Goal: Information Seeking & Learning: Learn about a topic

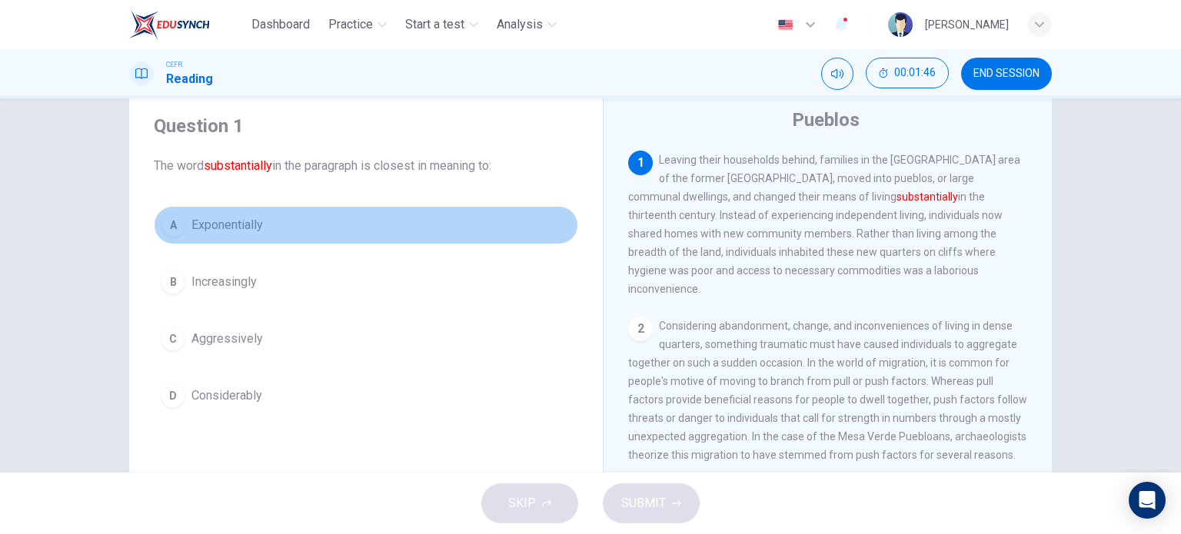
click at [182, 235] on button "A Exponentially" at bounding box center [366, 225] width 424 height 38
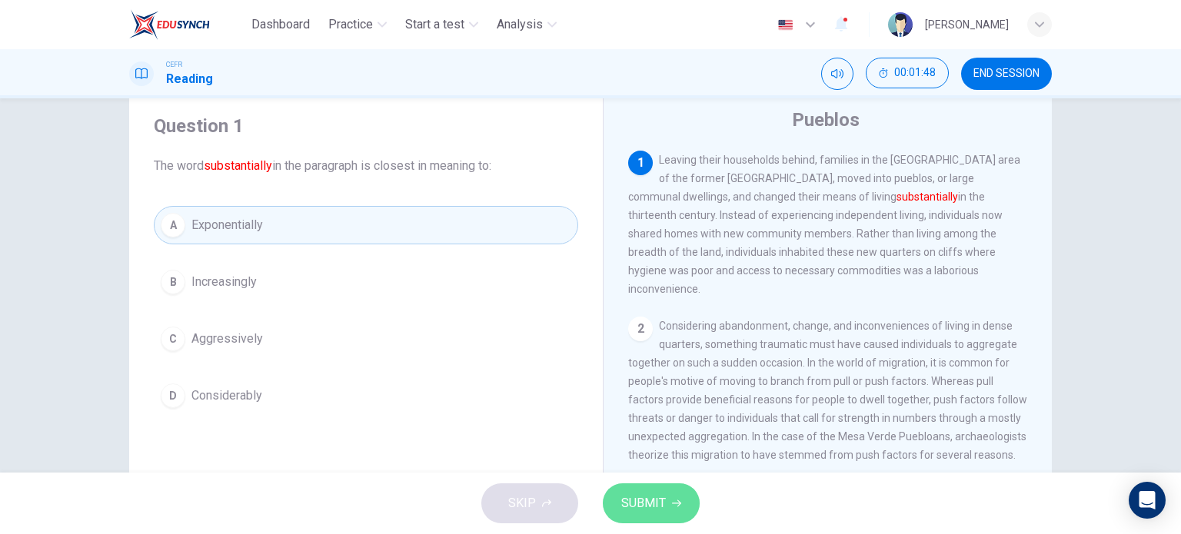
click at [646, 493] on span "SUBMIT" at bounding box center [643, 504] width 45 height 22
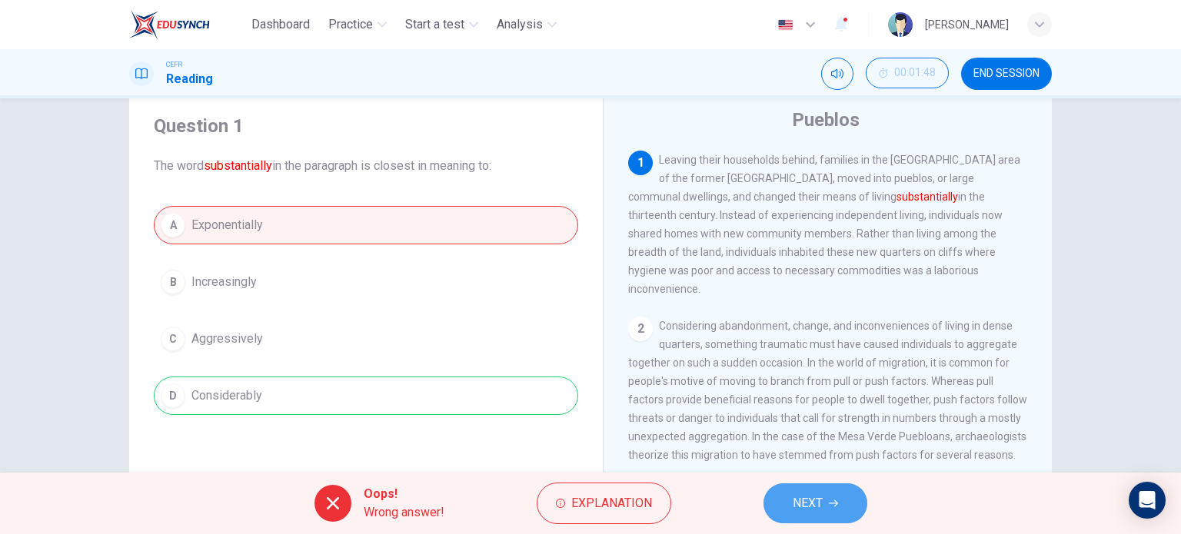
click at [803, 510] on span "NEXT" at bounding box center [808, 504] width 30 height 22
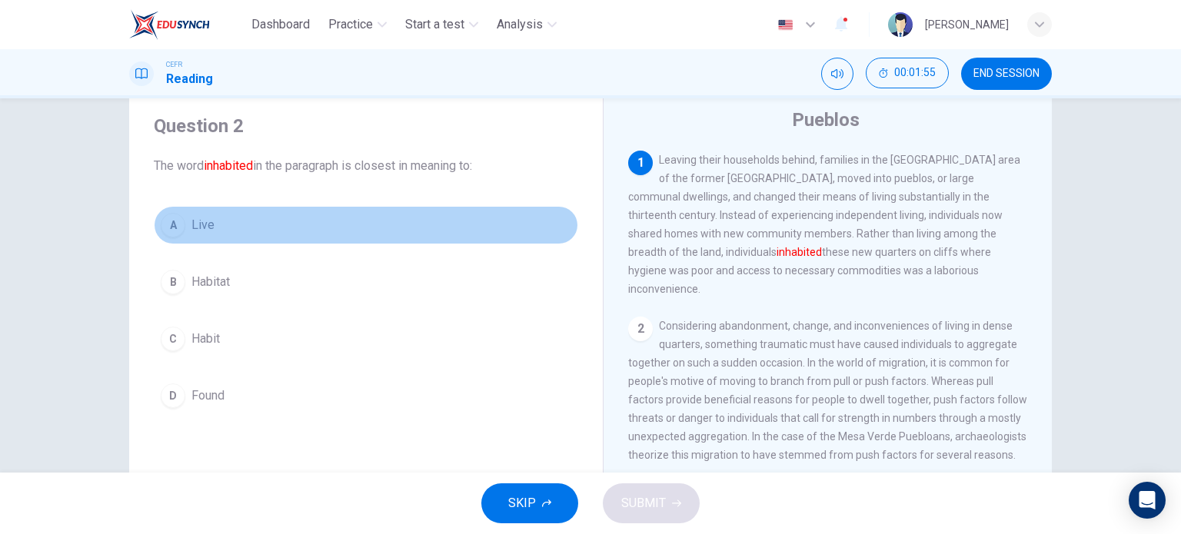
click at [164, 230] on div "A" at bounding box center [173, 225] width 25 height 25
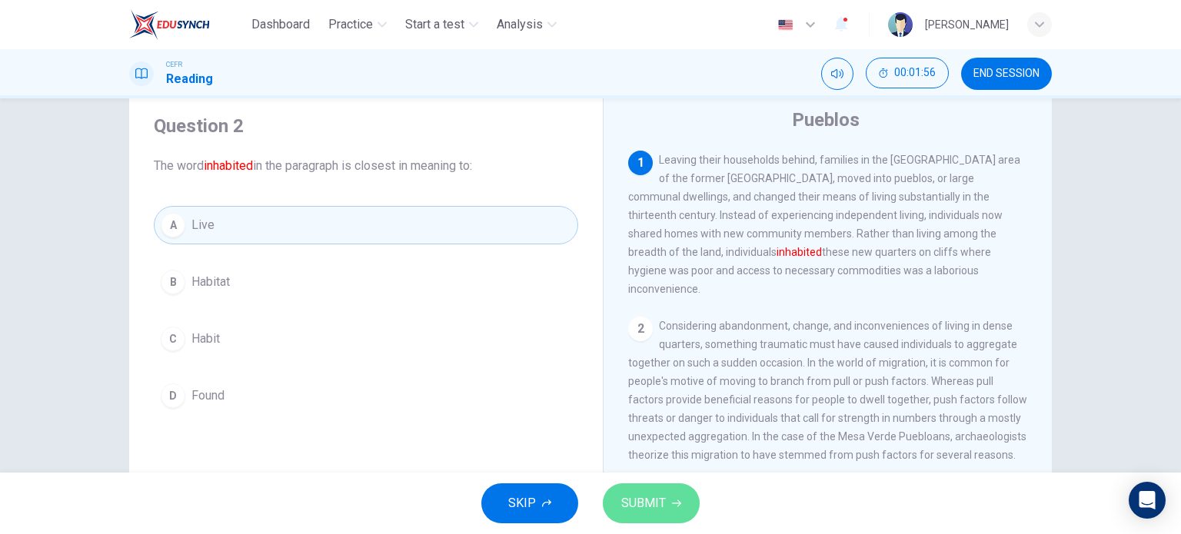
click at [647, 501] on span "SUBMIT" at bounding box center [643, 504] width 45 height 22
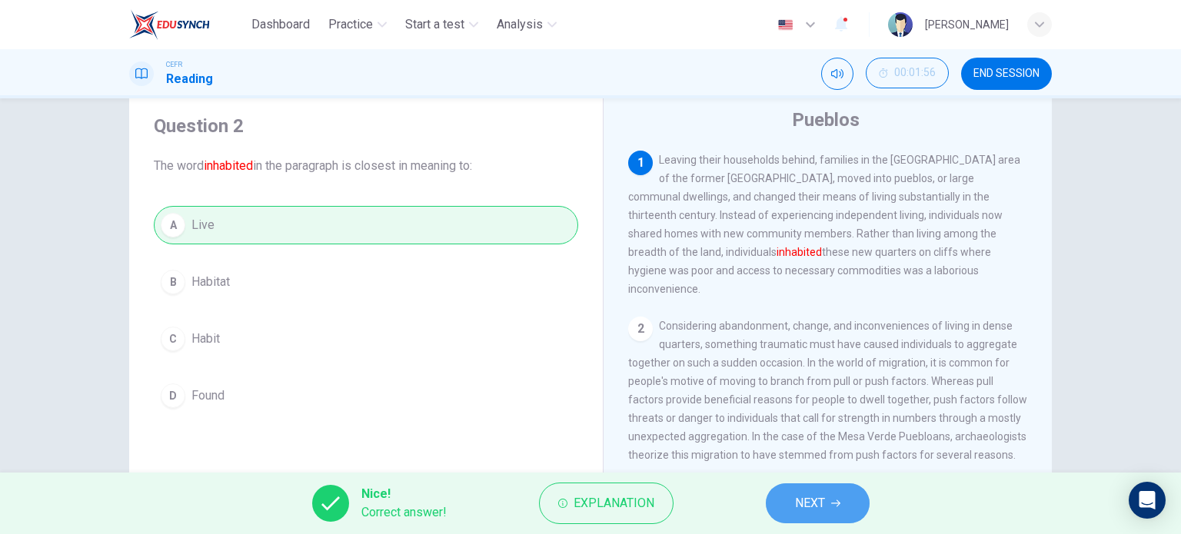
click at [798, 504] on span "NEXT" at bounding box center [810, 504] width 30 height 22
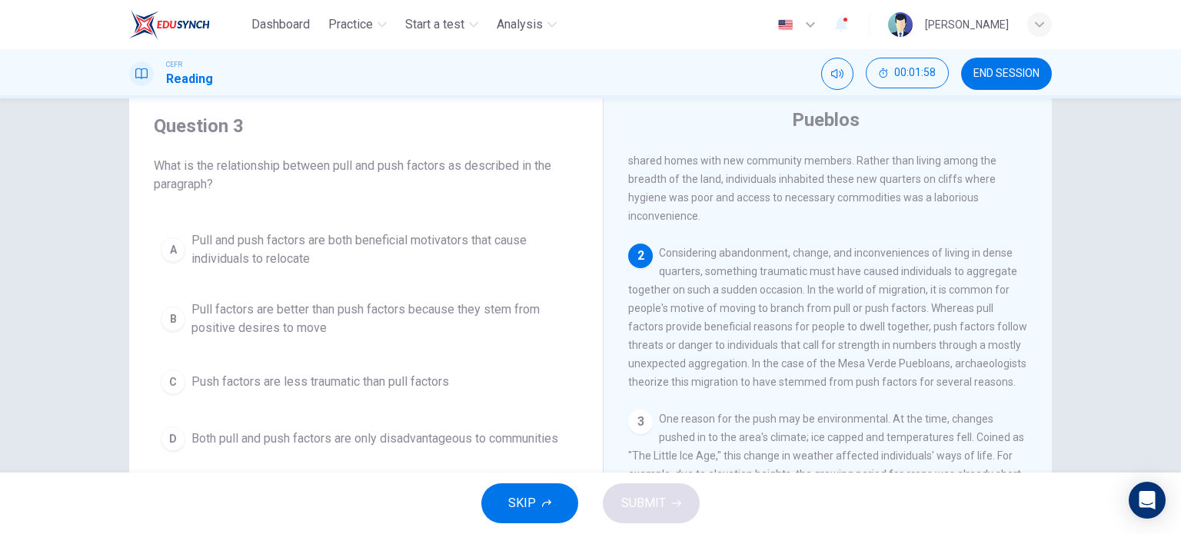
scroll to position [74, 0]
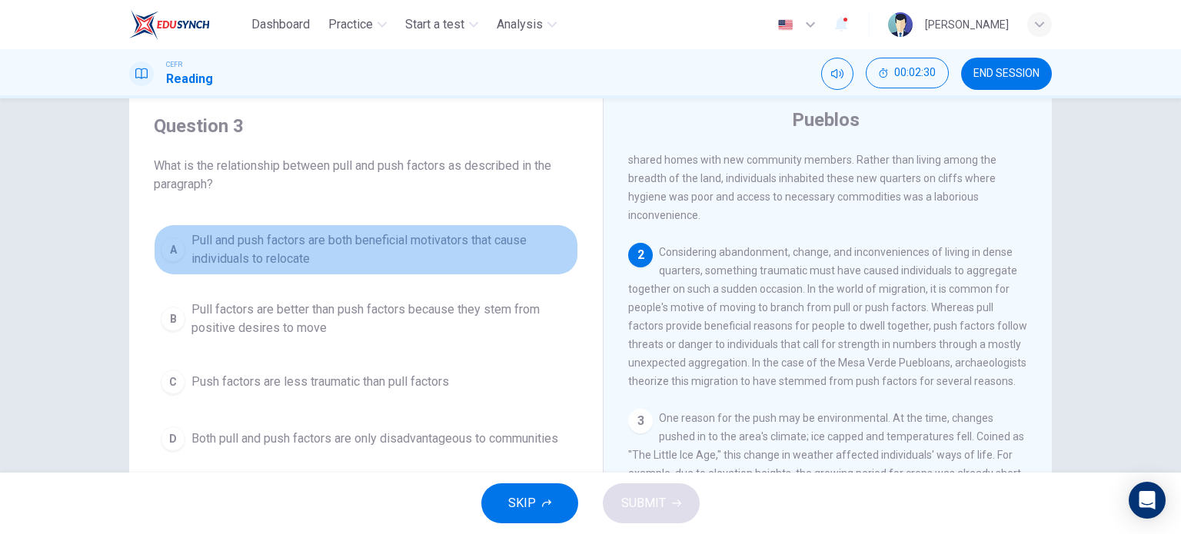
click at [369, 241] on span "Pull and push factors are both beneficial motivators that cause individuals to …" at bounding box center [381, 249] width 380 height 37
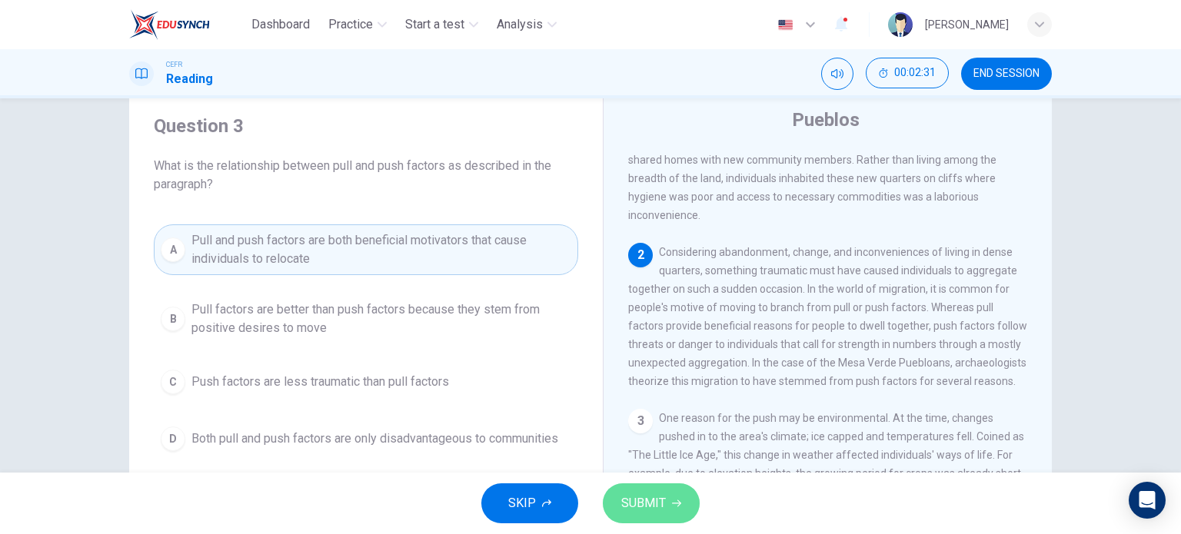
click at [627, 498] on span "SUBMIT" at bounding box center [643, 504] width 45 height 22
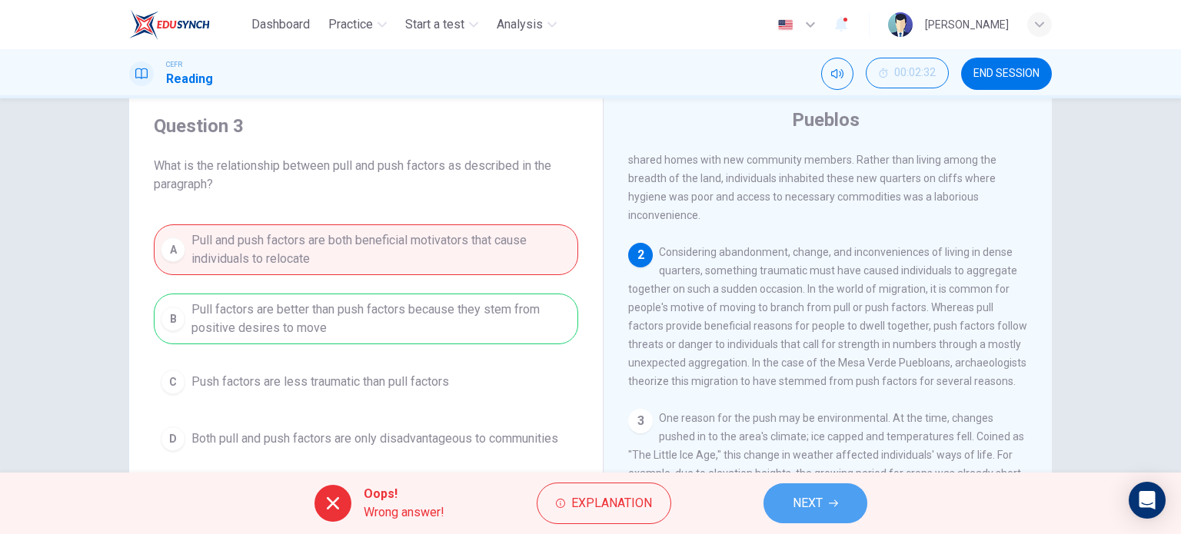
click at [814, 501] on span "NEXT" at bounding box center [808, 504] width 30 height 22
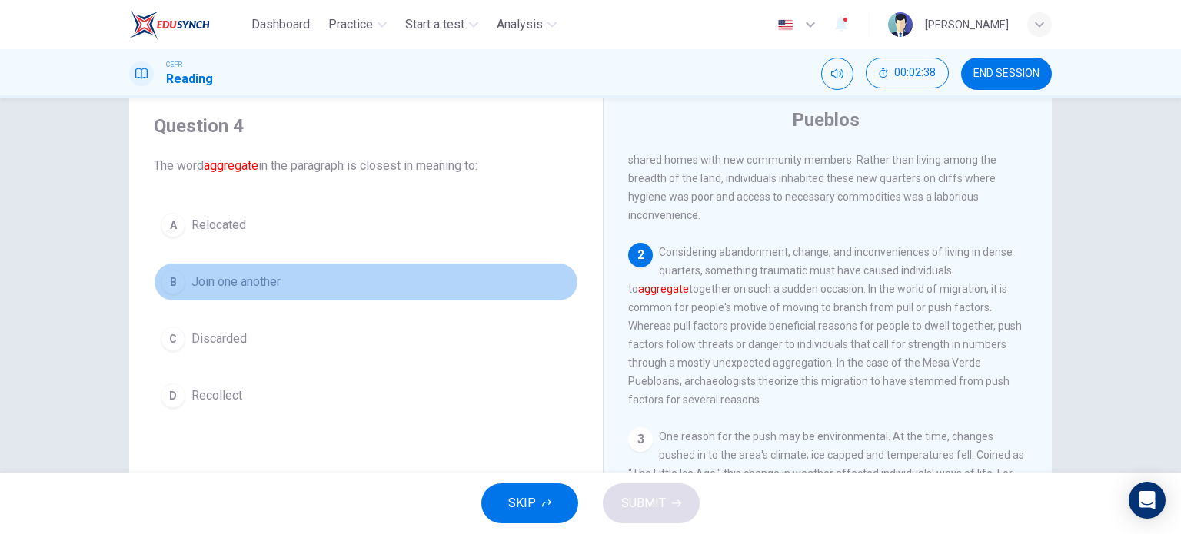
click at [180, 274] on button "B Join one another" at bounding box center [366, 282] width 424 height 38
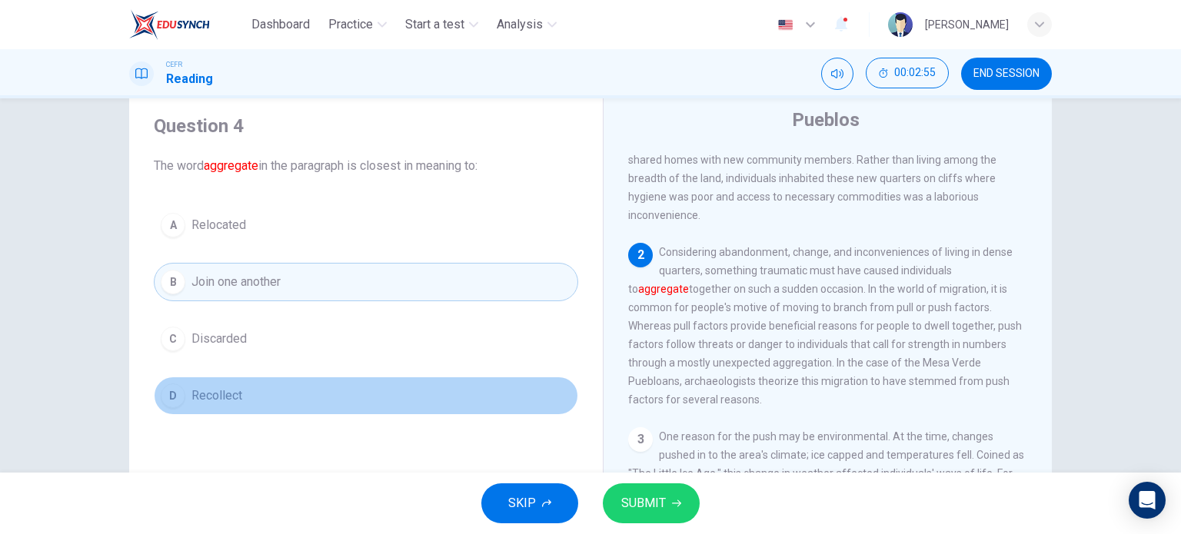
click at [186, 398] on button "D Recollect" at bounding box center [366, 396] width 424 height 38
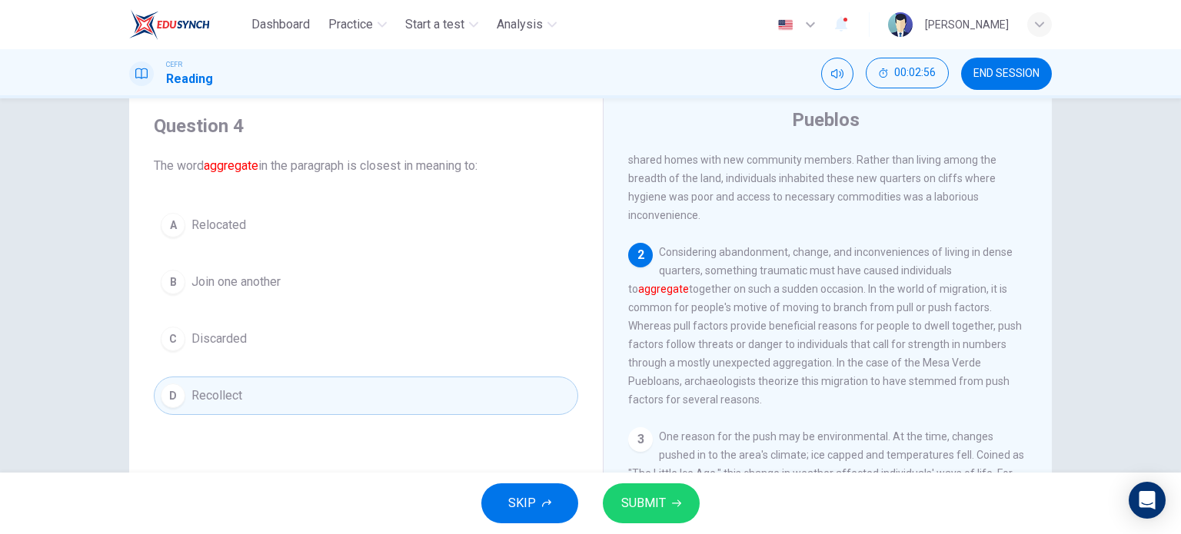
click at [666, 515] on button "SUBMIT" at bounding box center [651, 504] width 97 height 40
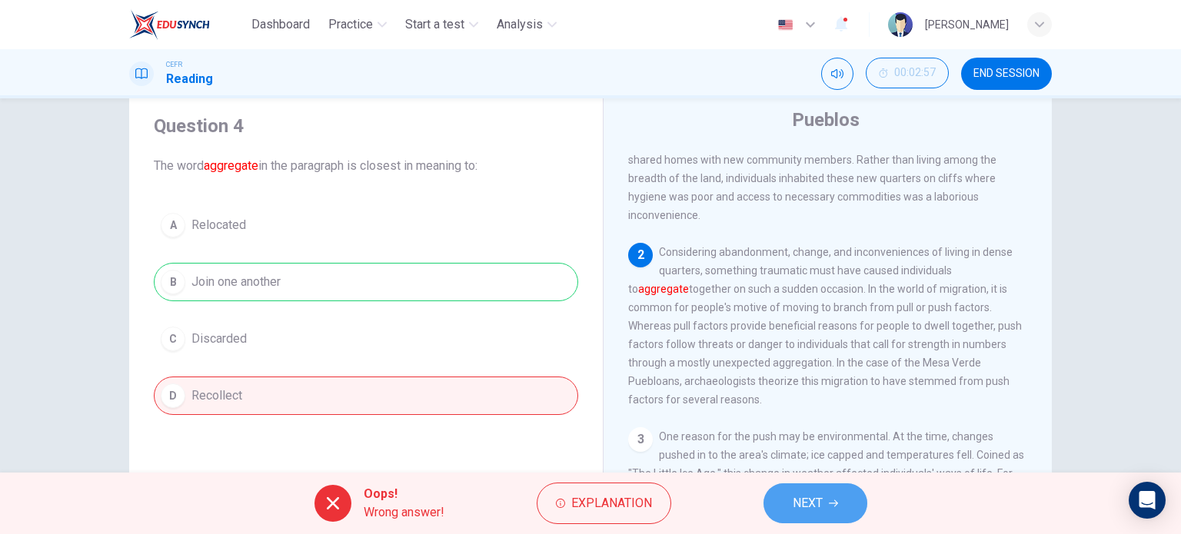
click at [840, 507] on button "NEXT" at bounding box center [816, 504] width 104 height 40
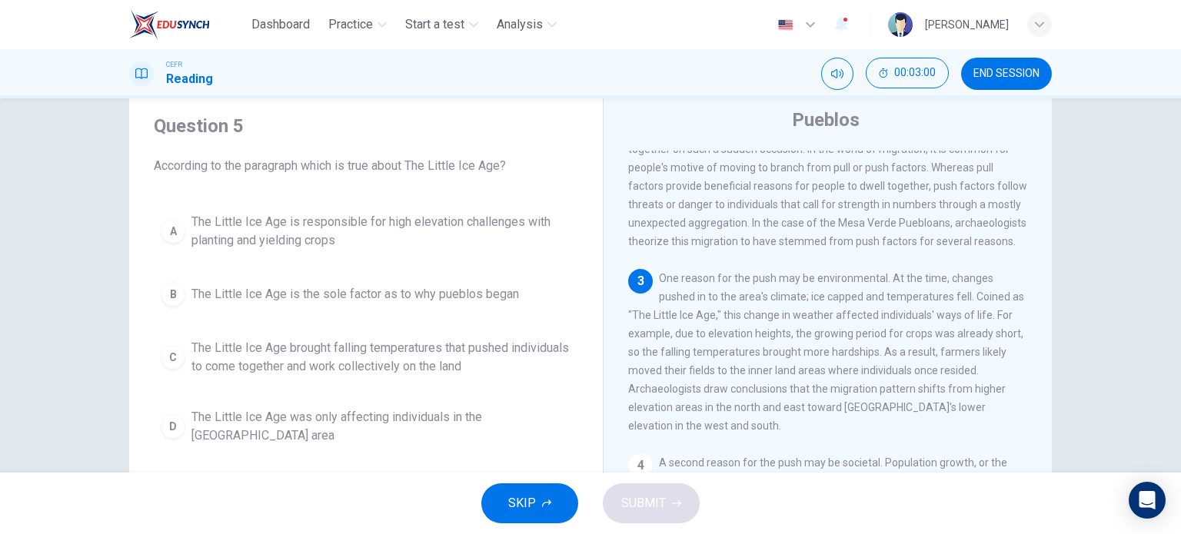
scroll to position [218, 0]
click at [824, 340] on span "One reason for the push may be environmental. At the time, changes pushed in to…" at bounding box center [826, 348] width 396 height 160
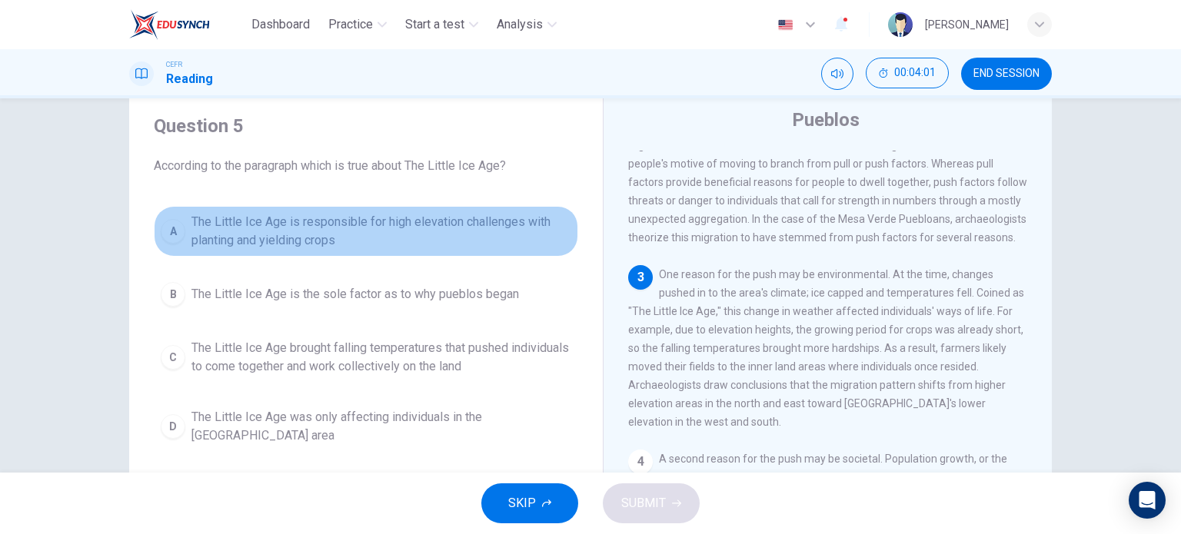
click at [298, 238] on span "The Little Ice Age is responsible for high elevation challenges with planting a…" at bounding box center [381, 231] width 380 height 37
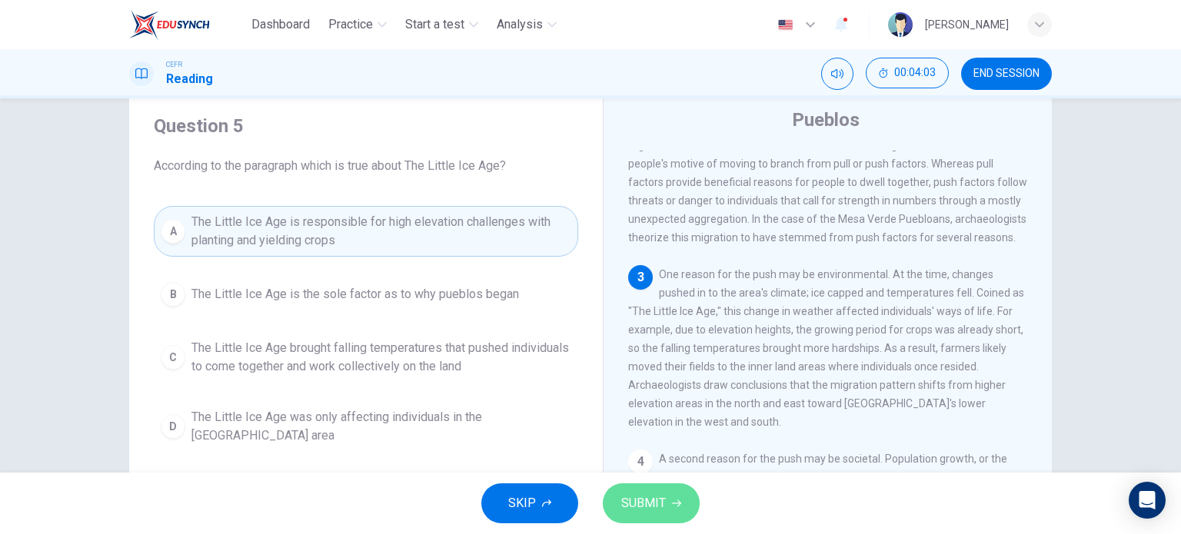
click at [631, 488] on button "SUBMIT" at bounding box center [651, 504] width 97 height 40
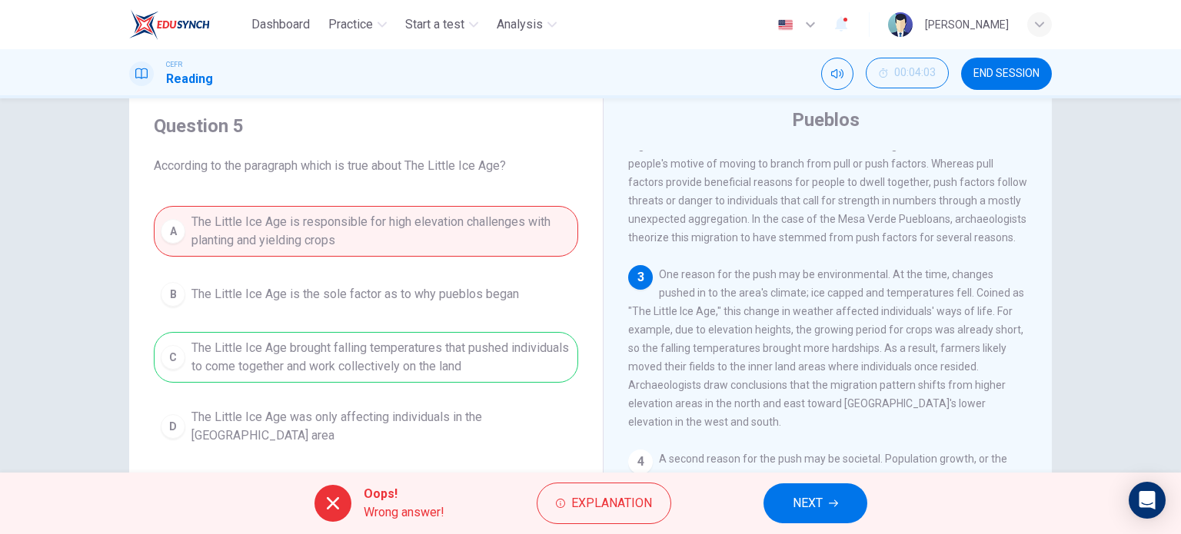
click at [787, 509] on button "NEXT" at bounding box center [816, 504] width 104 height 40
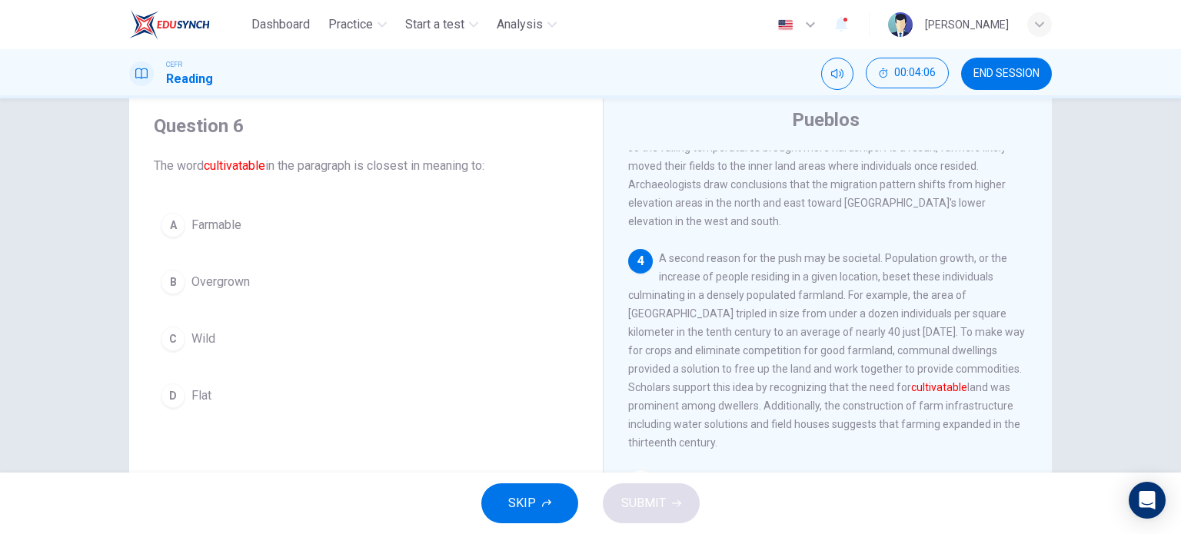
scroll to position [418, 0]
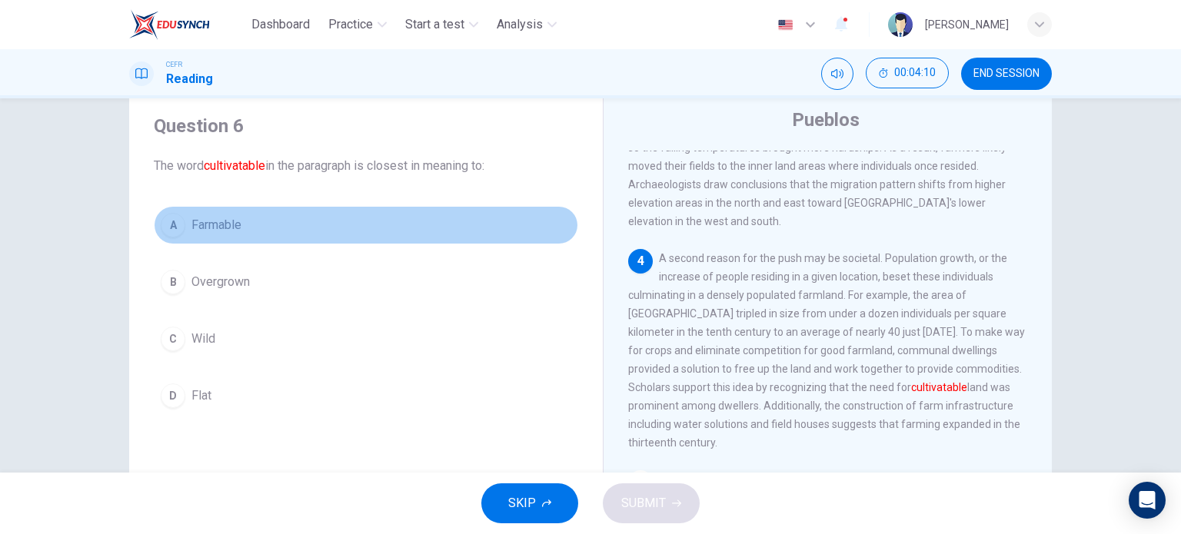
click at [171, 229] on div "A" at bounding box center [173, 225] width 25 height 25
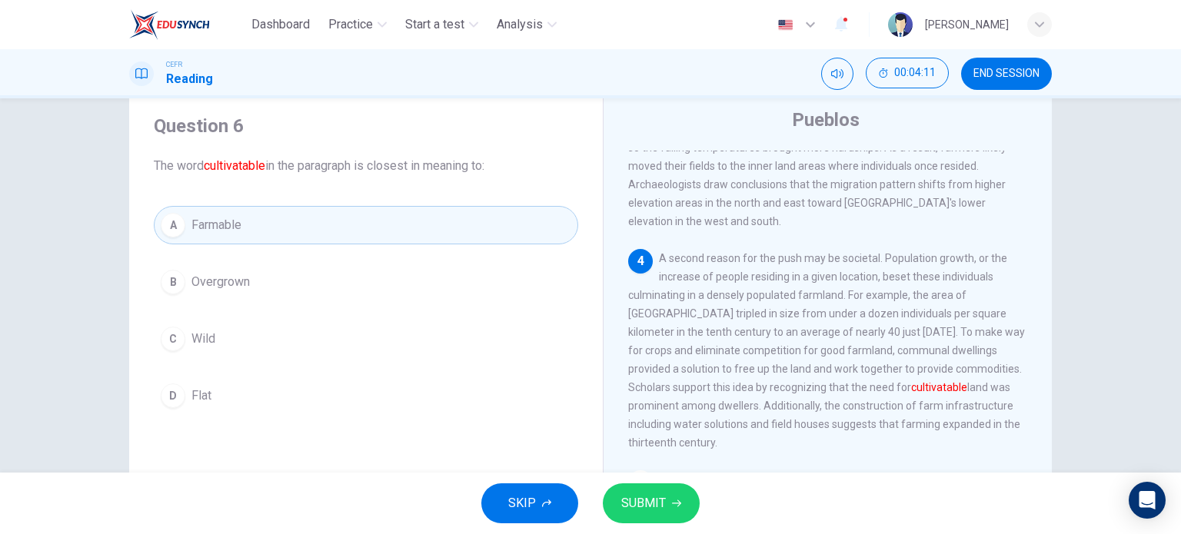
click at [656, 513] on span "SUBMIT" at bounding box center [643, 504] width 45 height 22
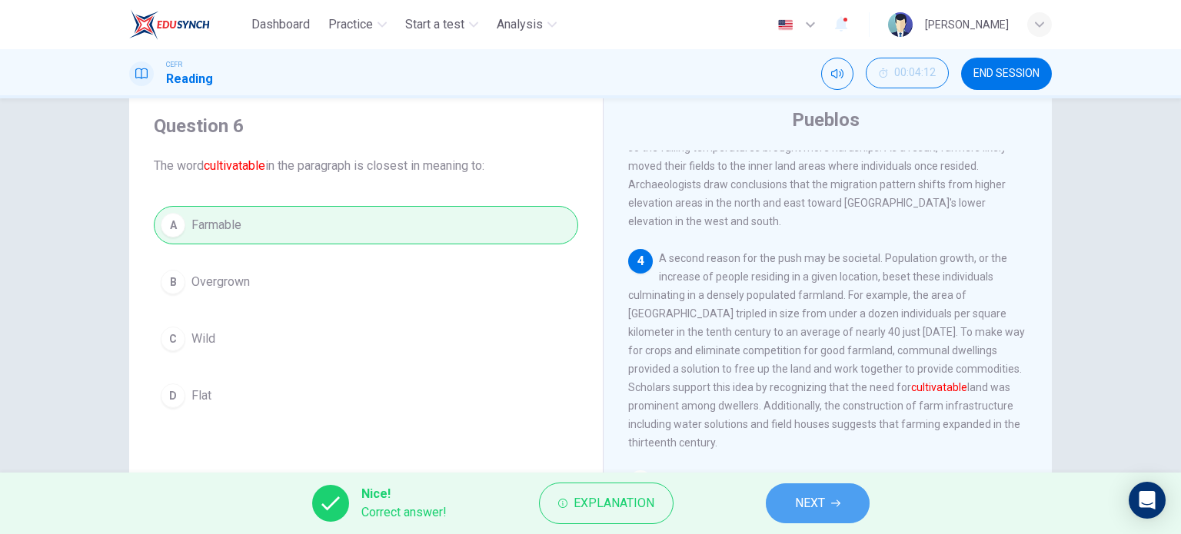
click at [843, 510] on button "NEXT" at bounding box center [818, 504] width 104 height 40
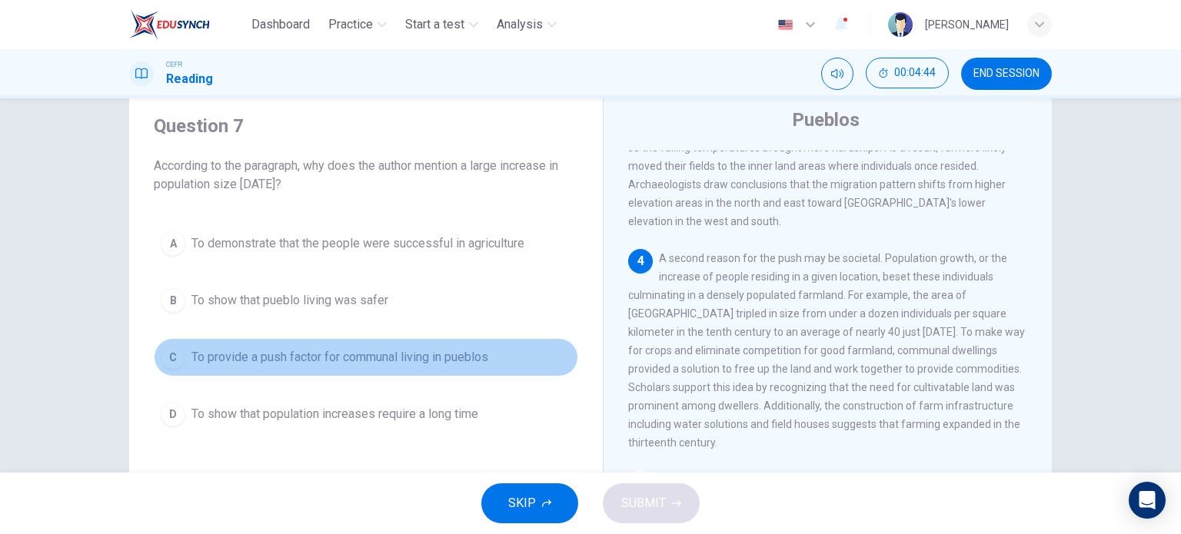
click at [319, 353] on span "To provide a push factor for communal living in pueblos" at bounding box center [339, 357] width 297 height 18
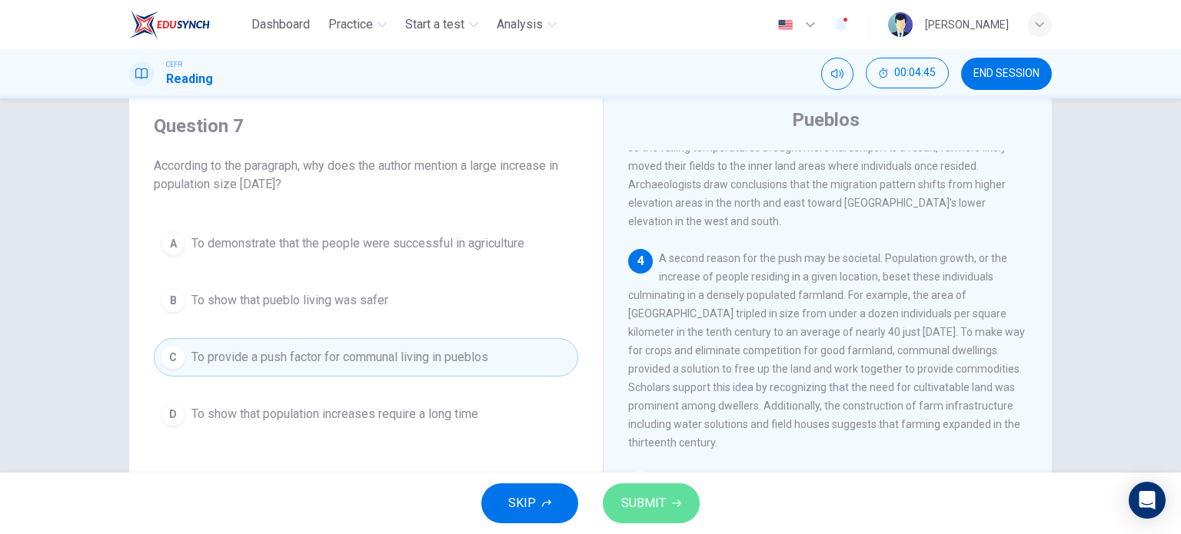
click at [646, 488] on button "SUBMIT" at bounding box center [651, 504] width 97 height 40
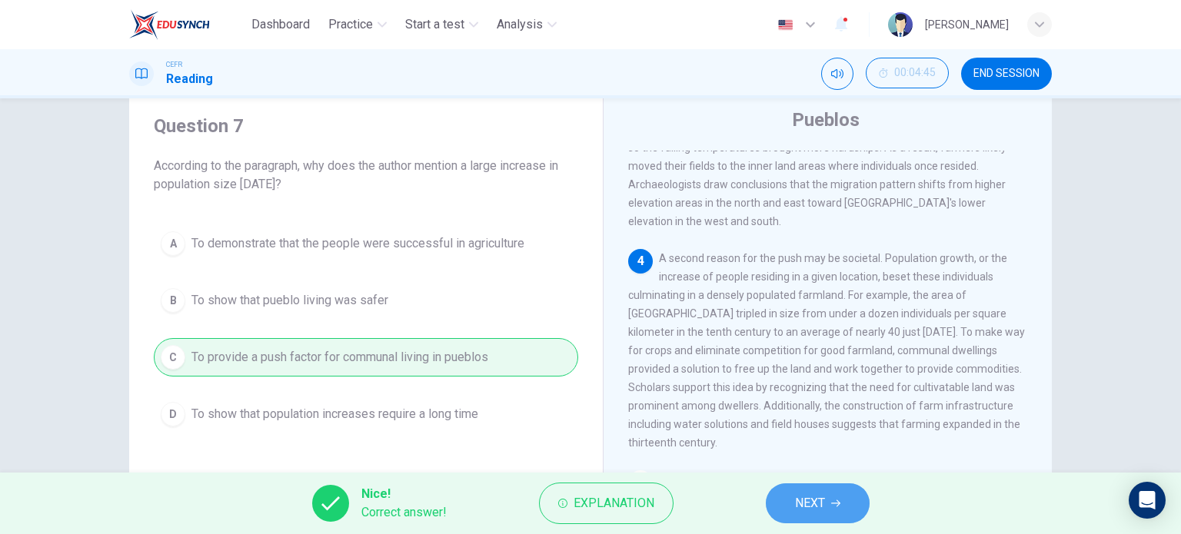
click at [824, 511] on span "NEXT" at bounding box center [810, 504] width 30 height 22
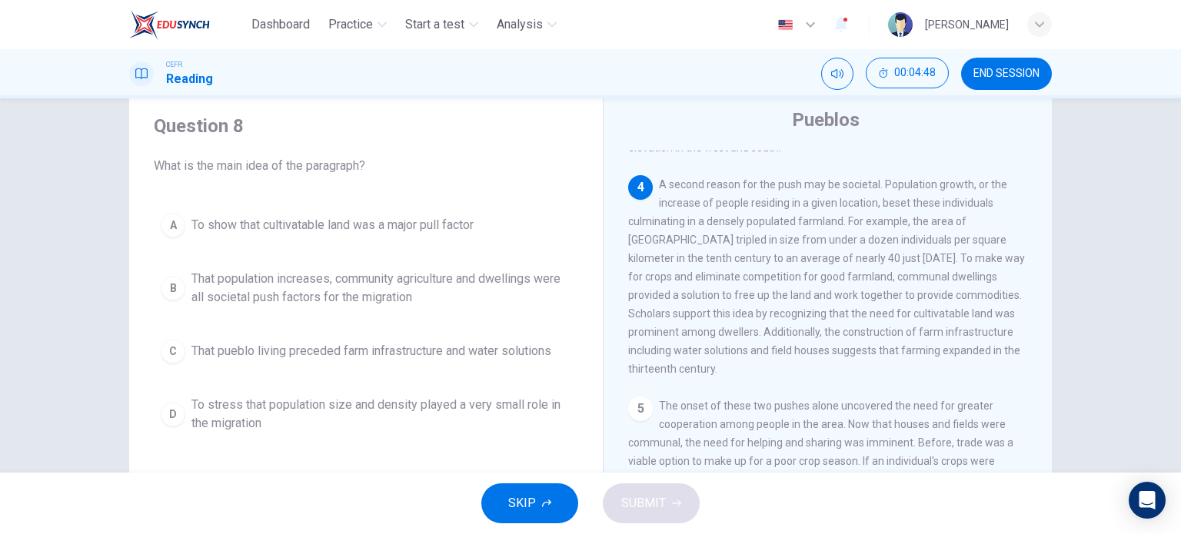
scroll to position [472, 0]
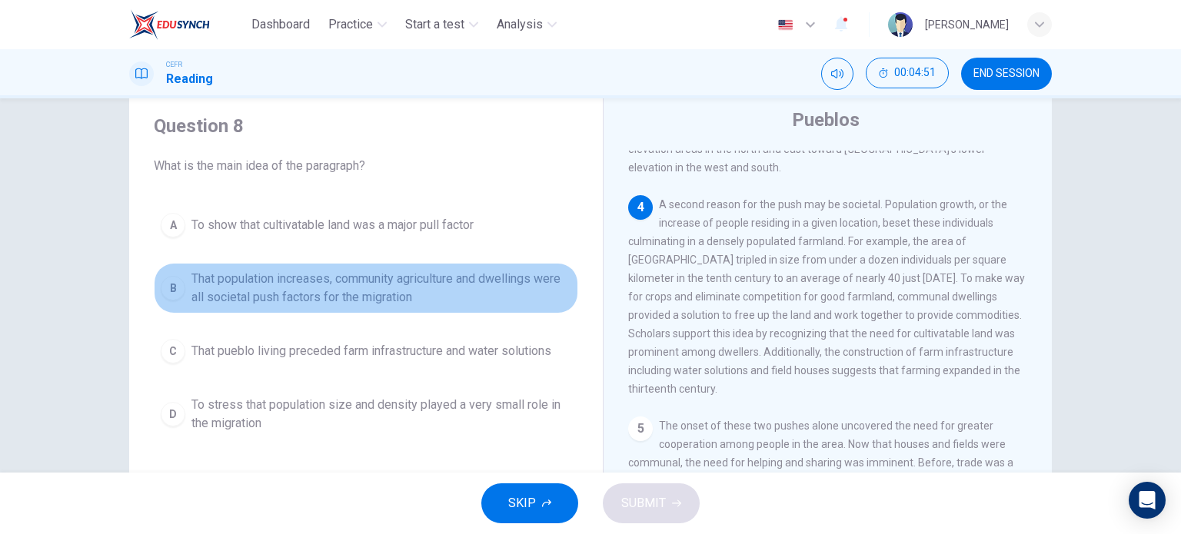
click at [374, 278] on span "That population increases, community agriculture and dwellings were all societa…" at bounding box center [381, 288] width 380 height 37
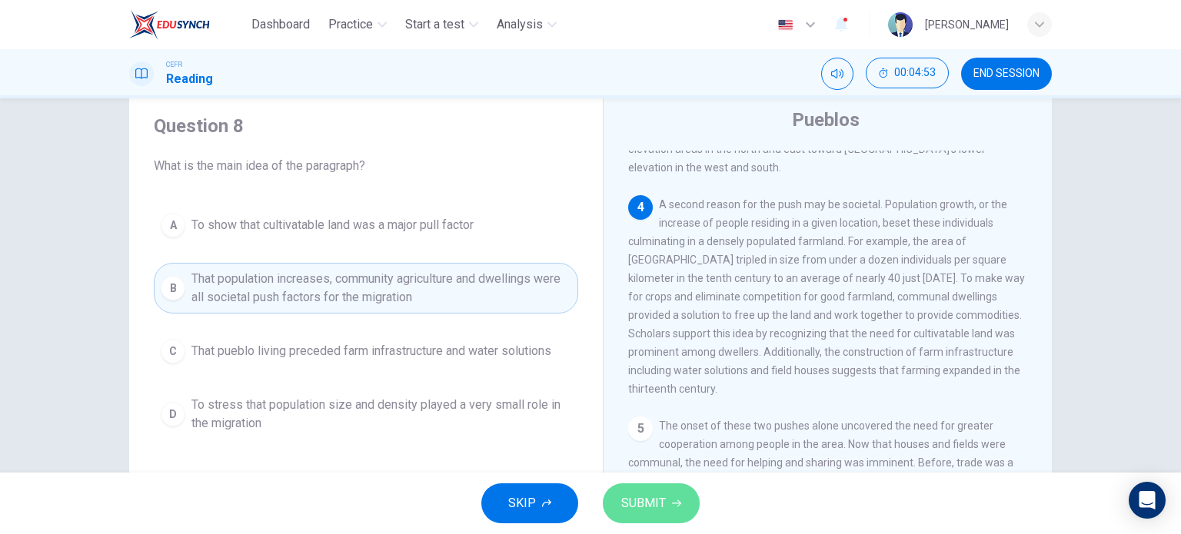
click at [661, 493] on span "SUBMIT" at bounding box center [643, 504] width 45 height 22
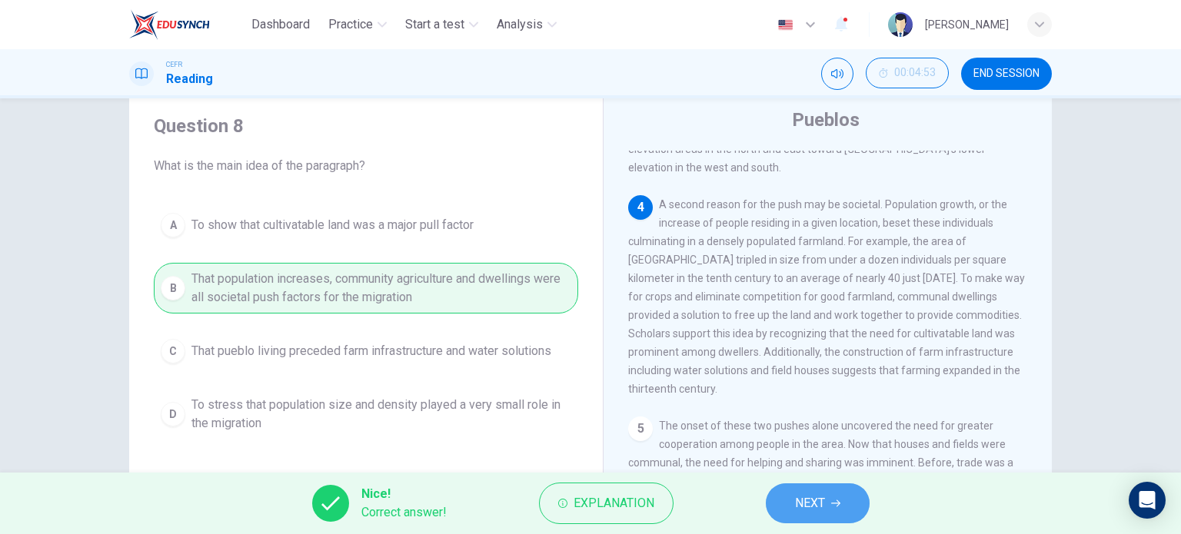
click at [829, 514] on button "NEXT" at bounding box center [818, 504] width 104 height 40
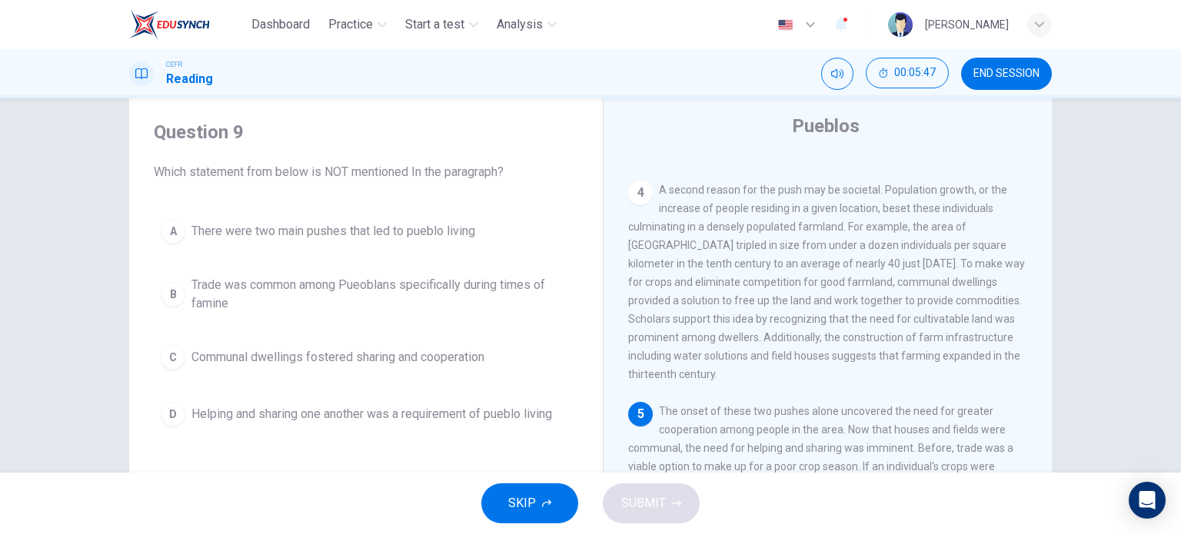
scroll to position [39, 0]
click at [293, 281] on span "Trade was common among Pueoblans specifically during times of famine" at bounding box center [381, 295] width 380 height 37
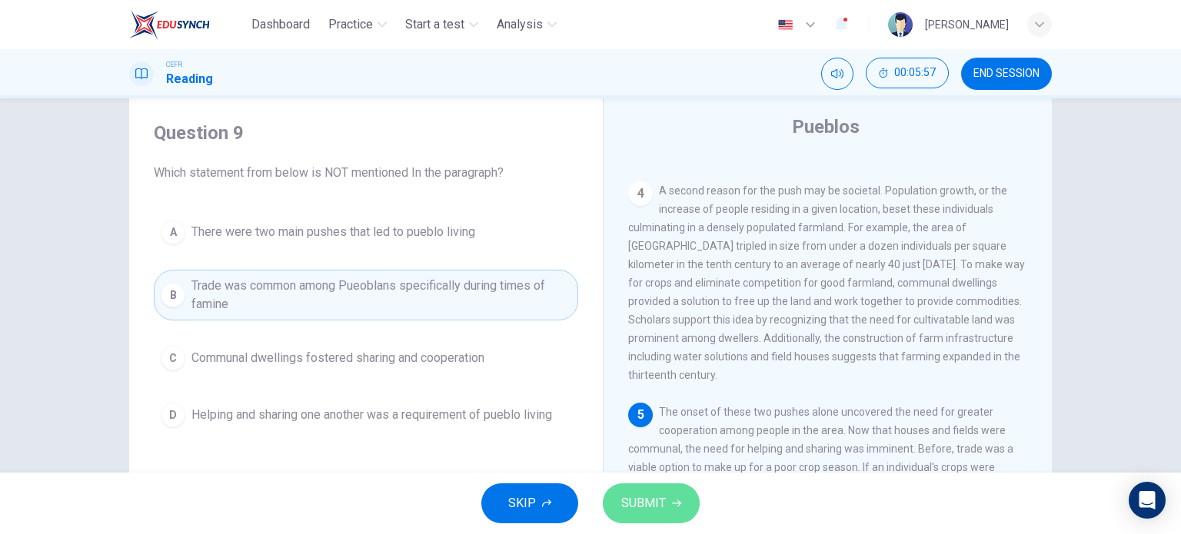
click at [633, 487] on button "SUBMIT" at bounding box center [651, 504] width 97 height 40
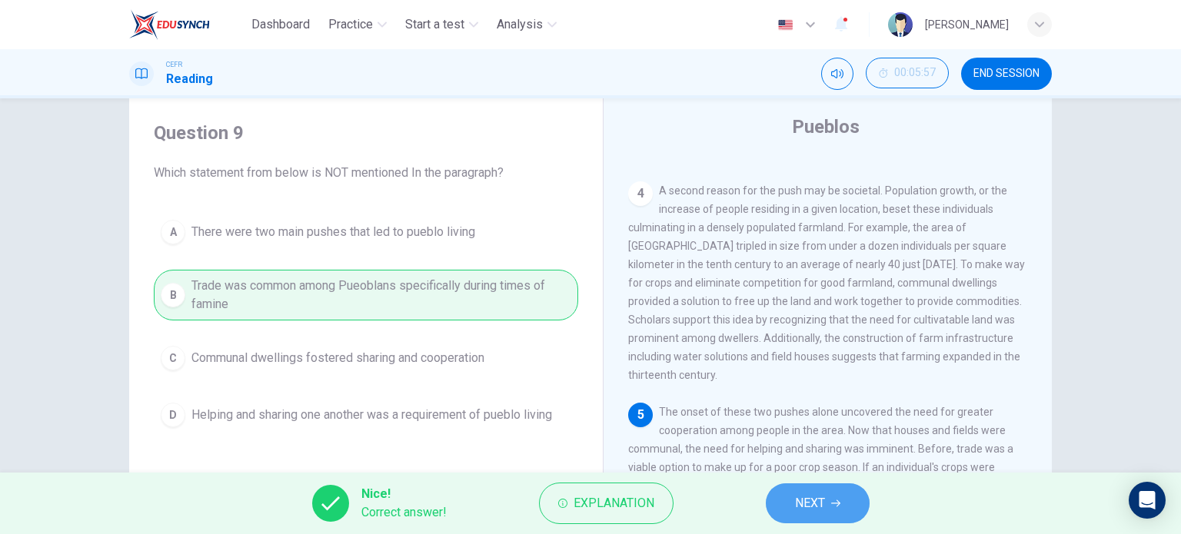
click at [822, 507] on span "NEXT" at bounding box center [810, 504] width 30 height 22
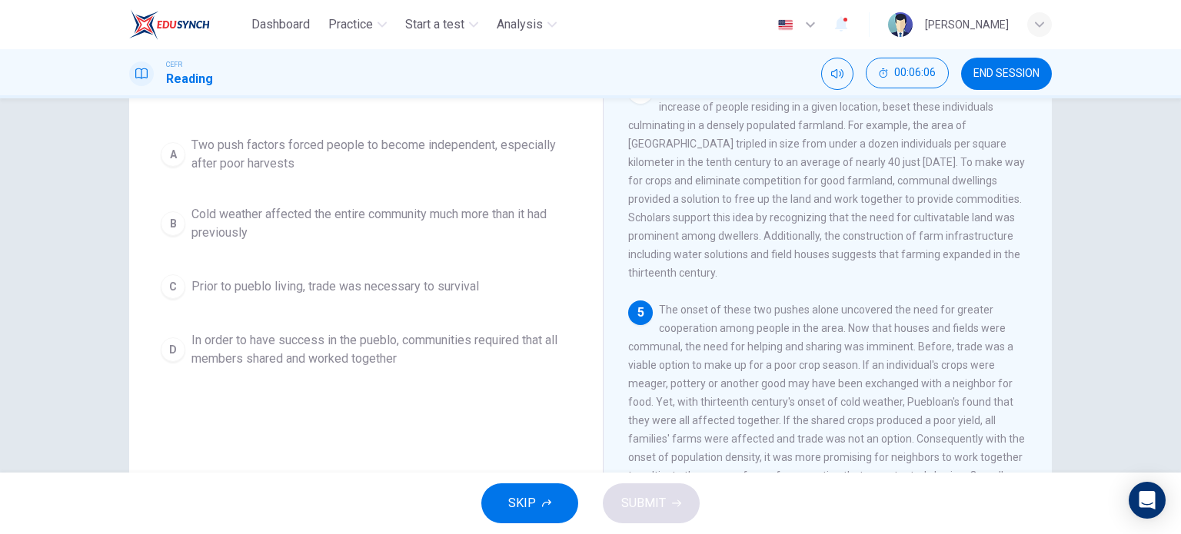
scroll to position [147, 0]
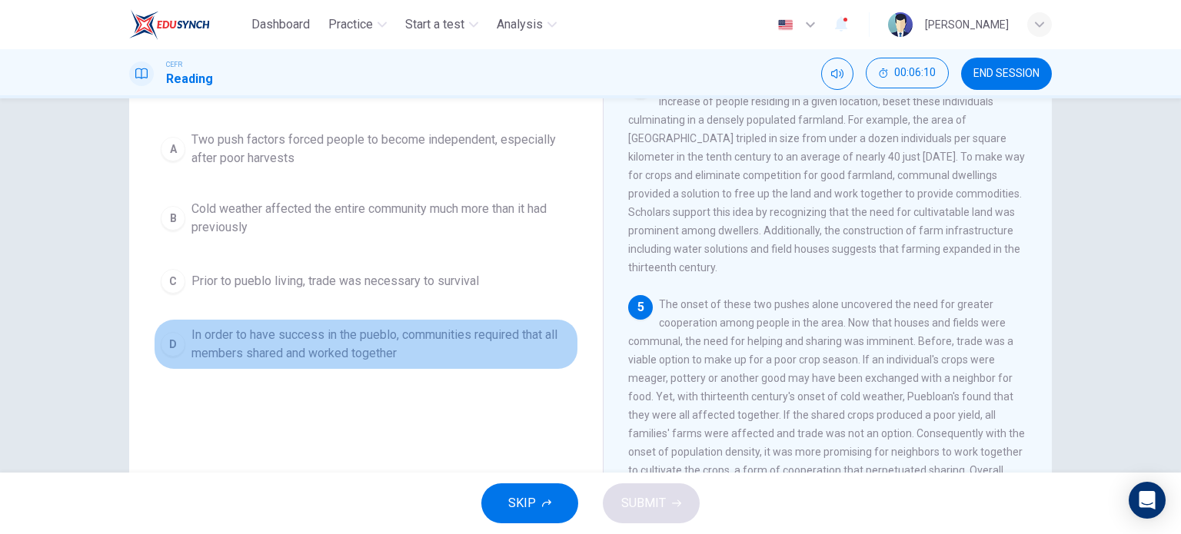
click at [318, 336] on span "In order to have success in the pueblo, communities required that all members s…" at bounding box center [381, 344] width 380 height 37
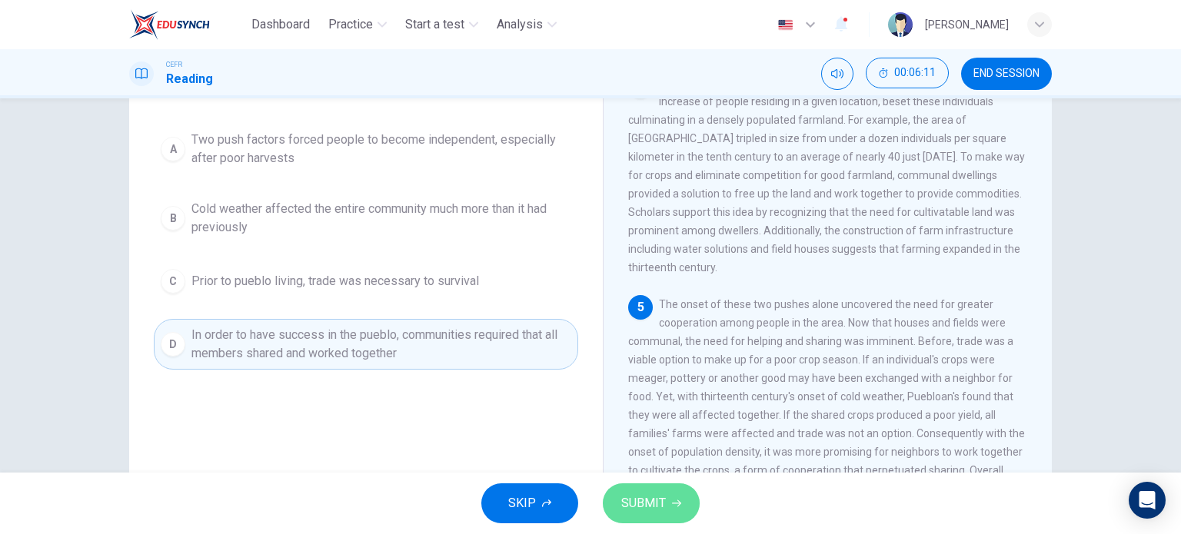
click at [669, 492] on button "SUBMIT" at bounding box center [651, 504] width 97 height 40
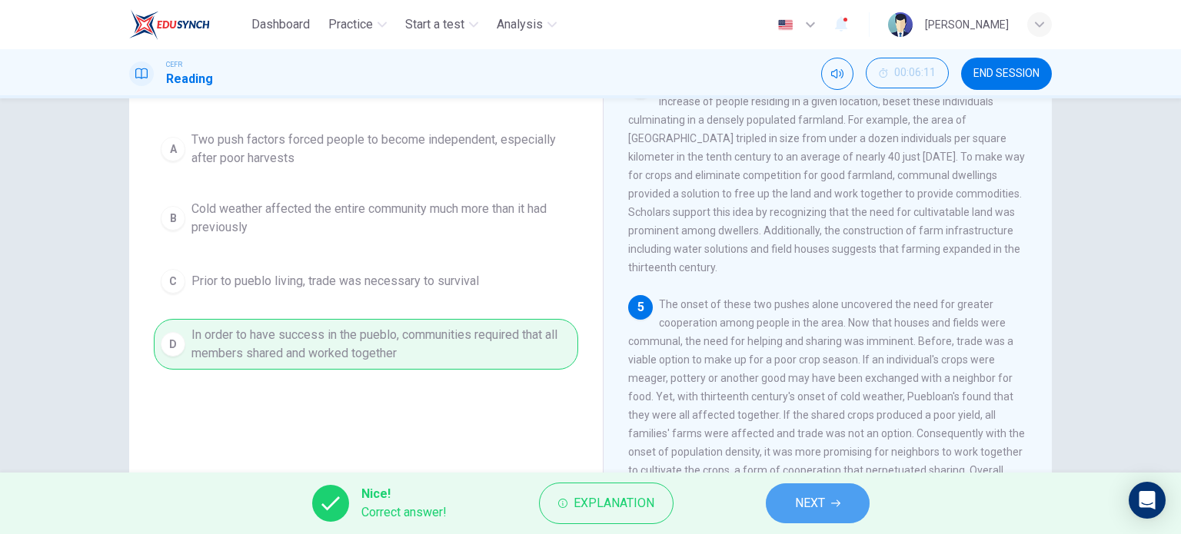
click at [820, 509] on span "NEXT" at bounding box center [810, 504] width 30 height 22
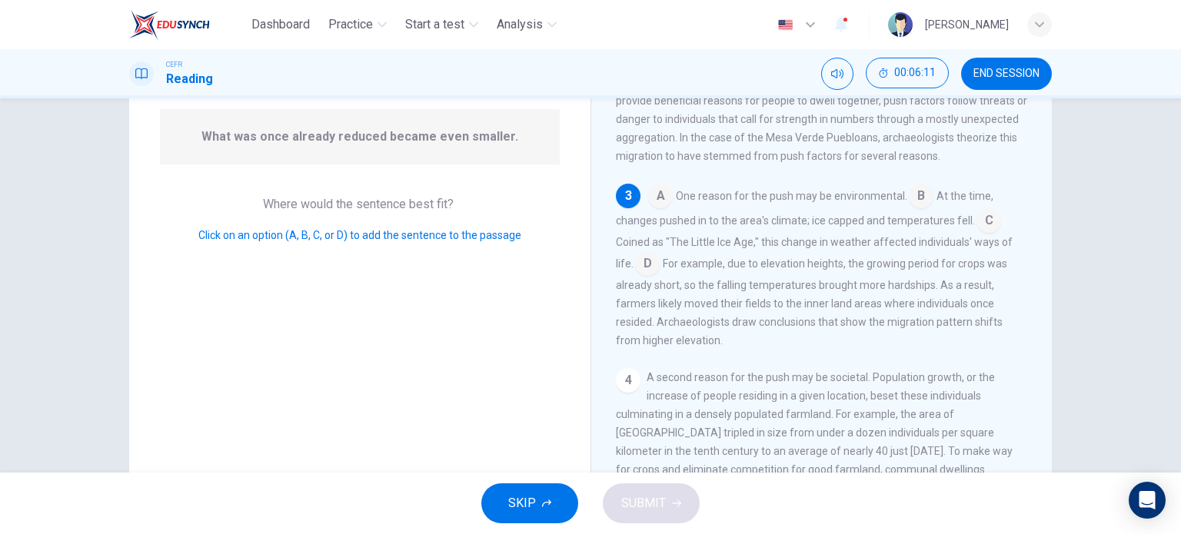
scroll to position [200, 0]
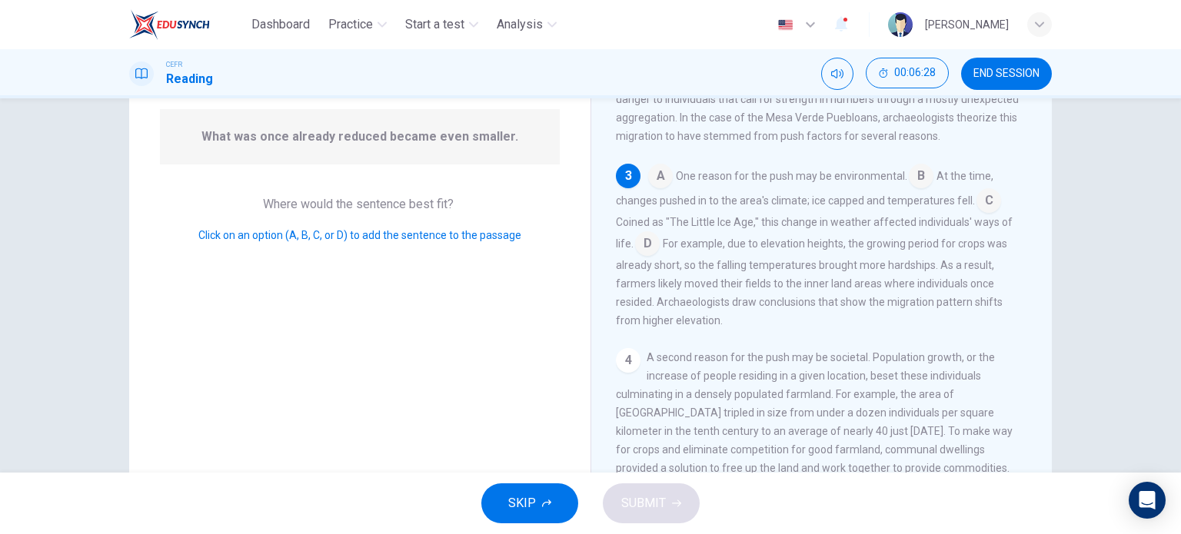
click at [984, 215] on input at bounding box center [989, 202] width 25 height 25
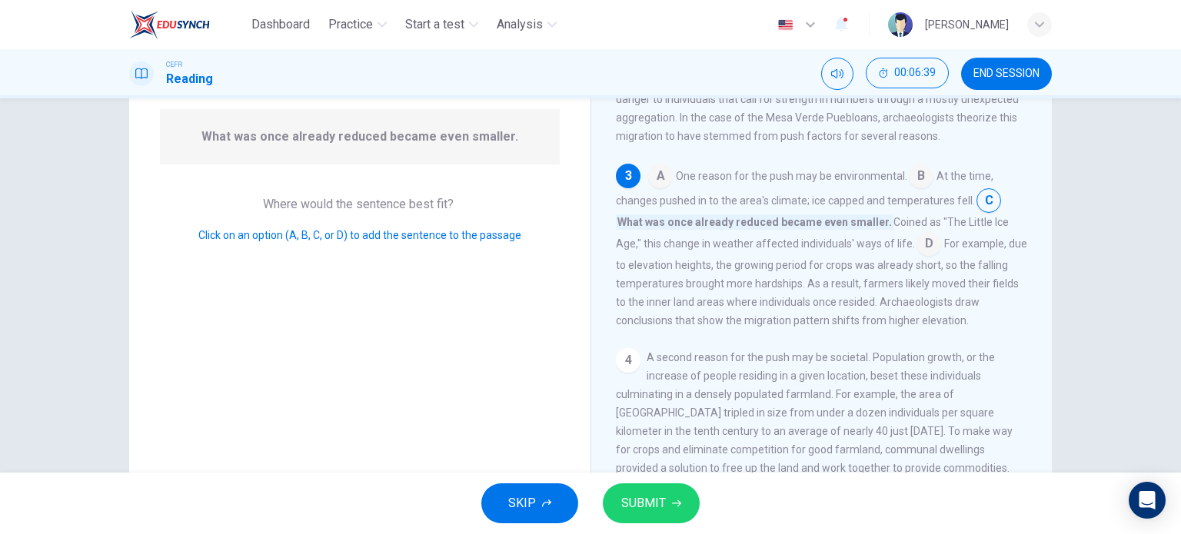
click at [923, 258] on input at bounding box center [929, 245] width 25 height 25
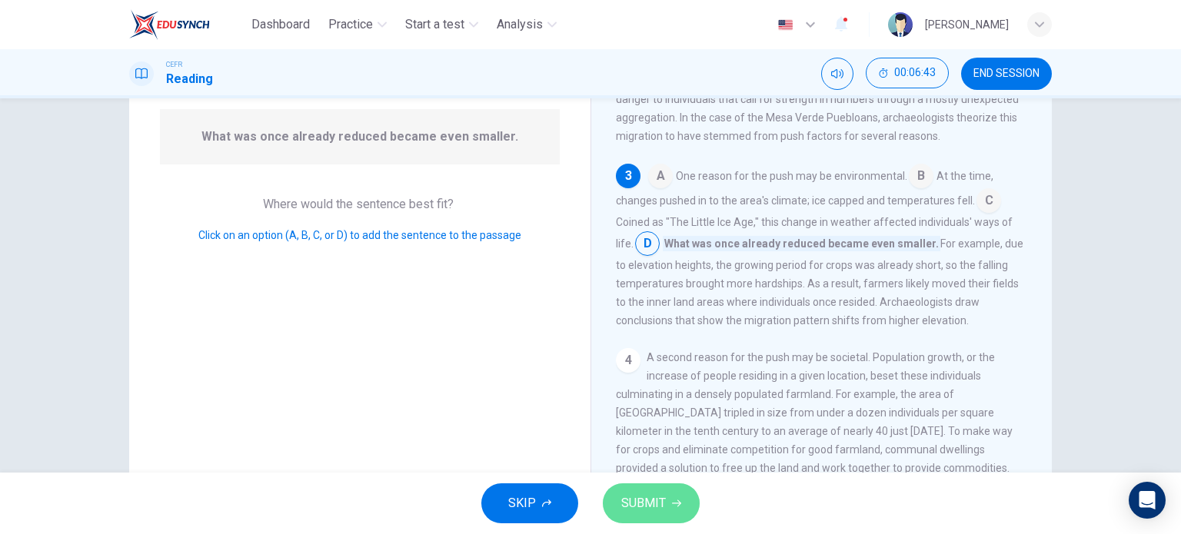
click at [686, 508] on button "SUBMIT" at bounding box center [651, 504] width 97 height 40
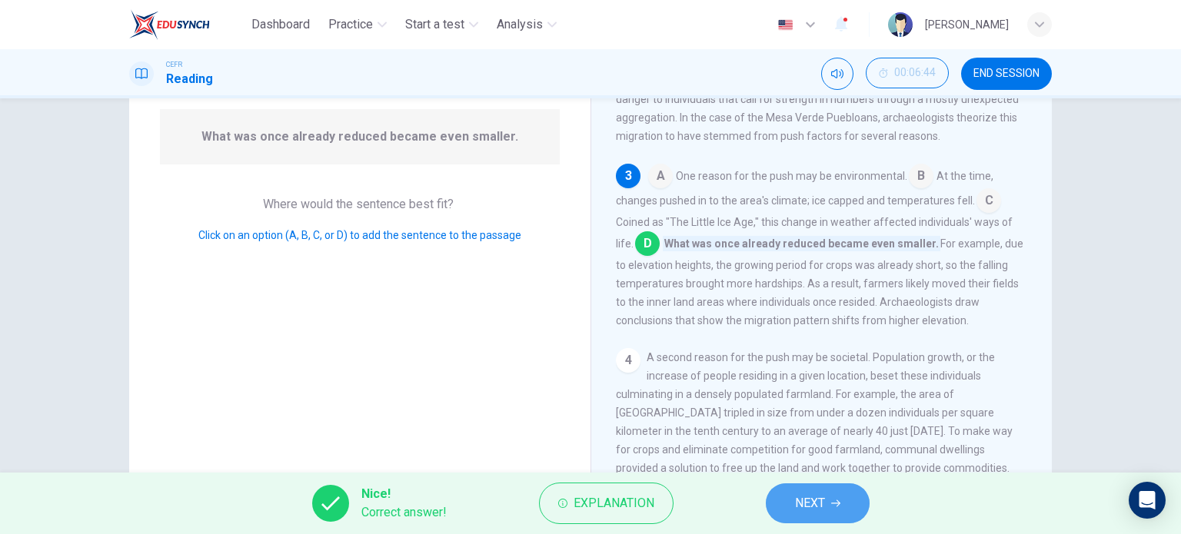
click at [829, 510] on button "NEXT" at bounding box center [818, 504] width 104 height 40
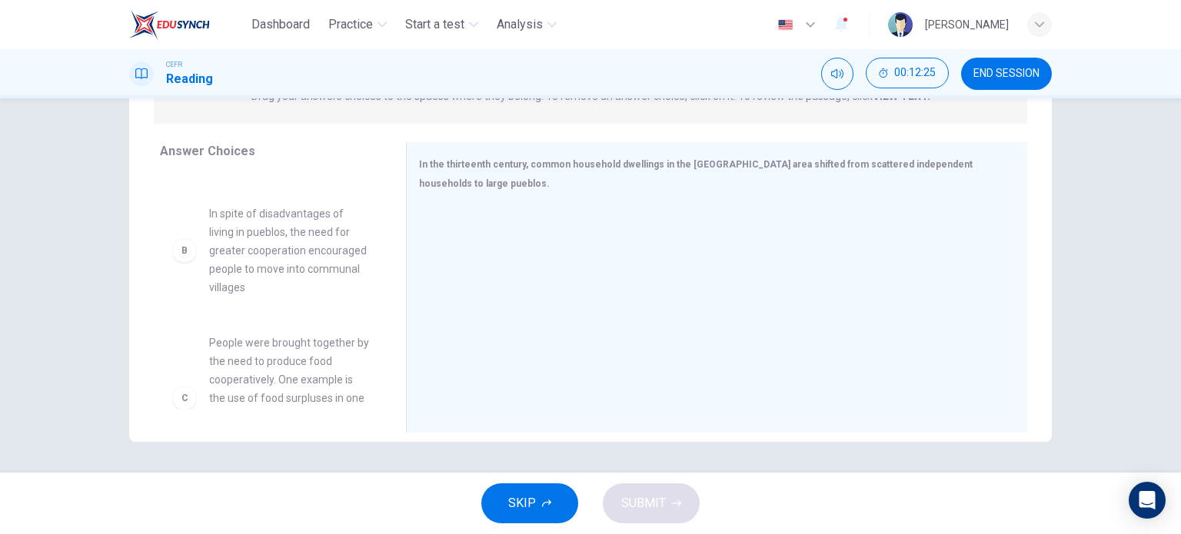
scroll to position [92, 0]
click at [181, 249] on div "B" at bounding box center [184, 250] width 25 height 25
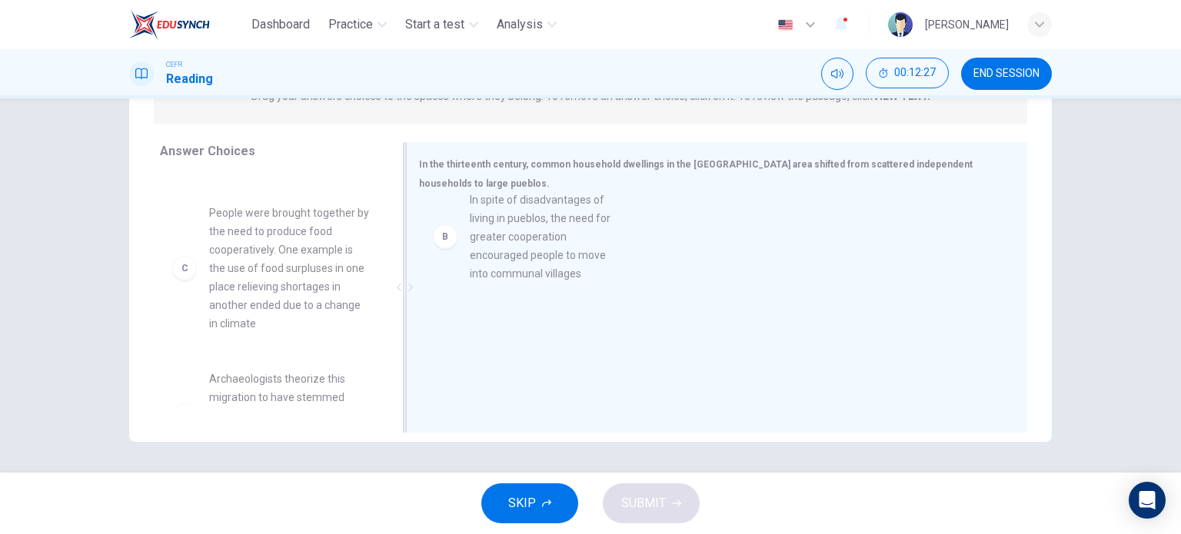
drag, startPoint x: 181, startPoint y: 249, endPoint x: 452, endPoint y: 236, distance: 271.0
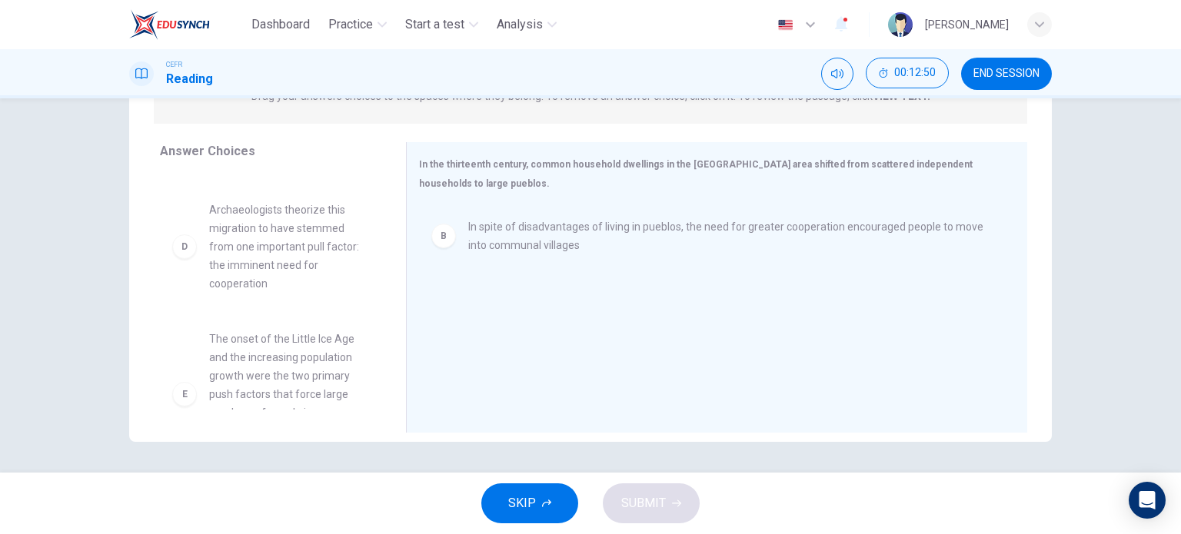
scroll to position [260, 0]
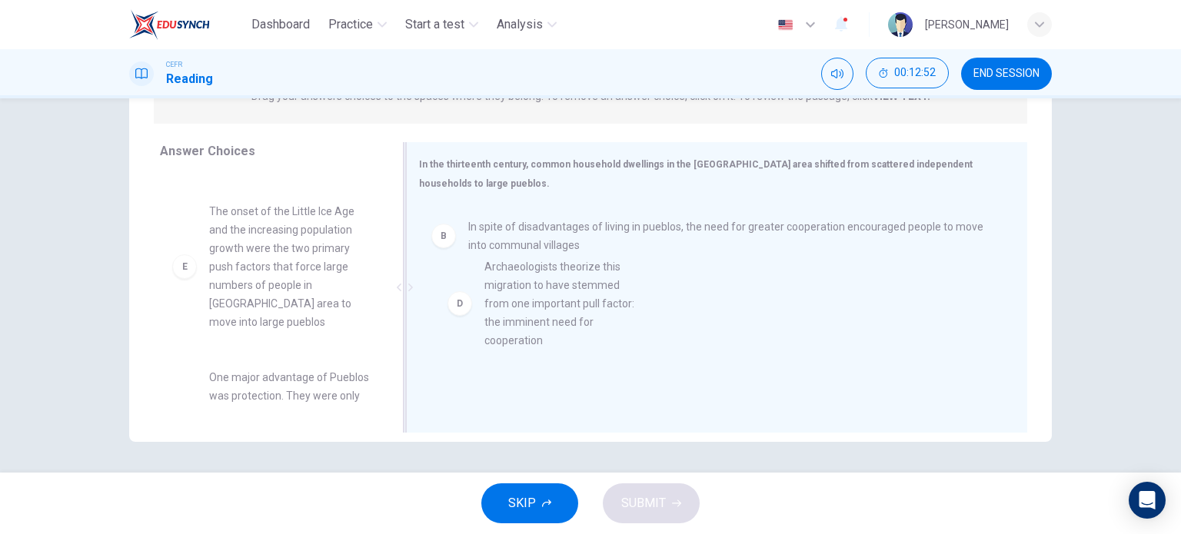
drag, startPoint x: 178, startPoint y: 254, endPoint x: 462, endPoint y: 310, distance: 289.2
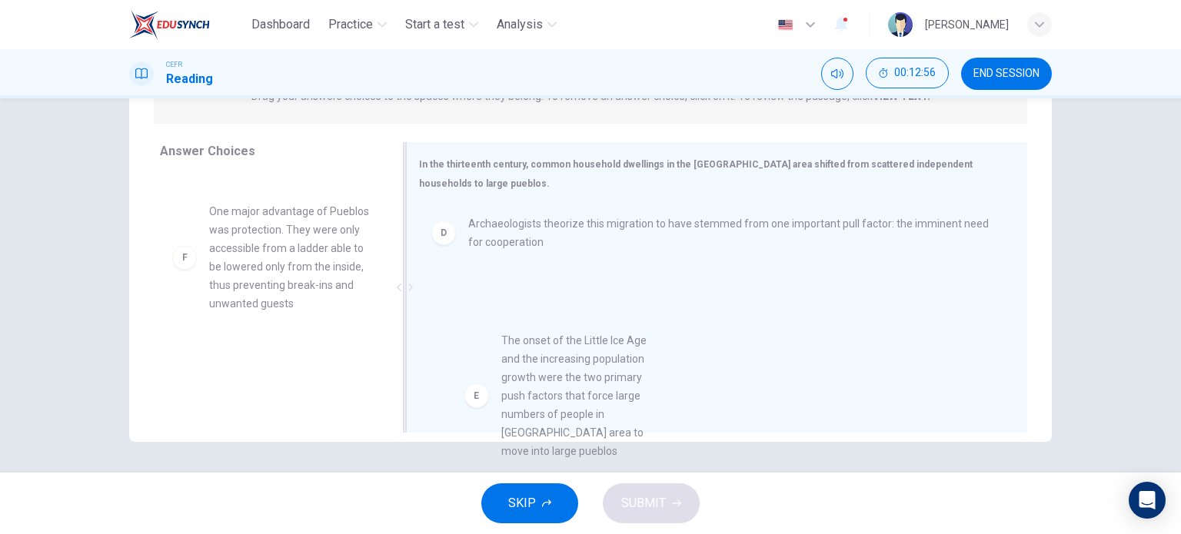
drag, startPoint x: 185, startPoint y: 262, endPoint x: 482, endPoint y: 374, distance: 318.1
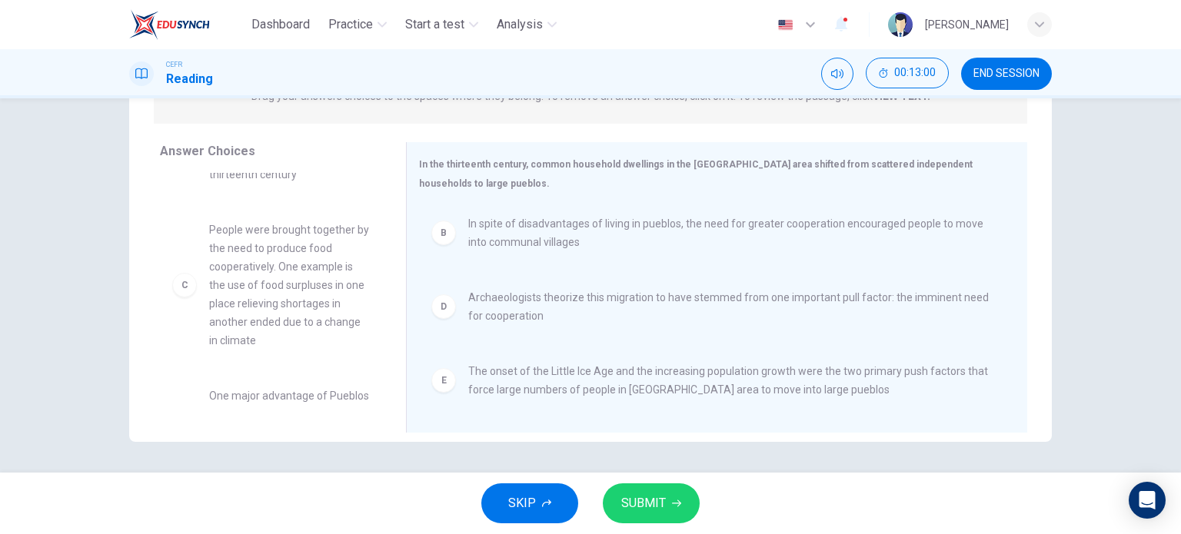
scroll to position [74, 0]
click at [679, 491] on button "SUBMIT" at bounding box center [651, 504] width 97 height 40
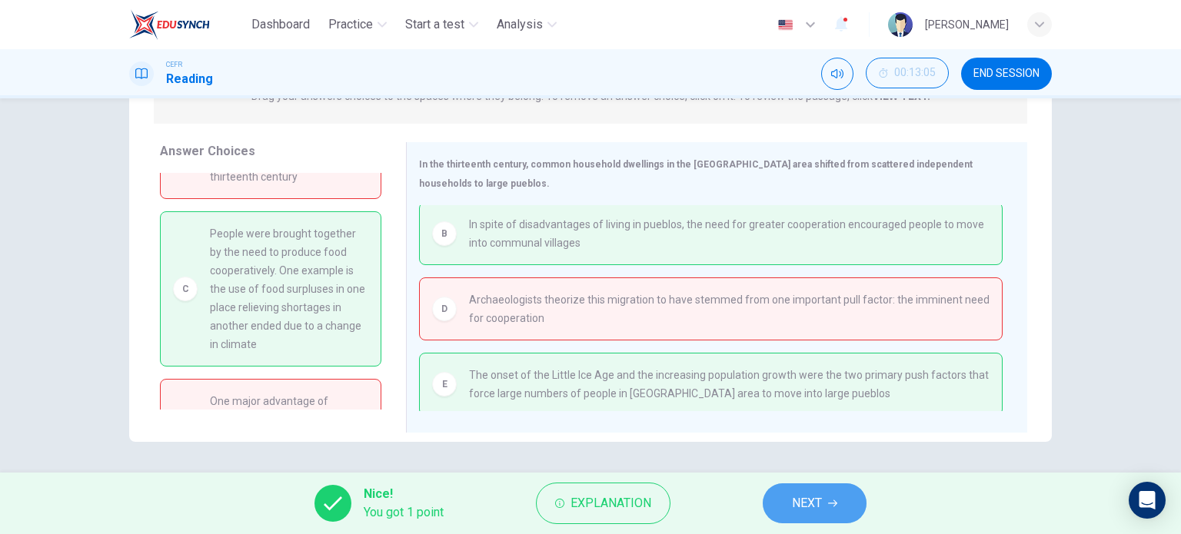
click at [836, 511] on button "NEXT" at bounding box center [815, 504] width 104 height 40
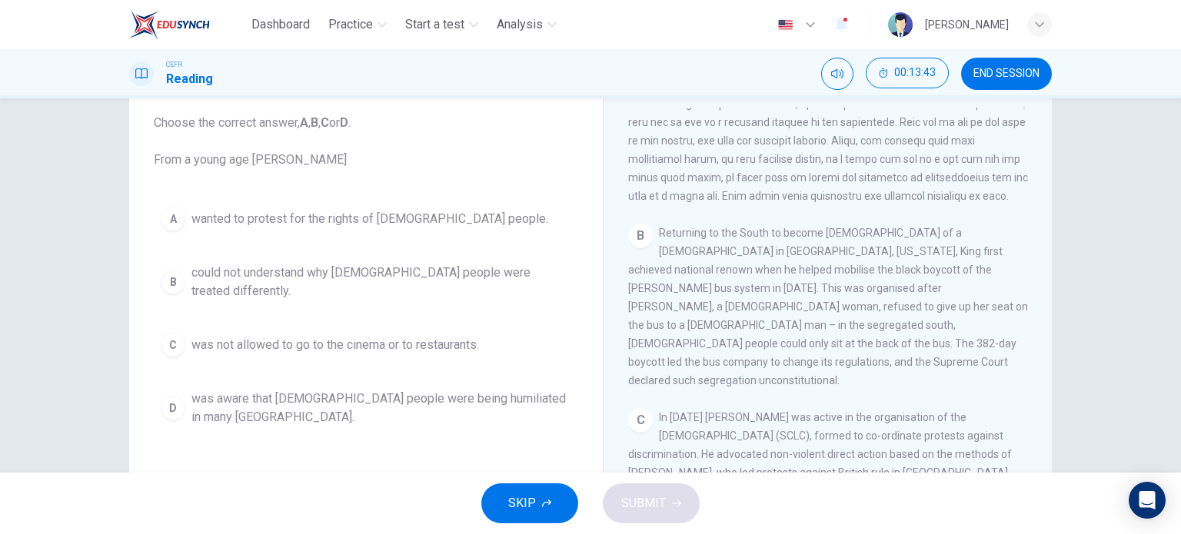
scroll to position [467, 0]
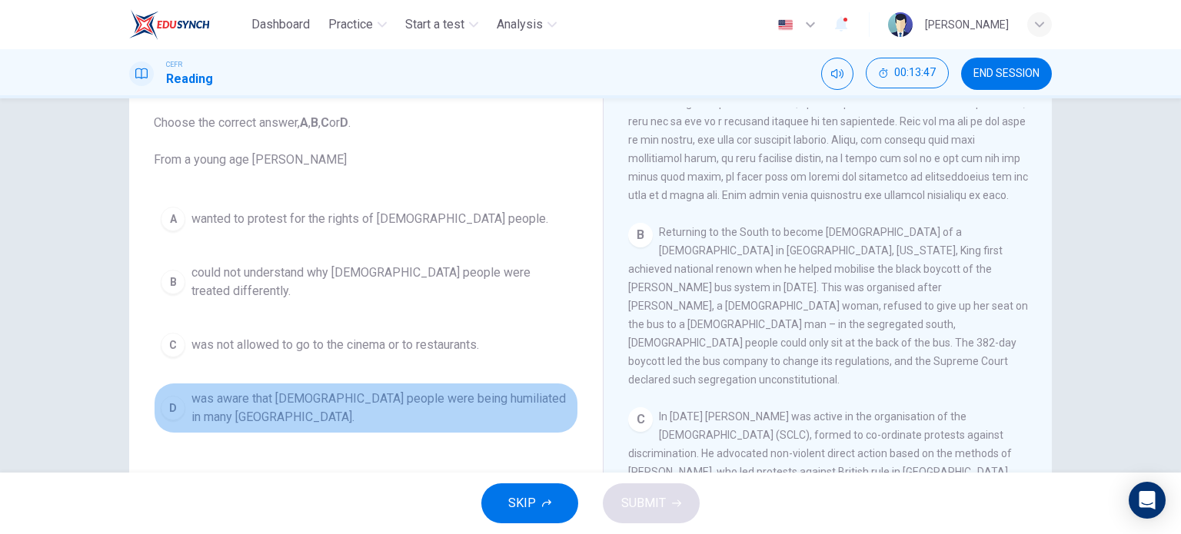
click at [369, 391] on span "was aware that black people were being humiliated in many northern states." at bounding box center [381, 408] width 380 height 37
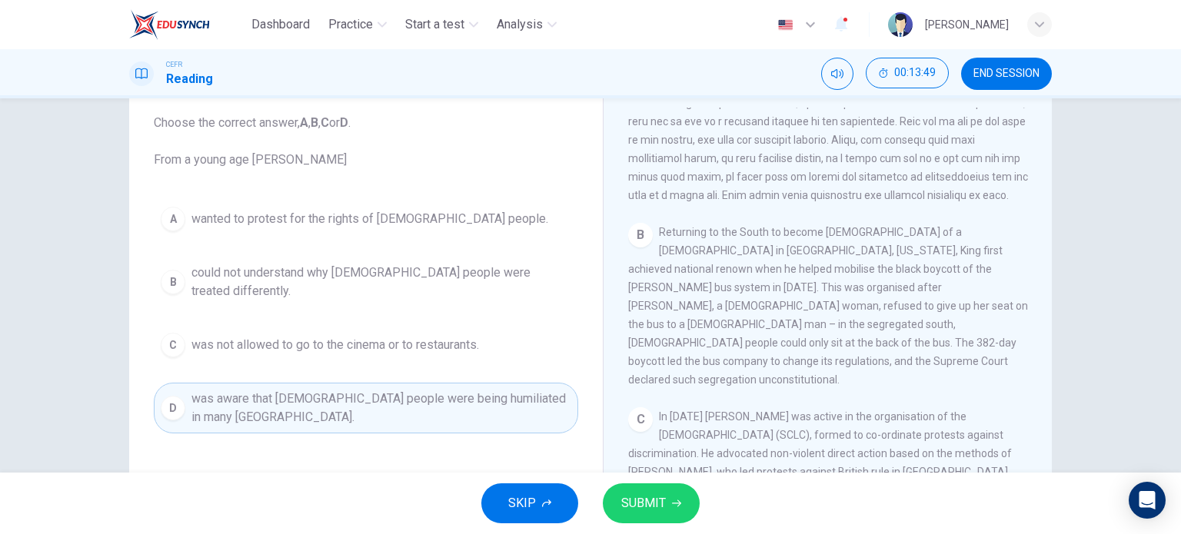
click at [629, 505] on span "SUBMIT" at bounding box center [643, 504] width 45 height 22
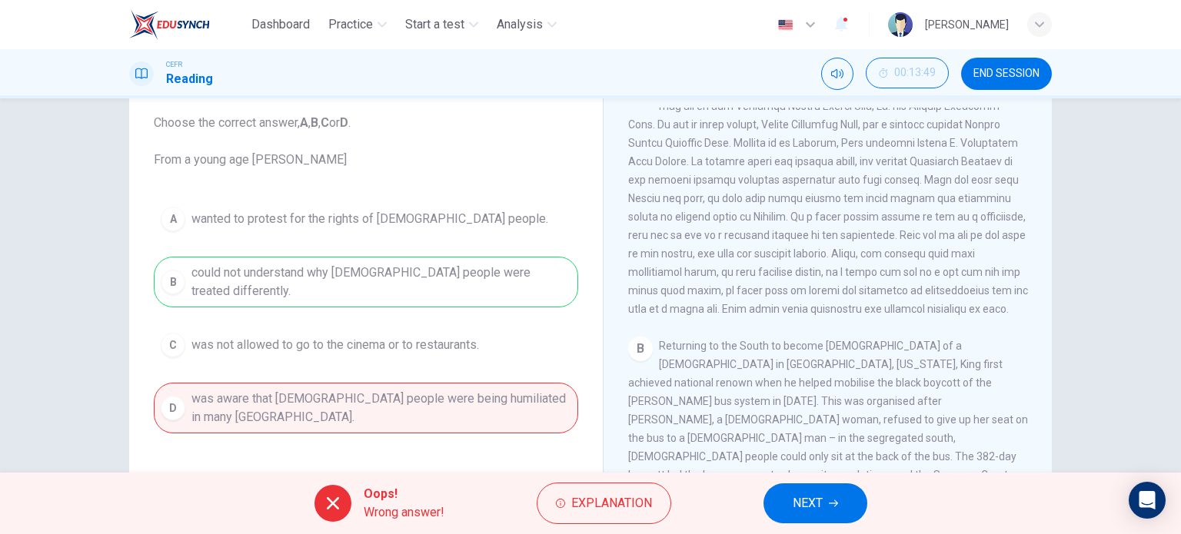
scroll to position [351, 0]
click at [839, 493] on button "NEXT" at bounding box center [816, 504] width 104 height 40
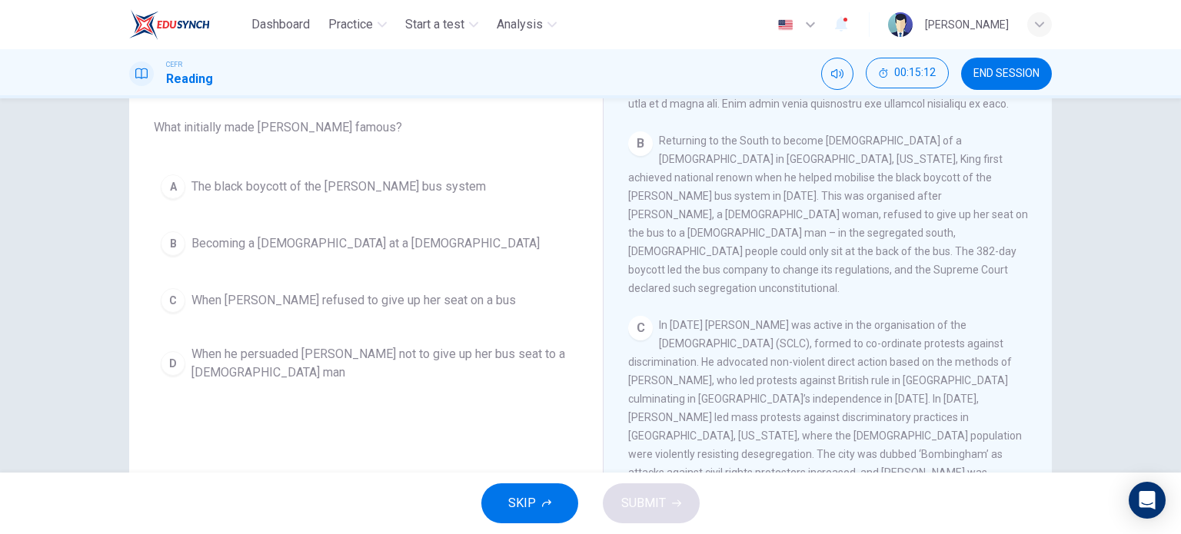
scroll to position [518, 0]
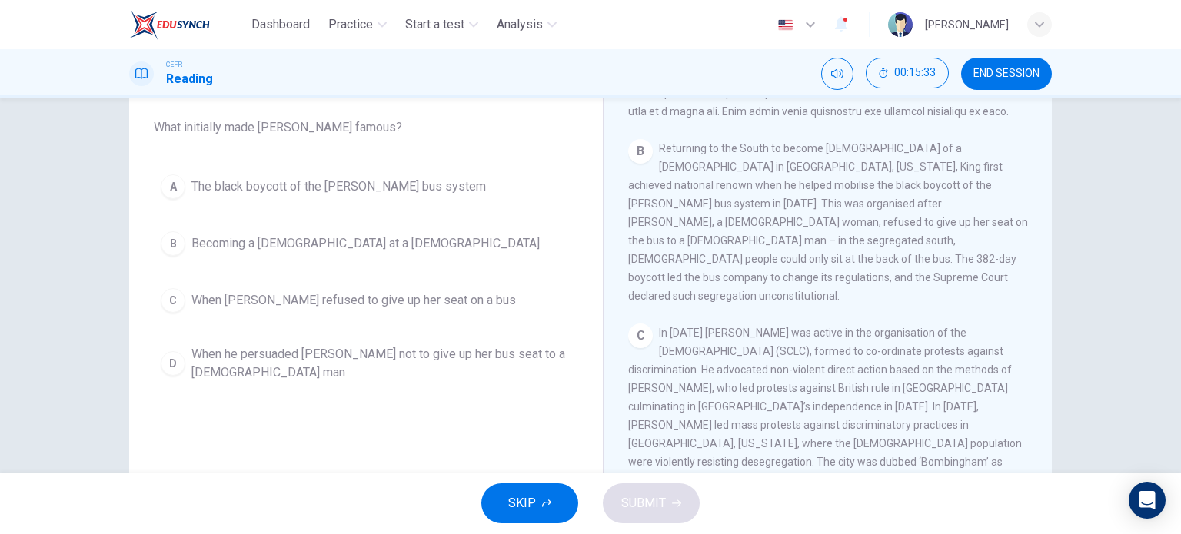
click at [178, 356] on div "D" at bounding box center [173, 363] width 25 height 25
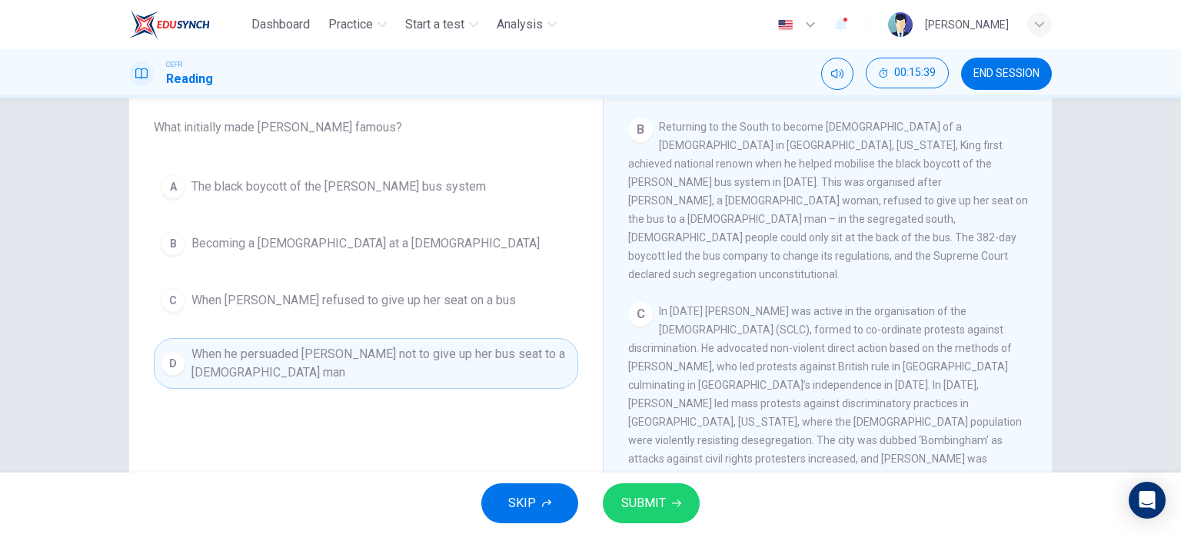
scroll to position [541, 0]
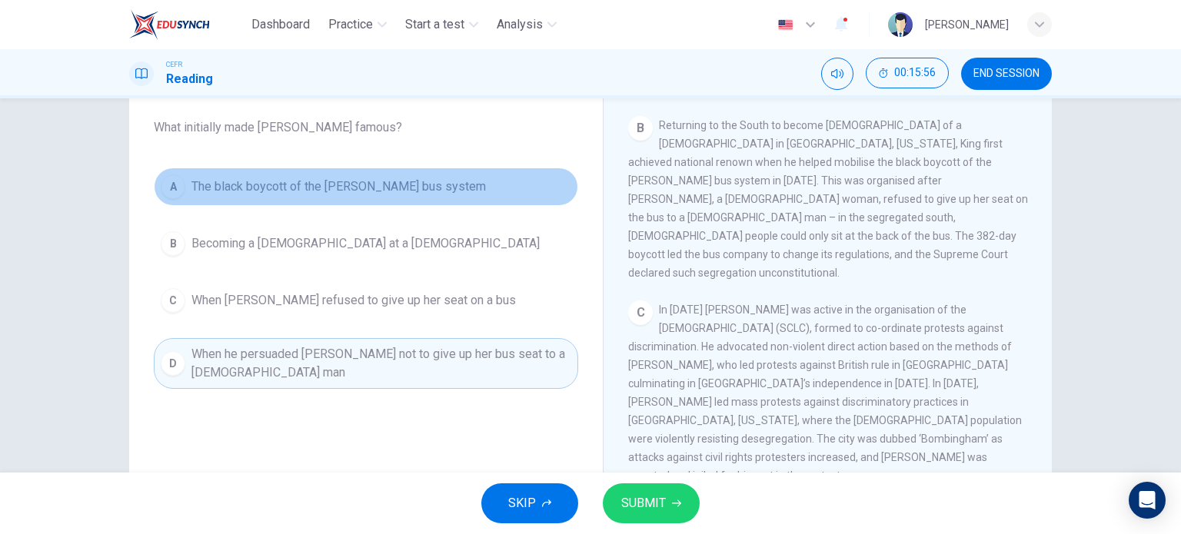
click at [161, 190] on div "A" at bounding box center [173, 187] width 25 height 25
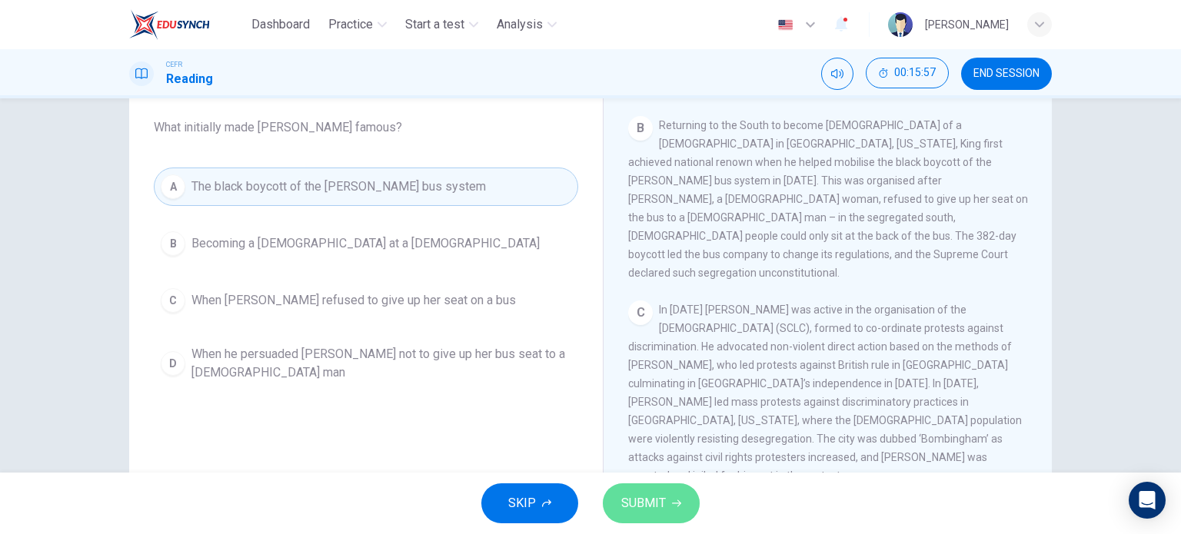
click at [659, 500] on span "SUBMIT" at bounding box center [643, 504] width 45 height 22
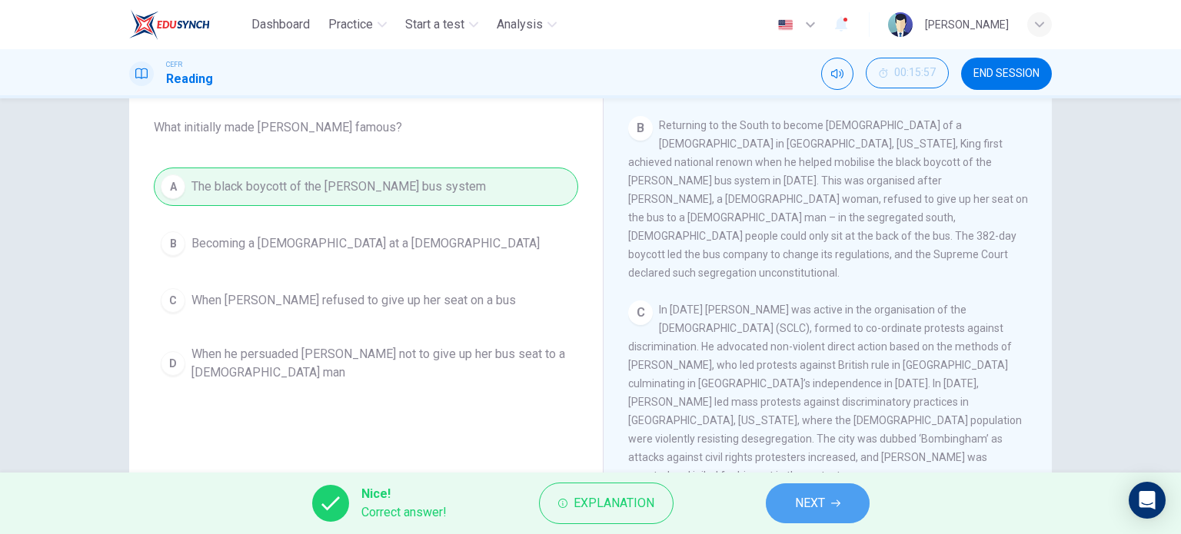
click at [835, 507] on icon "button" at bounding box center [835, 503] width 9 height 9
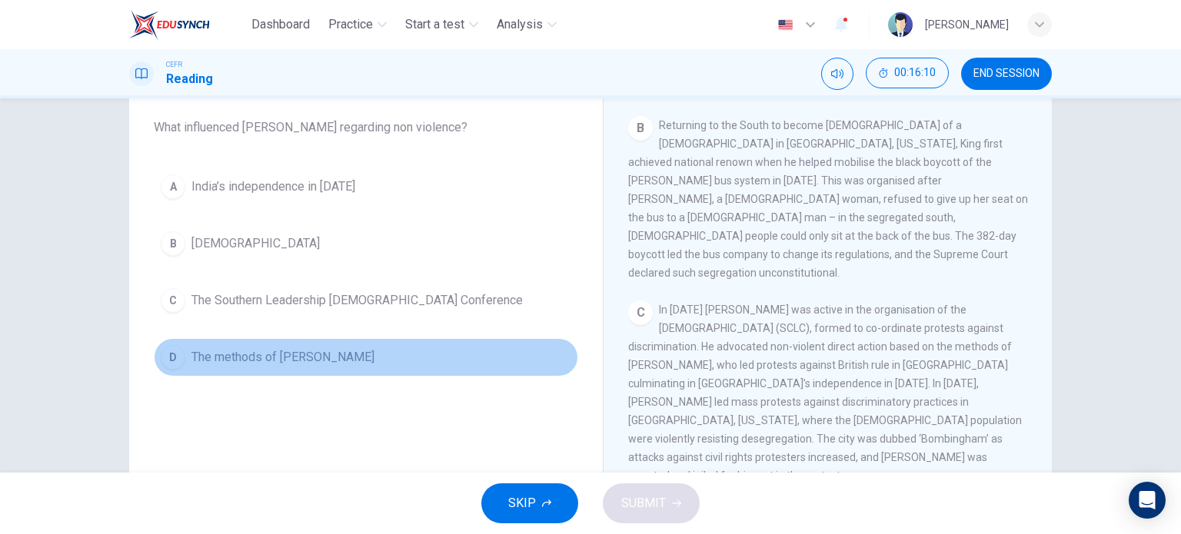
click at [166, 356] on div "D" at bounding box center [173, 357] width 25 height 25
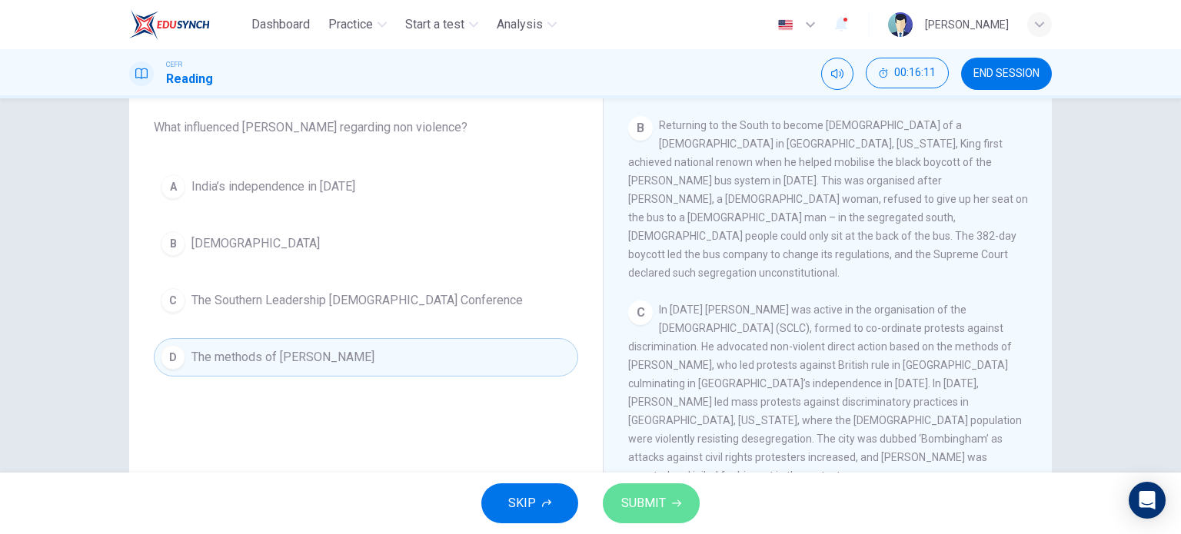
click at [637, 491] on button "SUBMIT" at bounding box center [651, 504] width 97 height 40
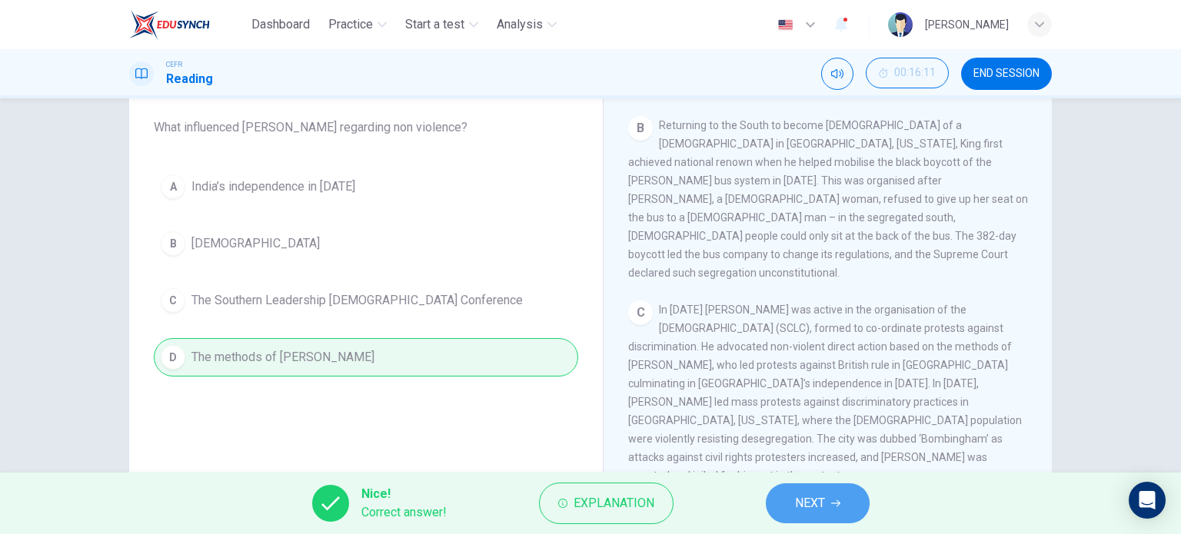
click at [794, 494] on button "NEXT" at bounding box center [818, 504] width 104 height 40
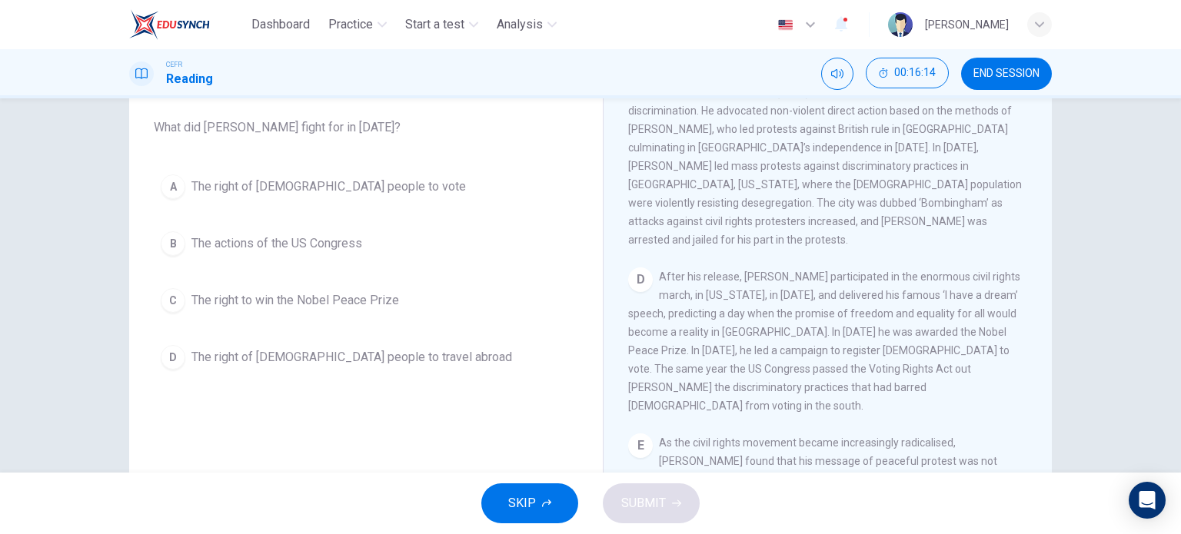
scroll to position [780, 0]
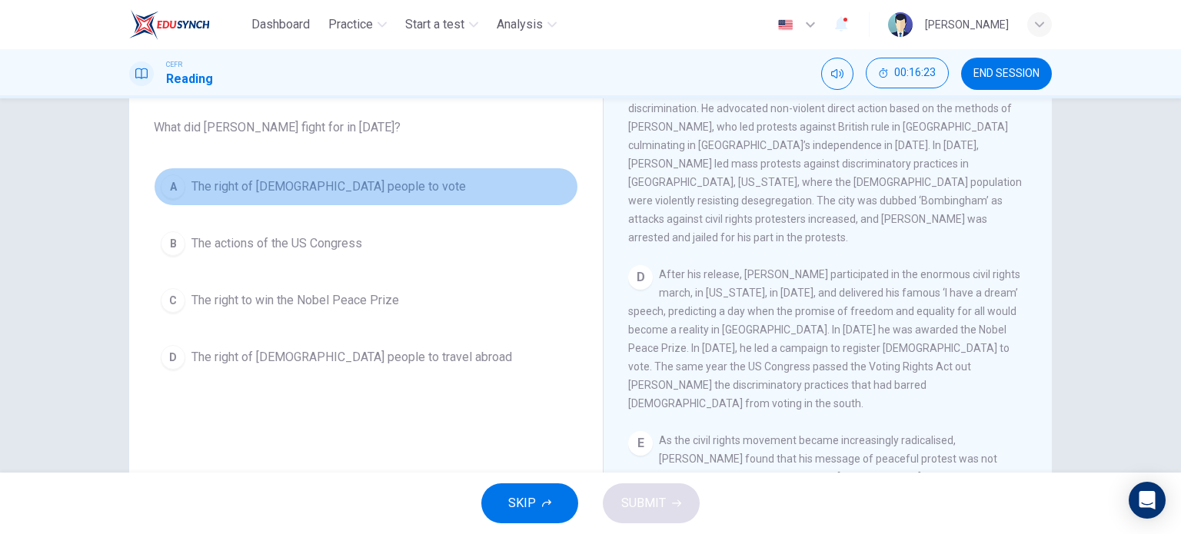
click at [171, 192] on div "A" at bounding box center [173, 187] width 25 height 25
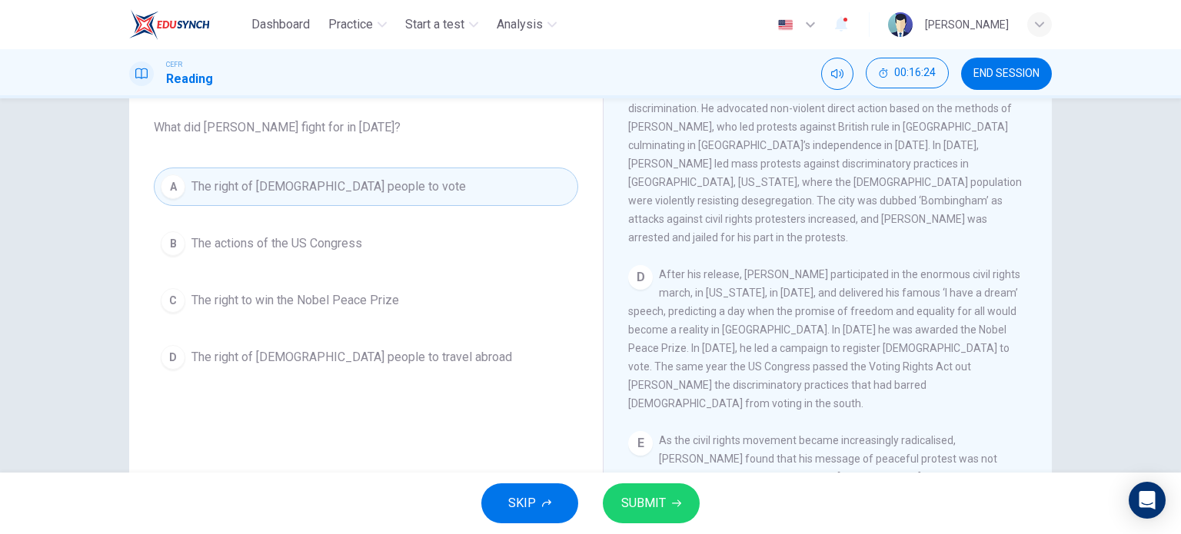
click at [634, 501] on span "SUBMIT" at bounding box center [643, 504] width 45 height 22
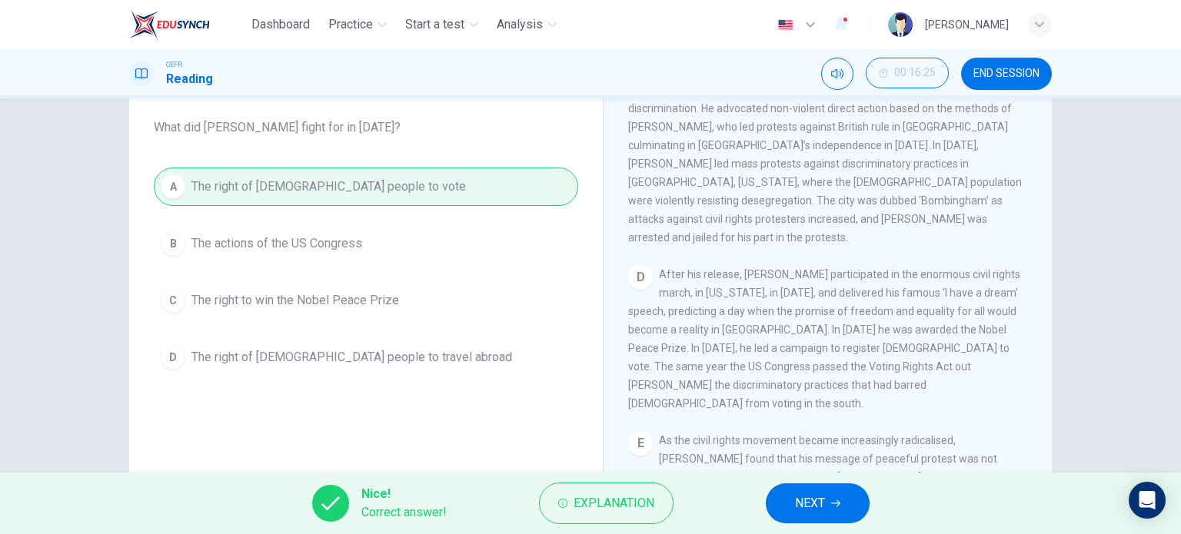
click at [846, 517] on button "NEXT" at bounding box center [818, 504] width 104 height 40
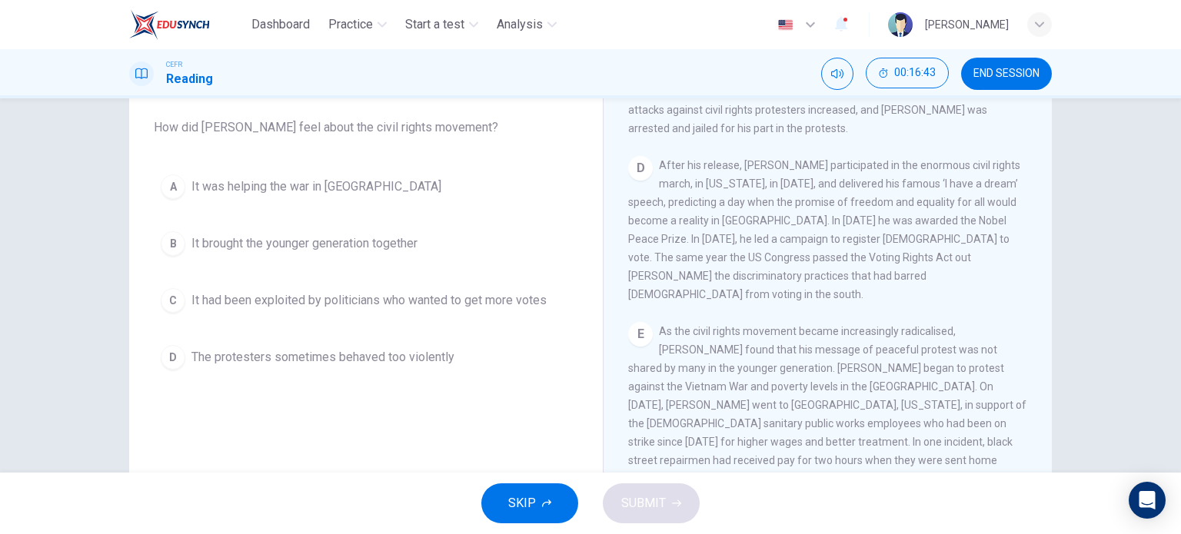
scroll to position [891, 0]
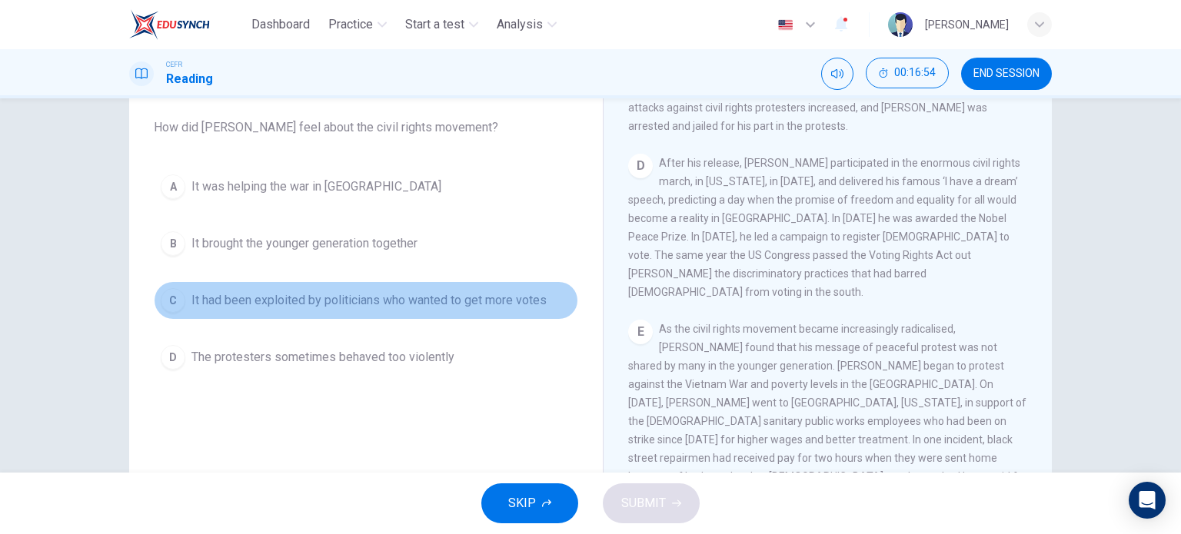
click at [293, 300] on span "It had been exploited by politicians who wanted to get more votes" at bounding box center [368, 300] width 355 height 18
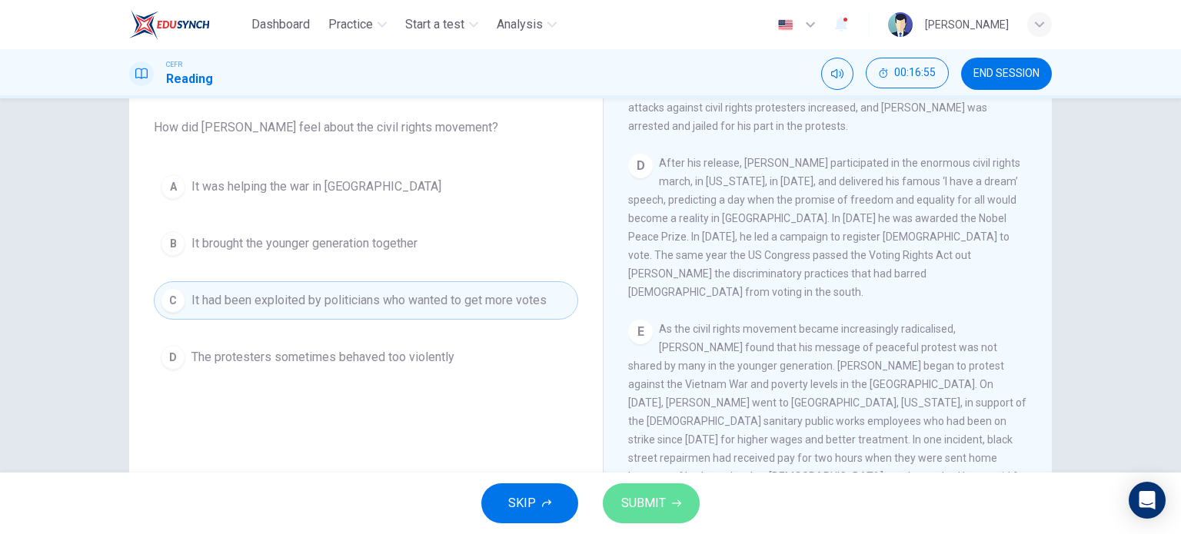
click at [660, 494] on span "SUBMIT" at bounding box center [643, 504] width 45 height 22
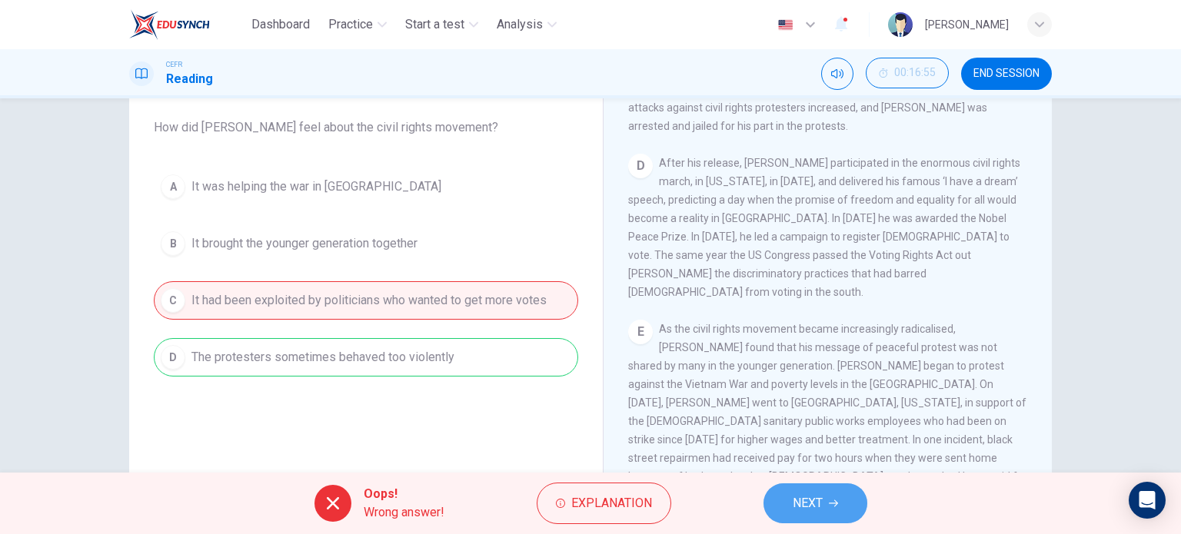
click at [824, 494] on button "NEXT" at bounding box center [816, 504] width 104 height 40
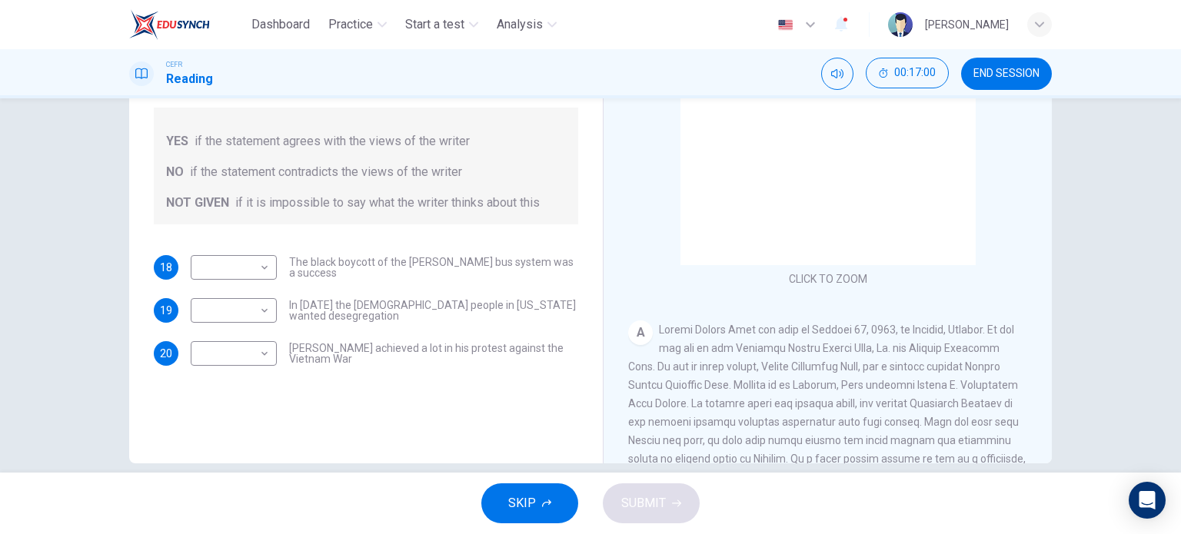
scroll to position [205, 0]
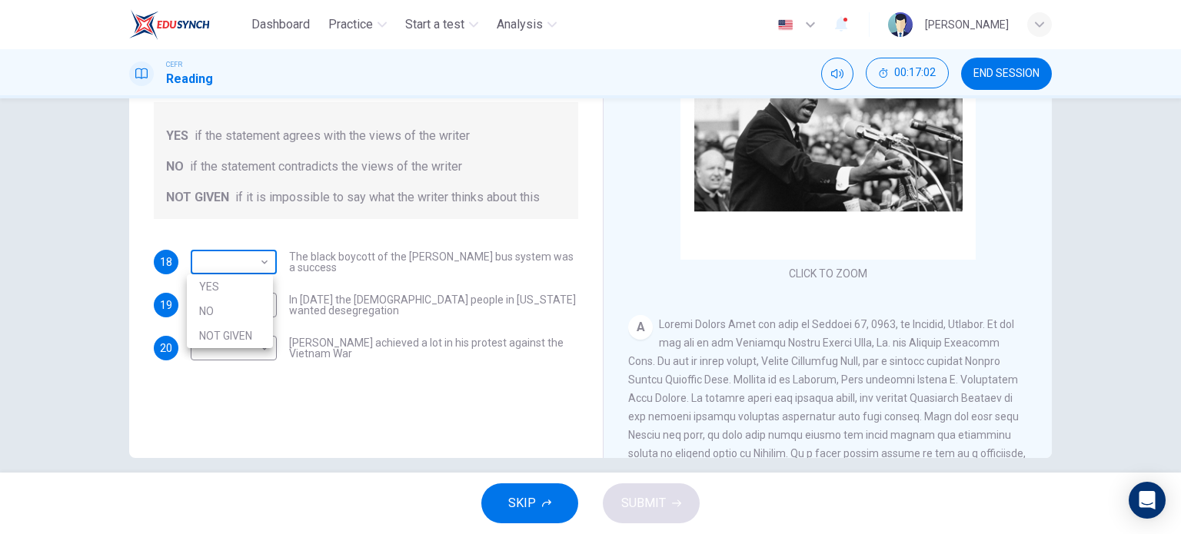
click at [255, 258] on body "Dashboard Practice Start a test Analysis English en ​ MUHAMMAD SYAHMI BIN KHAIR…" at bounding box center [590, 267] width 1181 height 534
click at [231, 292] on li "YES" at bounding box center [230, 287] width 86 height 25
type input "YES"
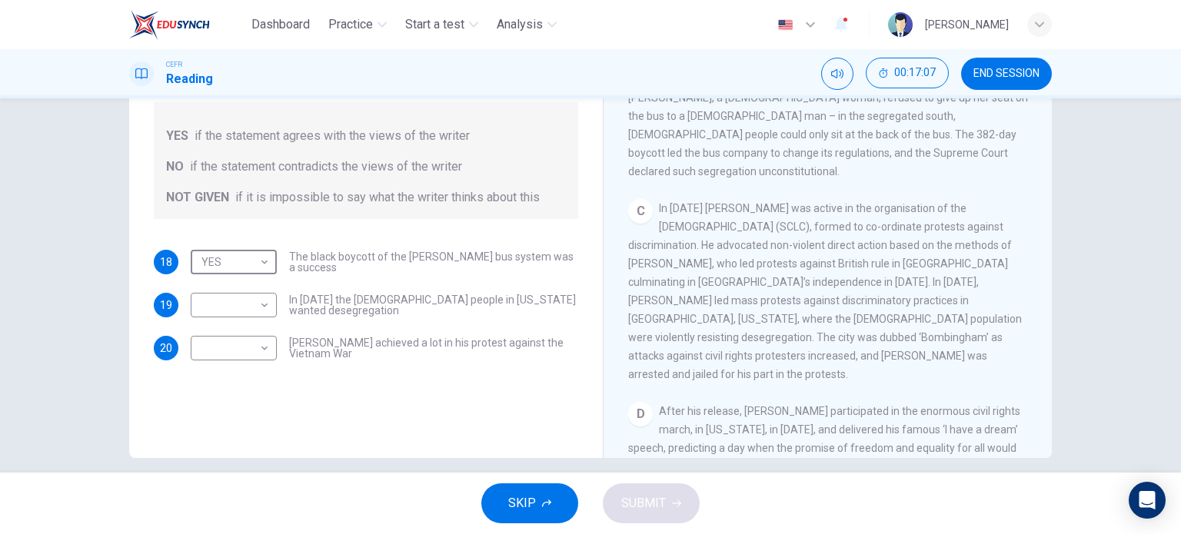
scroll to position [560, 0]
click at [260, 306] on body "Dashboard Practice Start a test Analysis English en ​ MUHAMMAD SYAHMI BIN KHAIR…" at bounding box center [590, 267] width 1181 height 534
click at [231, 357] on li "NO" at bounding box center [230, 354] width 86 height 25
type input "NO"
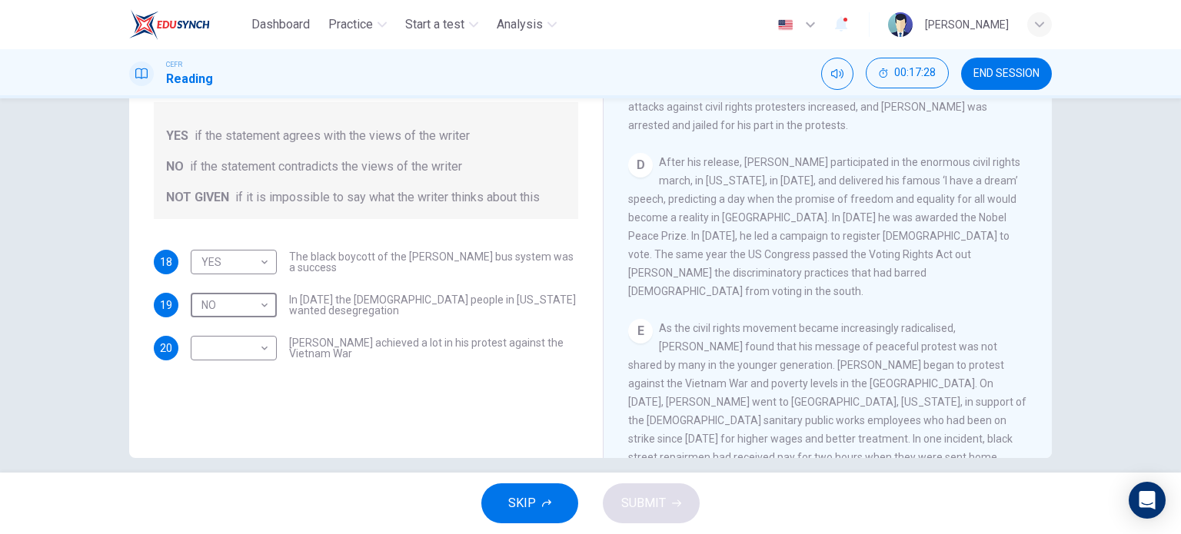
scroll to position [834, 0]
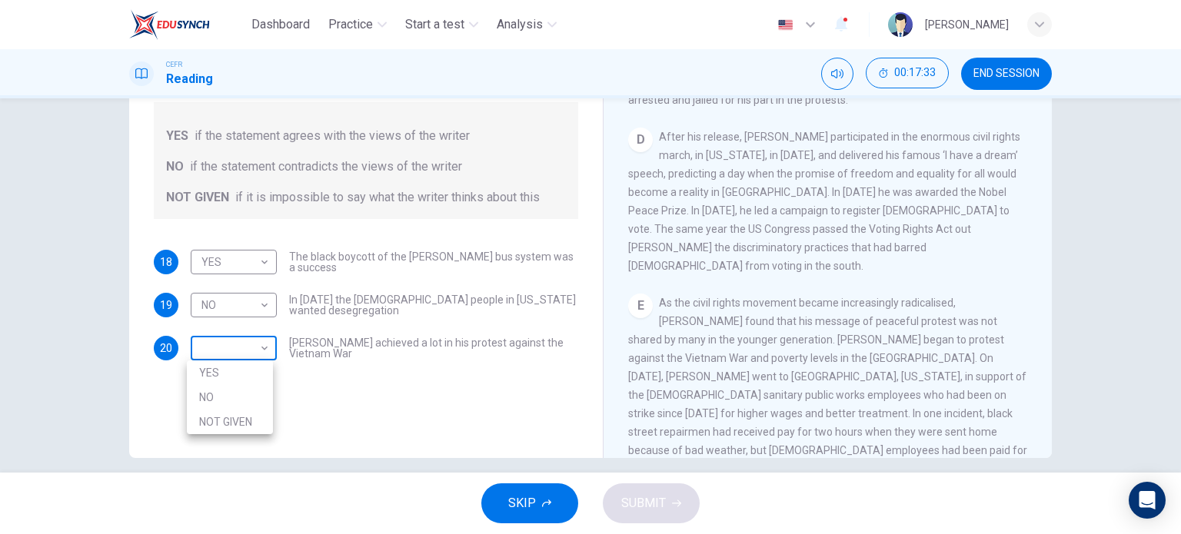
click at [258, 348] on body "Dashboard Practice Start a test Analysis English en ​ MUHAMMAD SYAHMI BIN KHAIR…" at bounding box center [590, 267] width 1181 height 534
click at [231, 420] on li "NOT GIVEN" at bounding box center [230, 422] width 86 height 25
type input "NOT GIVEN"
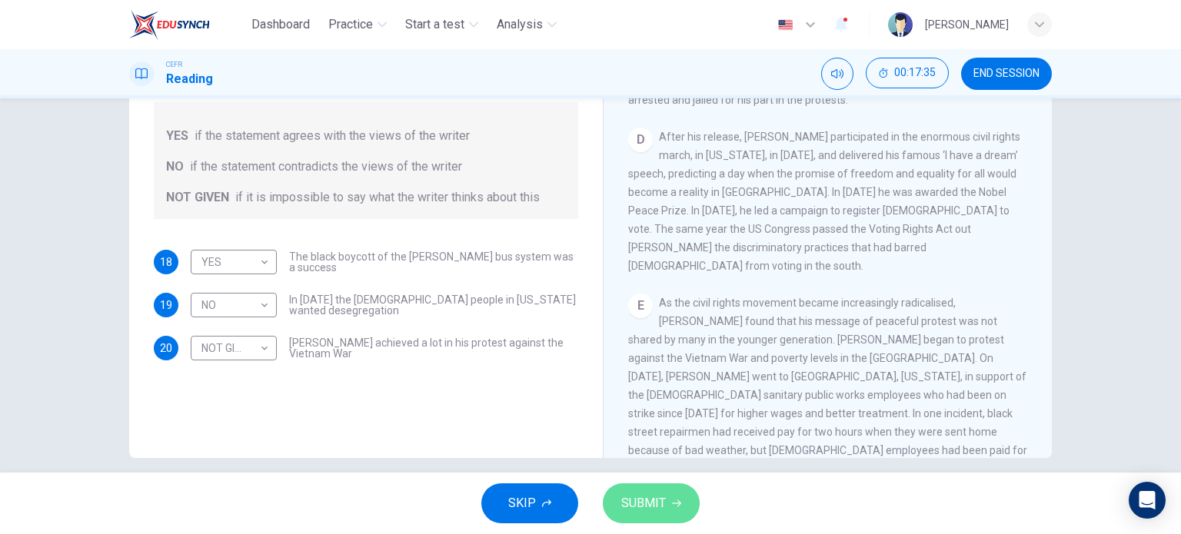
click at [661, 504] on span "SUBMIT" at bounding box center [643, 504] width 45 height 22
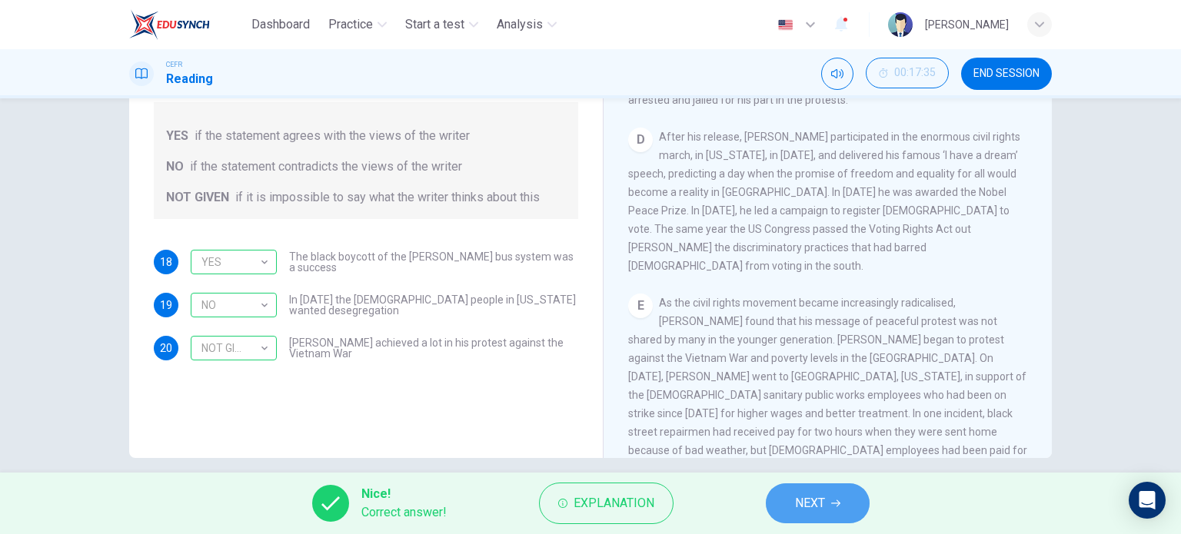
click at [801, 502] on span "NEXT" at bounding box center [810, 504] width 30 height 22
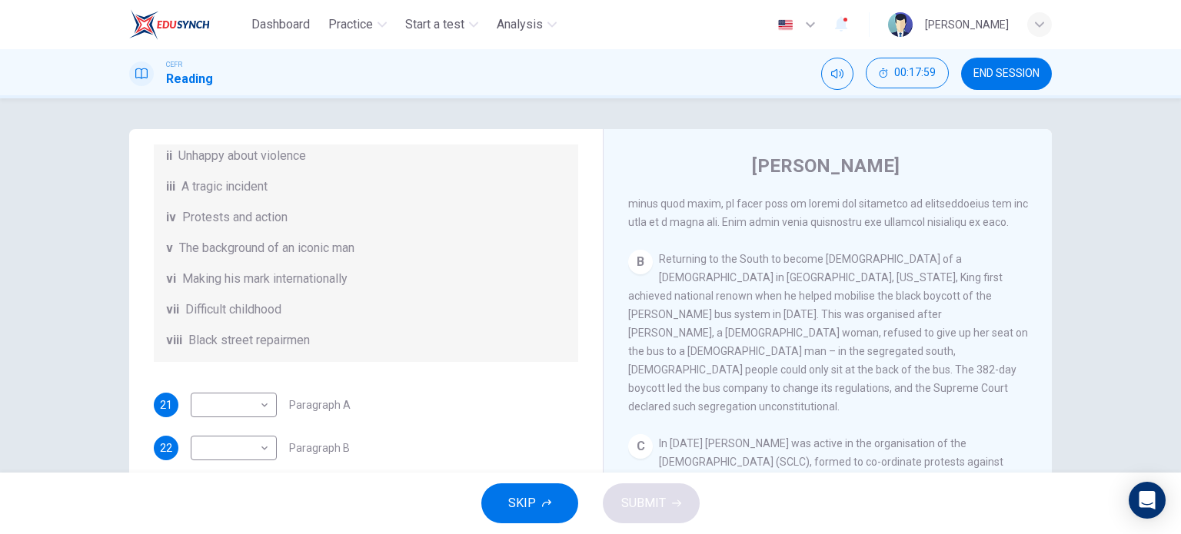
scroll to position [519, 0]
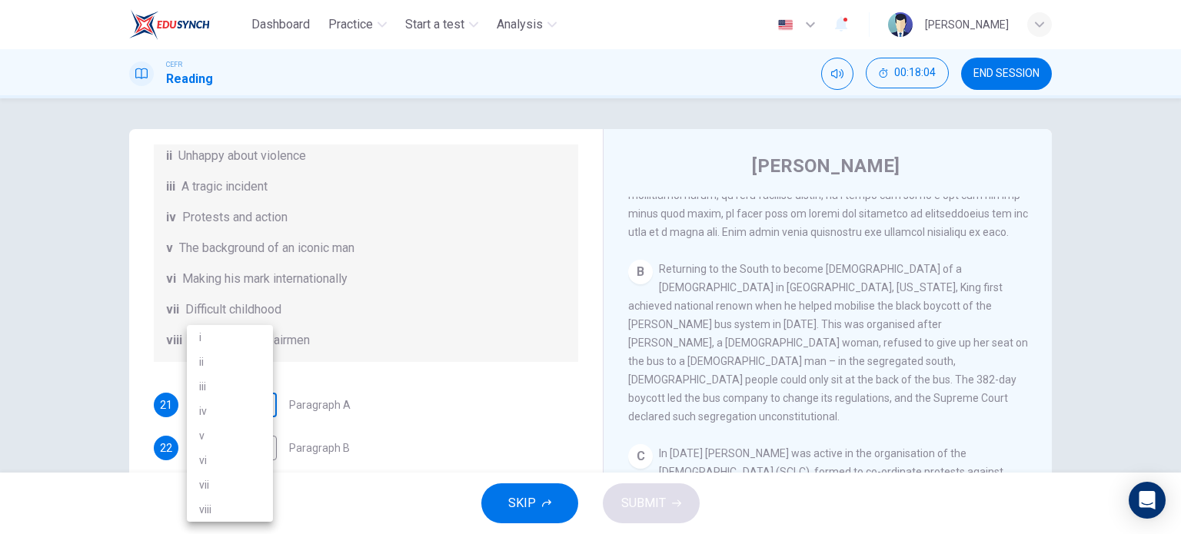
click at [255, 403] on body "Dashboard Practice Start a test Analysis English en ​ MUHAMMAD SYAHMI BIN KHAIR…" at bounding box center [590, 267] width 1181 height 534
click at [226, 438] on li "v" at bounding box center [230, 436] width 86 height 25
type input "v"
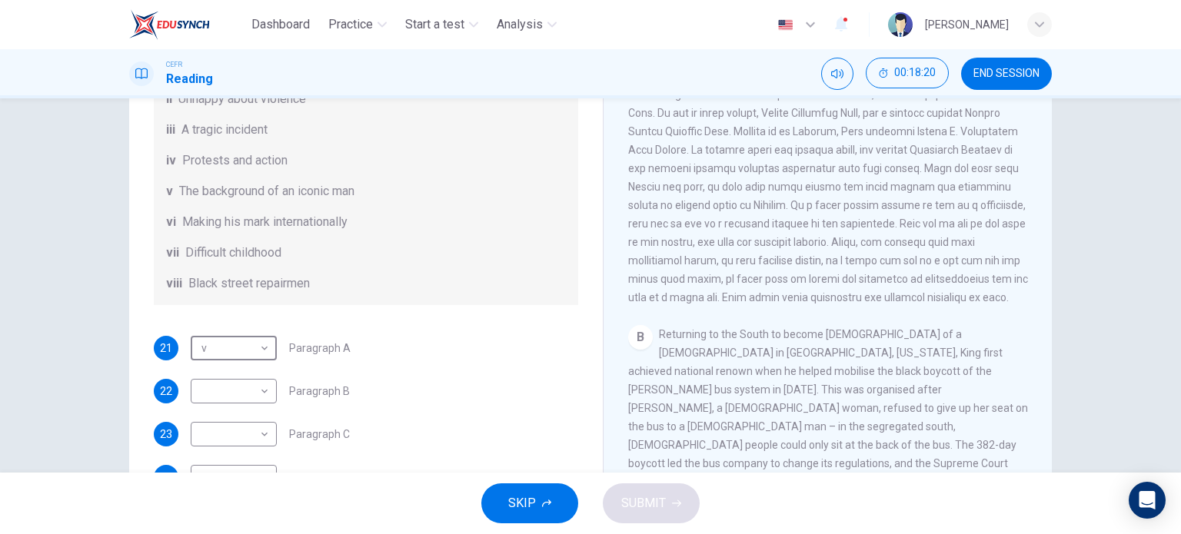
scroll to position [209, 0]
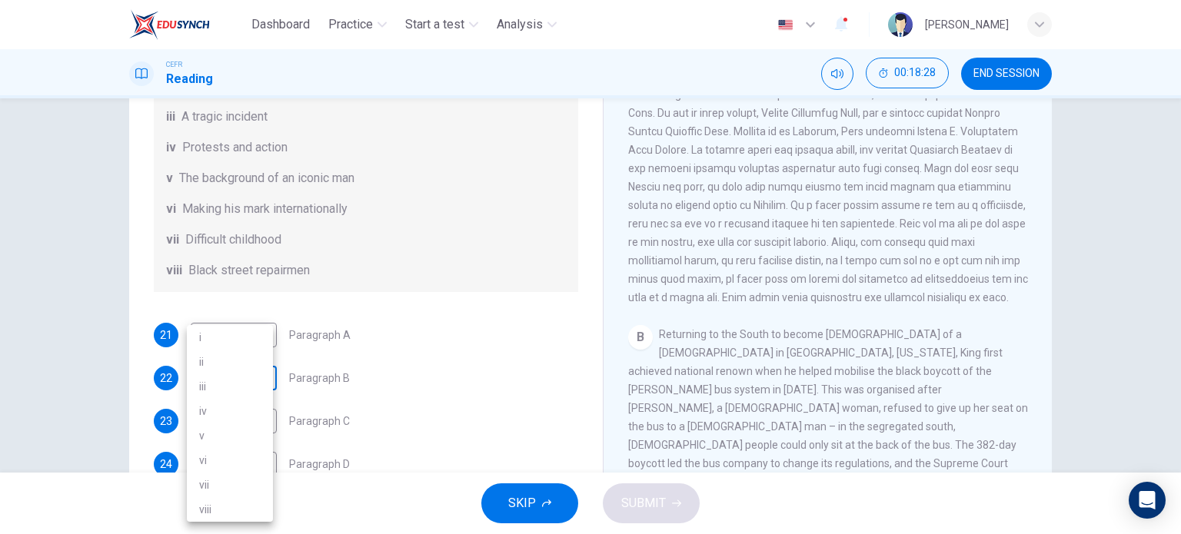
click at [263, 405] on body "Dashboard Practice Start a test Analysis English en ​ MUHAMMAD SYAHMI BIN KHAIR…" at bounding box center [590, 267] width 1181 height 534
click at [234, 396] on li "iii" at bounding box center [230, 386] width 86 height 25
type input "iii"
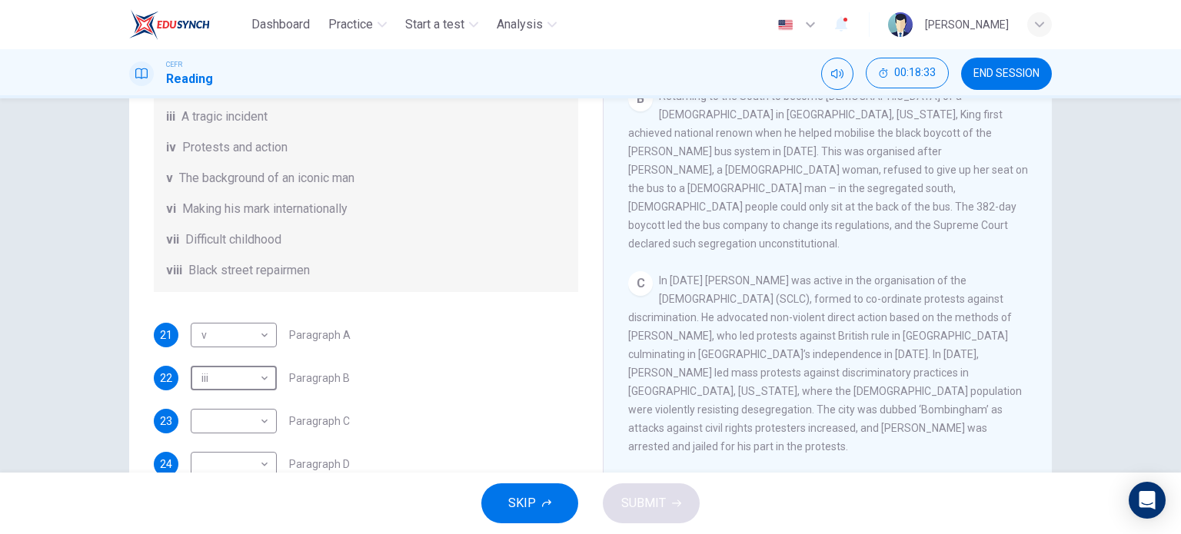
scroll to position [580, 0]
click at [247, 434] on body "Dashboard Practice Start a test Analysis English en ​ MUHAMMAD SYAHMI BIN KHAIR…" at bounding box center [590, 267] width 1181 height 534
click at [222, 421] on li "iv" at bounding box center [230, 411] width 86 height 25
type input "iv"
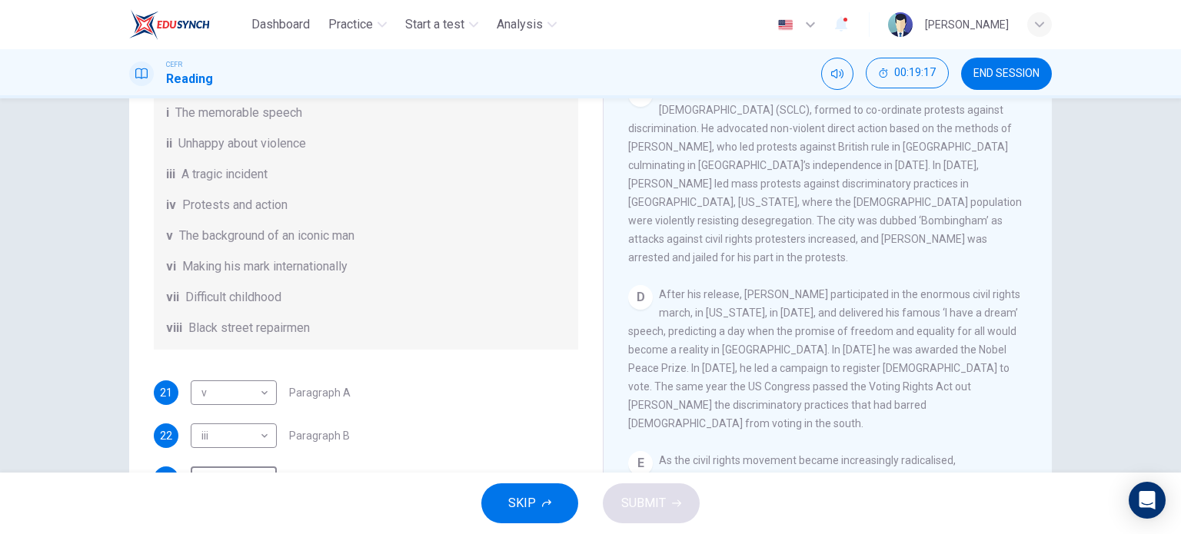
scroll to position [271, 0]
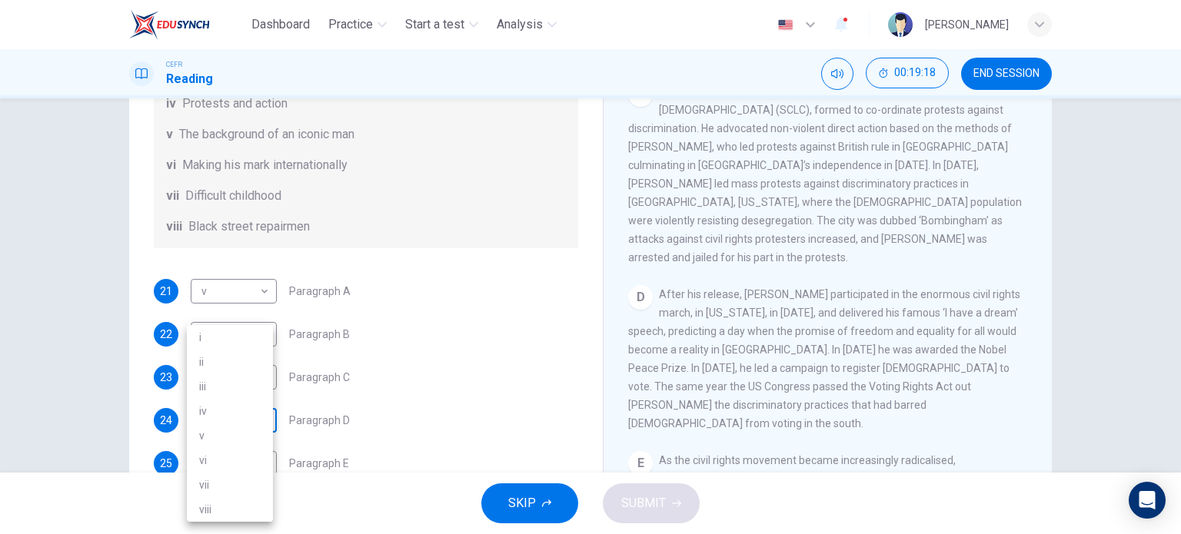
click at [253, 418] on body "Dashboard Practice Start a test Analysis English en ​ MUHAMMAD SYAHMI BIN KHAIR…" at bounding box center [590, 267] width 1181 height 534
click at [245, 328] on li "i" at bounding box center [230, 337] width 86 height 25
type input "i"
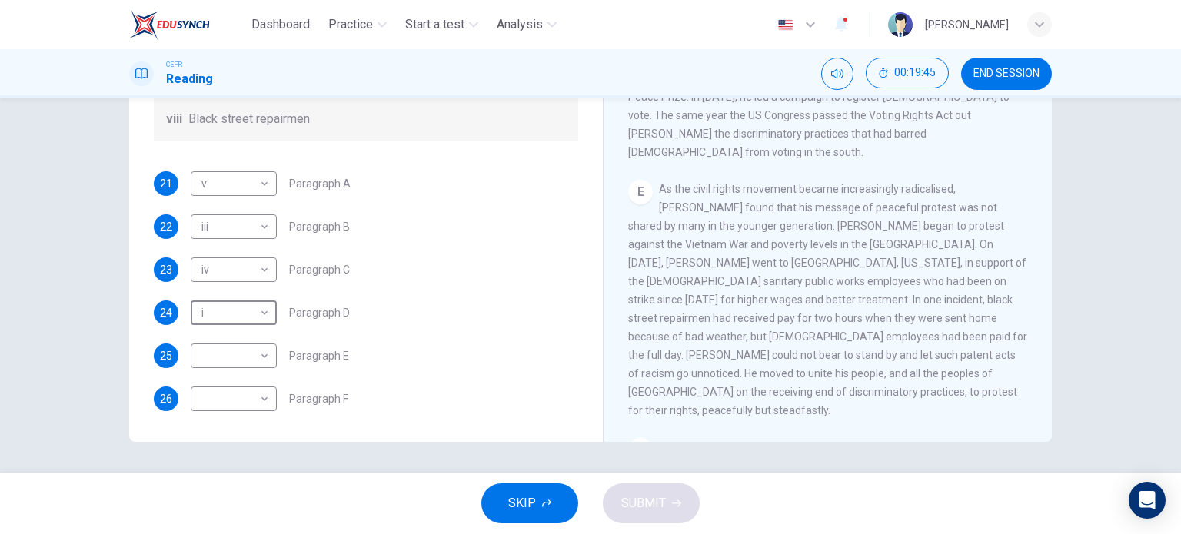
scroll to position [265, 0]
click at [259, 368] on body "Dashboard Practice Start a test Analysis English en ​ MUHAMMAD SYAHMI BIN KHAIR…" at bounding box center [590, 267] width 1181 height 534
click at [238, 494] on li "vii" at bounding box center [230, 485] width 86 height 25
type input "vii"
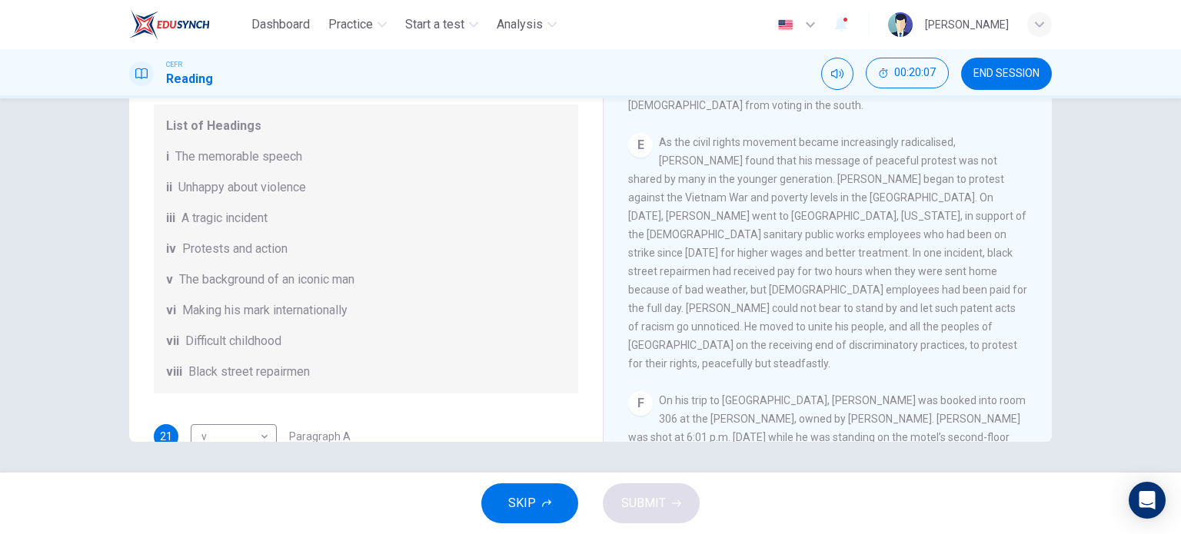
scroll to position [271, 0]
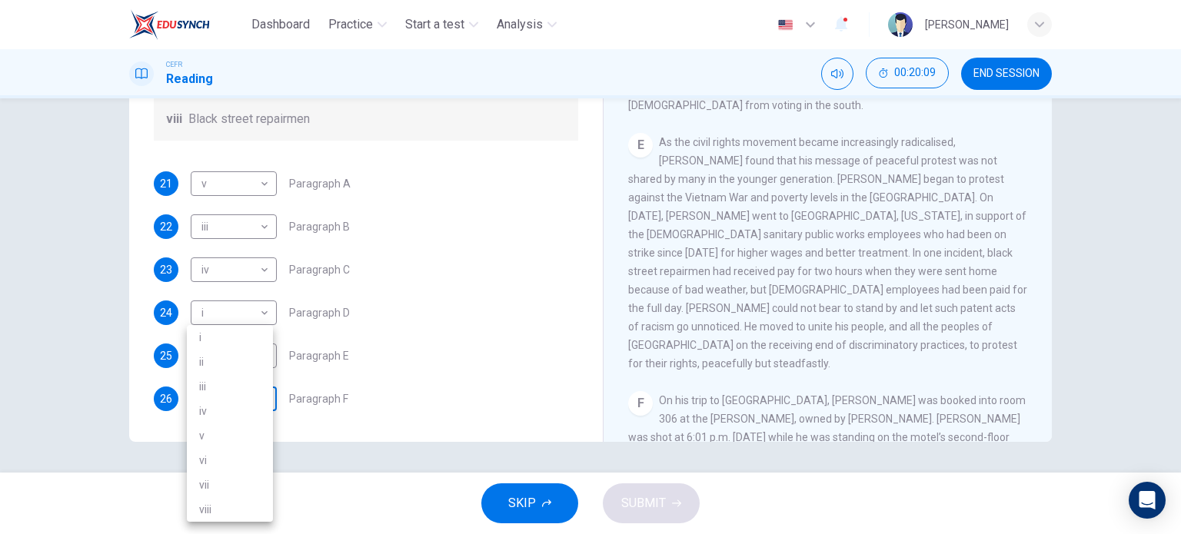
click at [261, 393] on body "Dashboard Practice Start a test Analysis English en ​ MUHAMMAD SYAHMI BIN KHAIR…" at bounding box center [590, 267] width 1181 height 534
click at [238, 393] on li "iii" at bounding box center [230, 386] width 86 height 25
type input "iii"
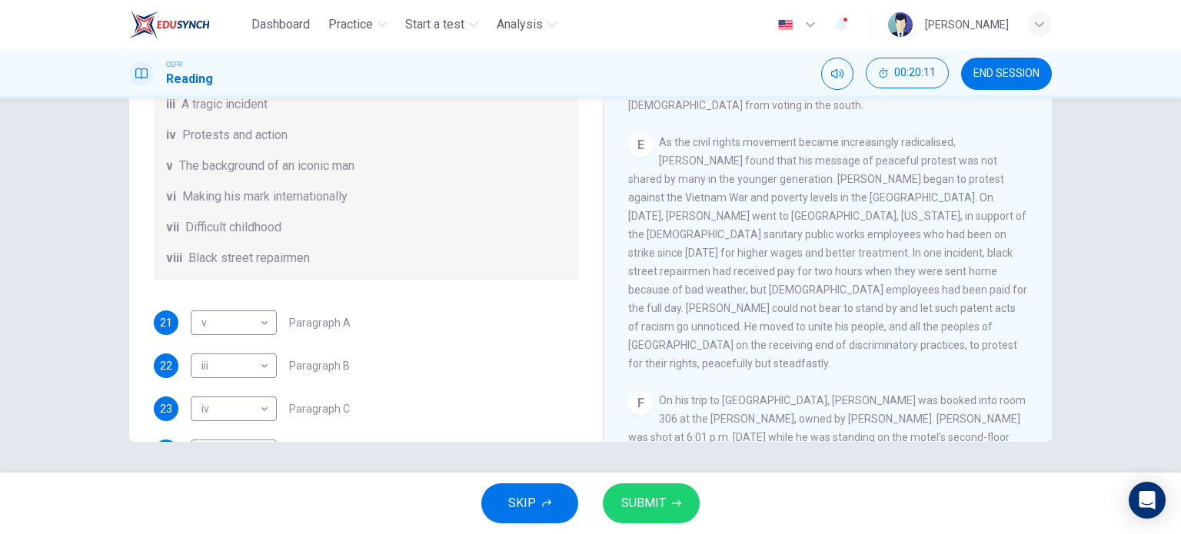
scroll to position [111, 0]
click at [357, 310] on div "Questions 21 - 26 The Reading Passage has 6 paragraphs. Choose the correct head…" at bounding box center [365, 190] width 449 height 757
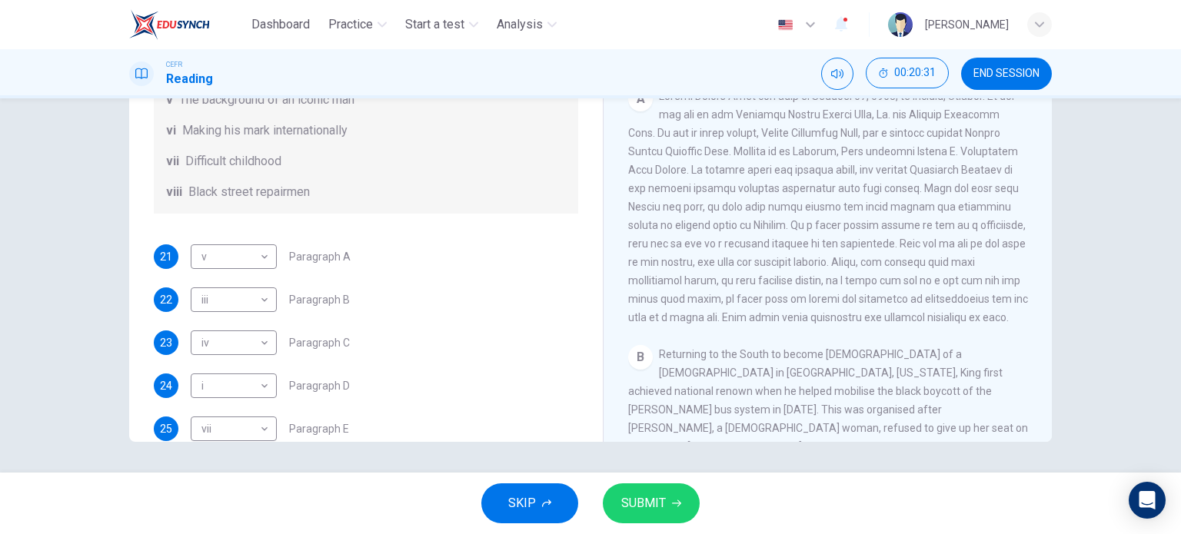
scroll to position [206, 0]
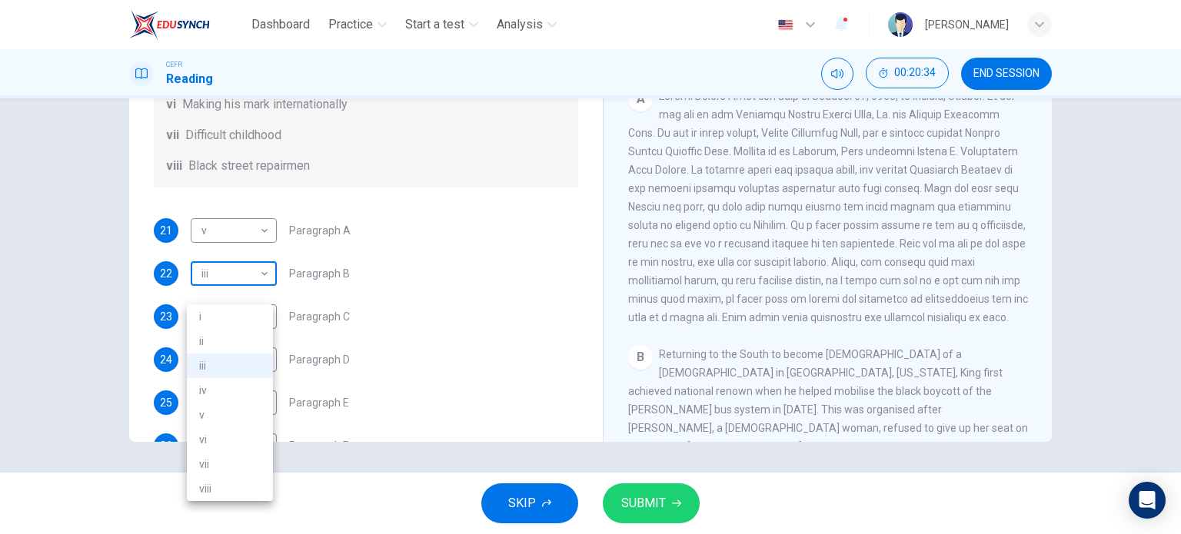
click at [256, 292] on body "Dashboard Practice Start a test Analysis English en ​ MUHAMMAD SYAHMI BIN KHAIR…" at bounding box center [590, 267] width 1181 height 534
click at [218, 392] on li "iv" at bounding box center [230, 390] width 86 height 25
type input "iv"
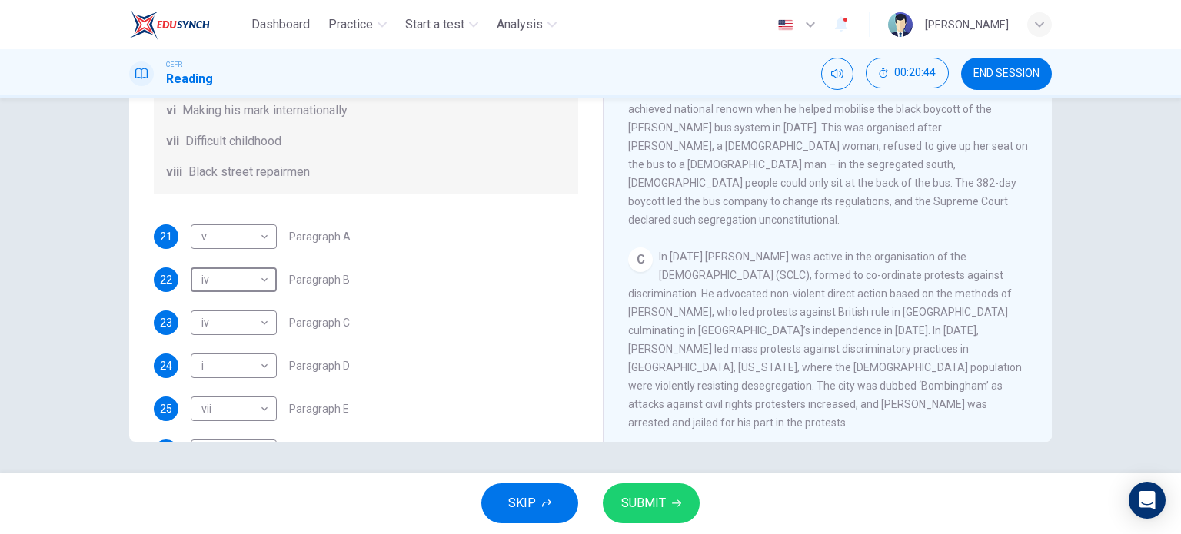
scroll to position [200, 0]
click at [264, 391] on body "Dashboard Practice Start a test Analysis English en ​ MUHAMMAD SYAHMI BIN KHAIR…" at bounding box center [590, 267] width 1181 height 534
click at [218, 458] on li "vi" at bounding box center [230, 460] width 86 height 25
type input "vi"
click at [661, 512] on span "SUBMIT" at bounding box center [643, 504] width 45 height 22
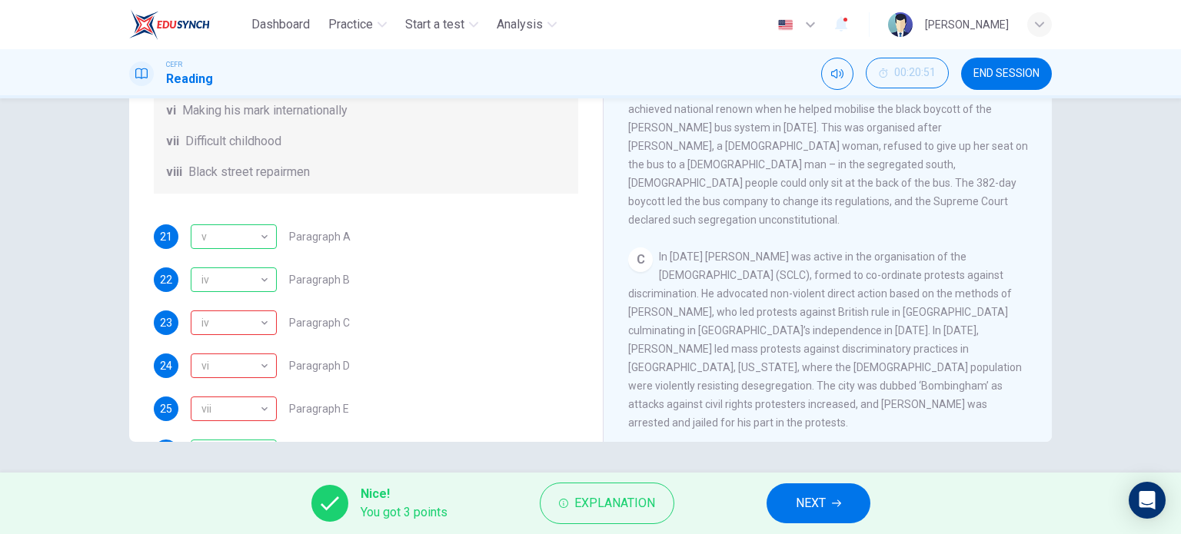
scroll to position [271, 0]
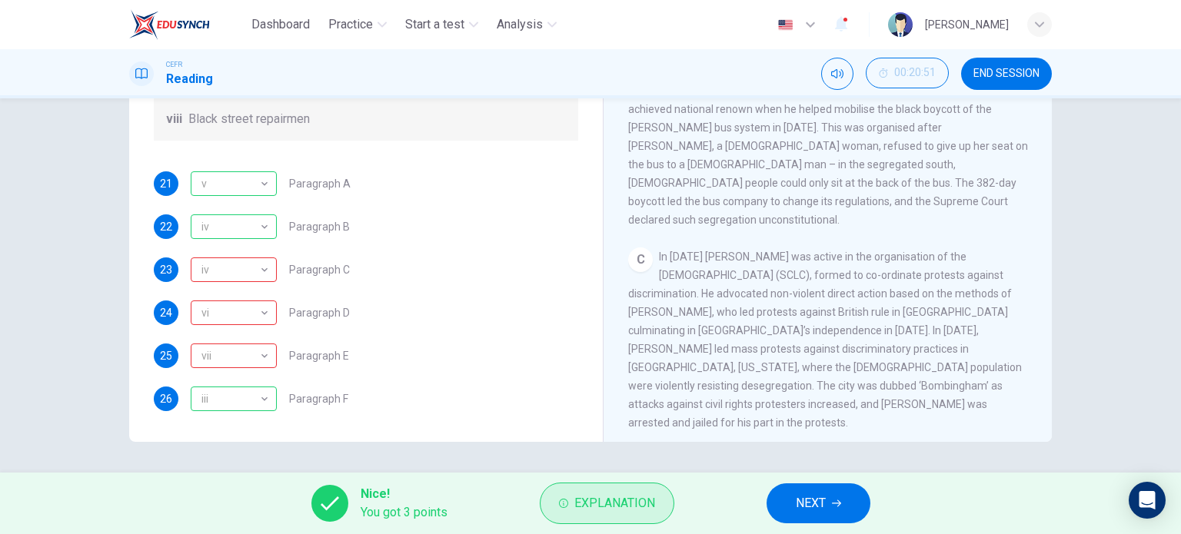
click at [608, 497] on span "Explanation" at bounding box center [614, 504] width 81 height 22
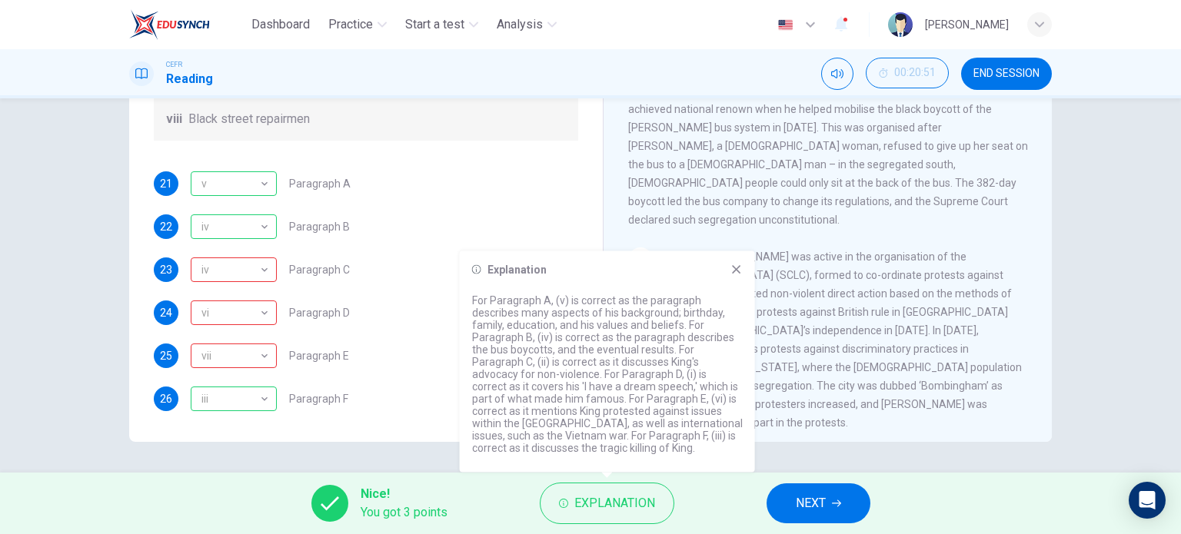
click at [732, 264] on icon at bounding box center [736, 270] width 12 height 12
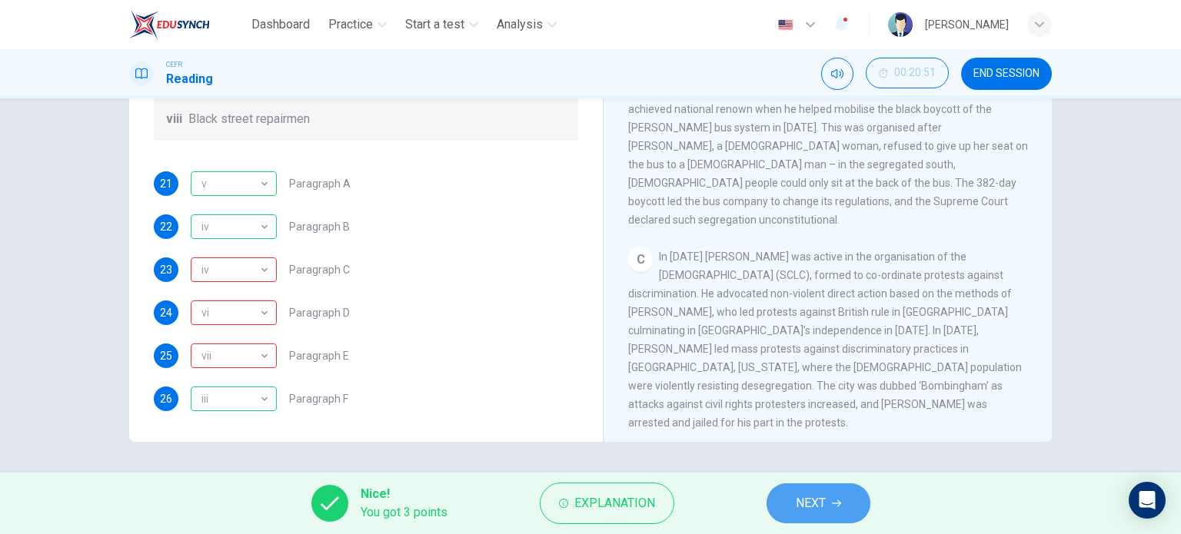
click at [798, 485] on button "NEXT" at bounding box center [819, 504] width 104 height 40
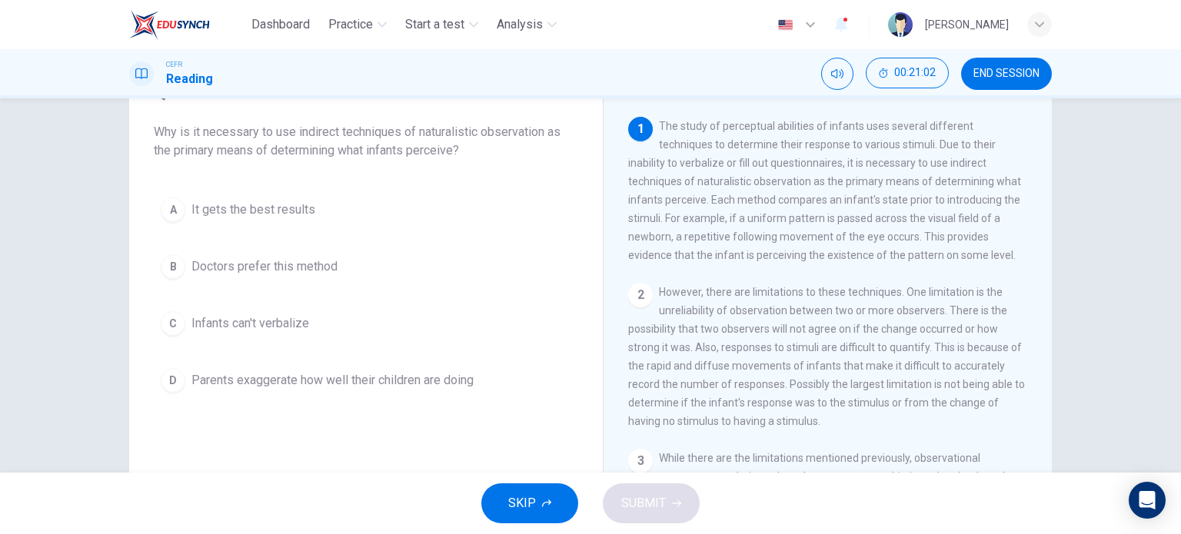
scroll to position [85, 0]
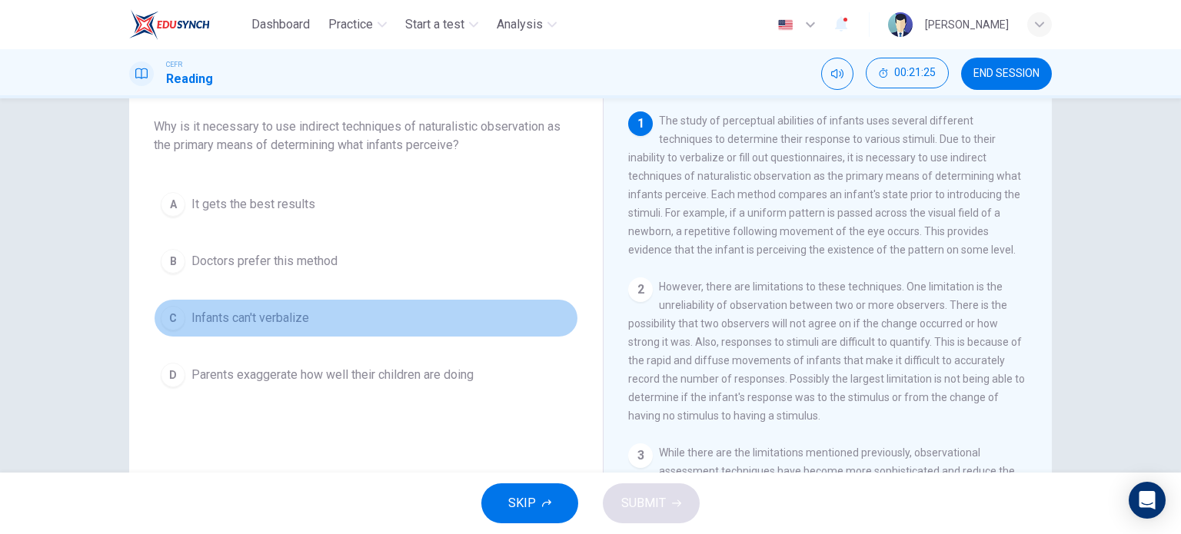
click at [218, 327] on button "C Infants can't verbalize" at bounding box center [366, 318] width 424 height 38
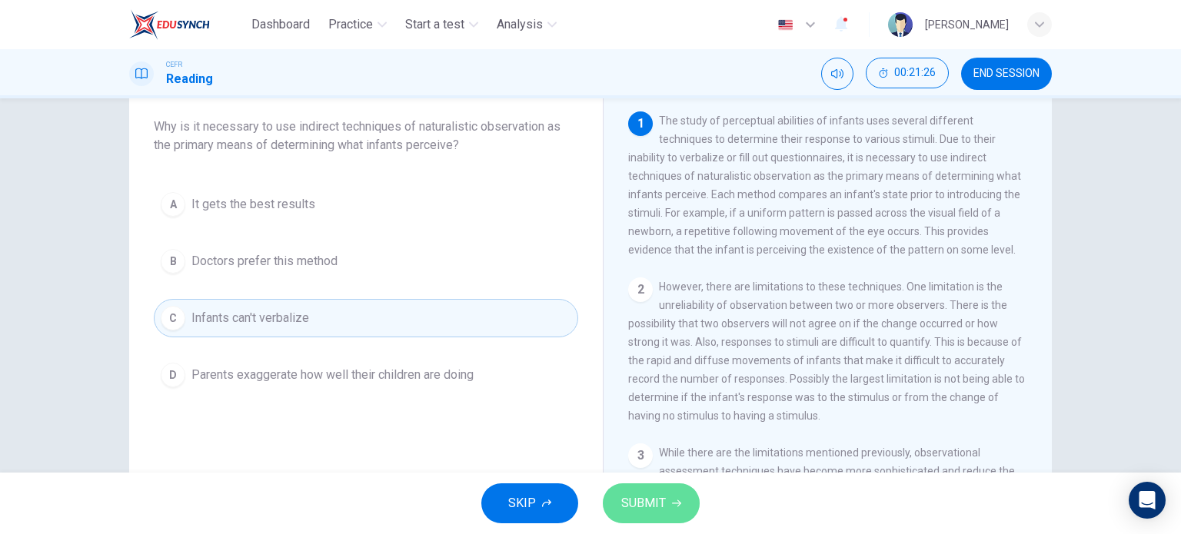
click at [618, 491] on button "SUBMIT" at bounding box center [651, 504] width 97 height 40
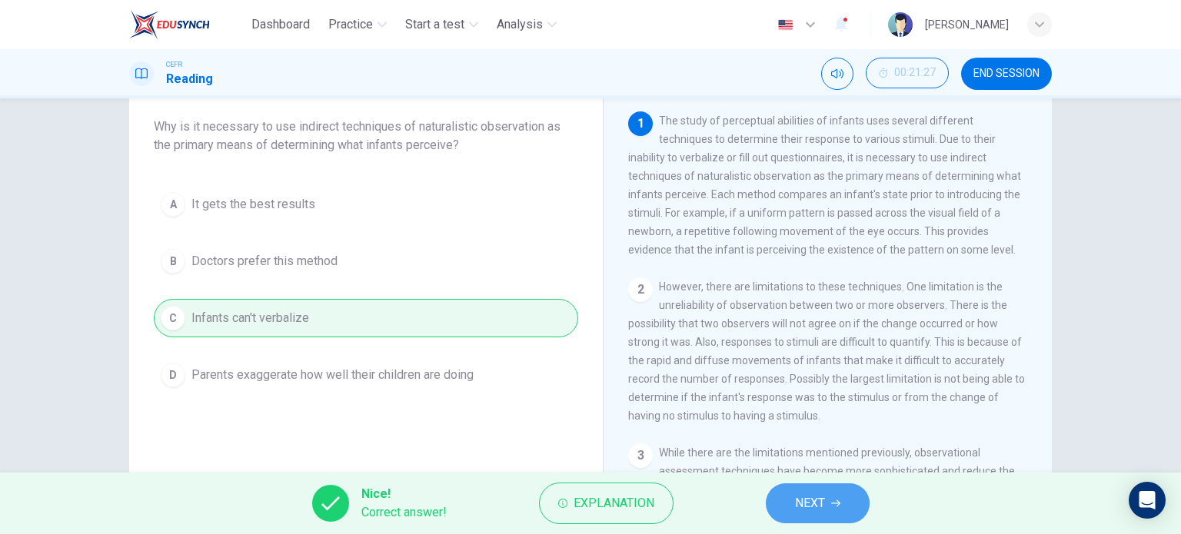
click at [859, 509] on button "NEXT" at bounding box center [818, 504] width 104 height 40
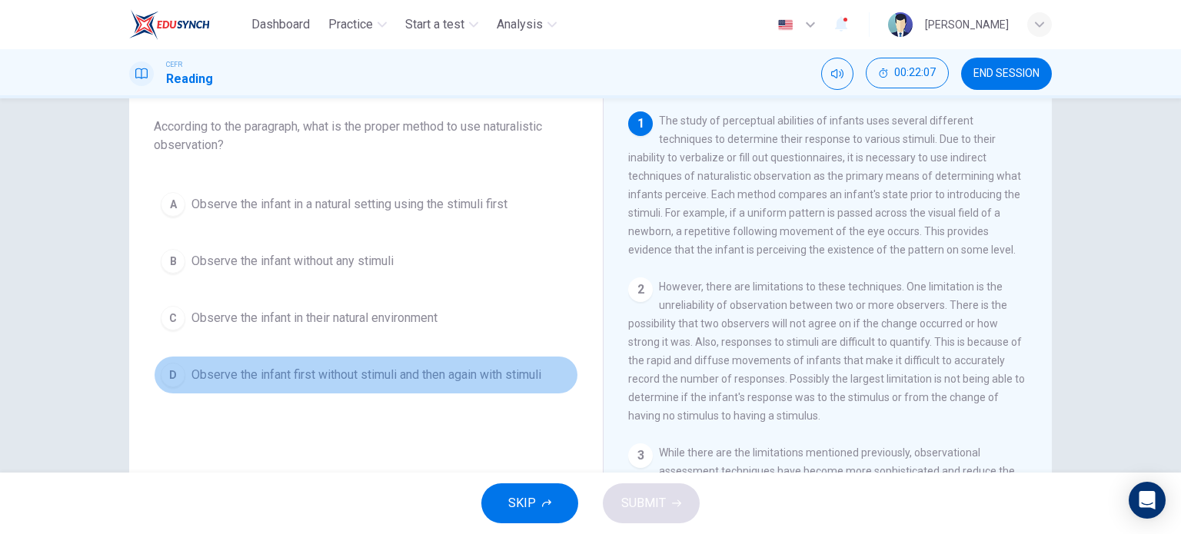
click at [364, 375] on span "Observe the infant first without stimuli and then again with stimuli" at bounding box center [366, 375] width 350 height 18
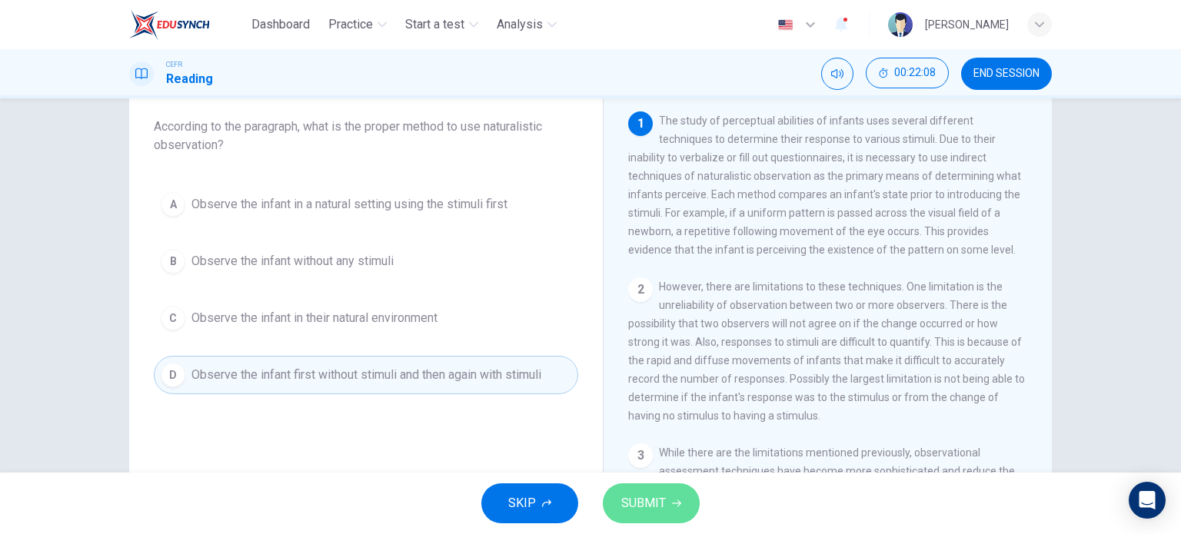
click at [640, 512] on span "SUBMIT" at bounding box center [643, 504] width 45 height 22
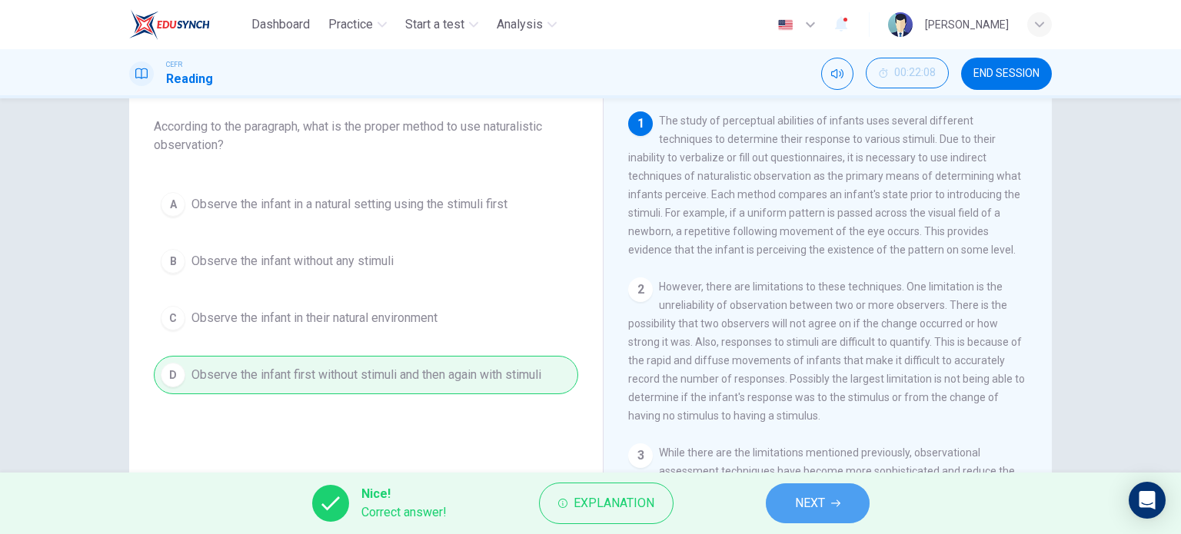
click at [858, 504] on button "NEXT" at bounding box center [818, 504] width 104 height 40
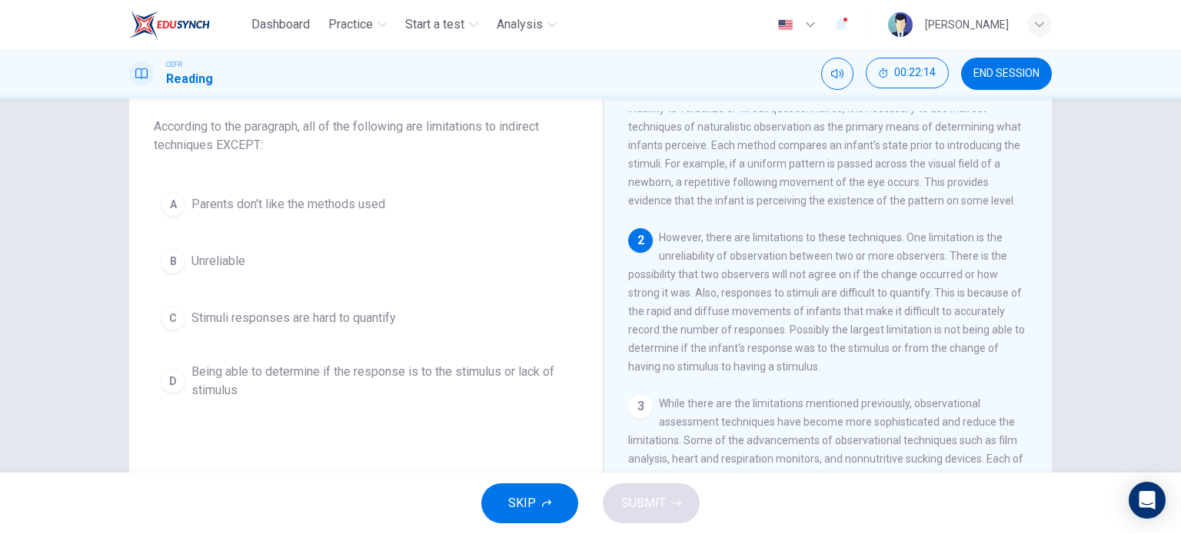
scroll to position [51, 0]
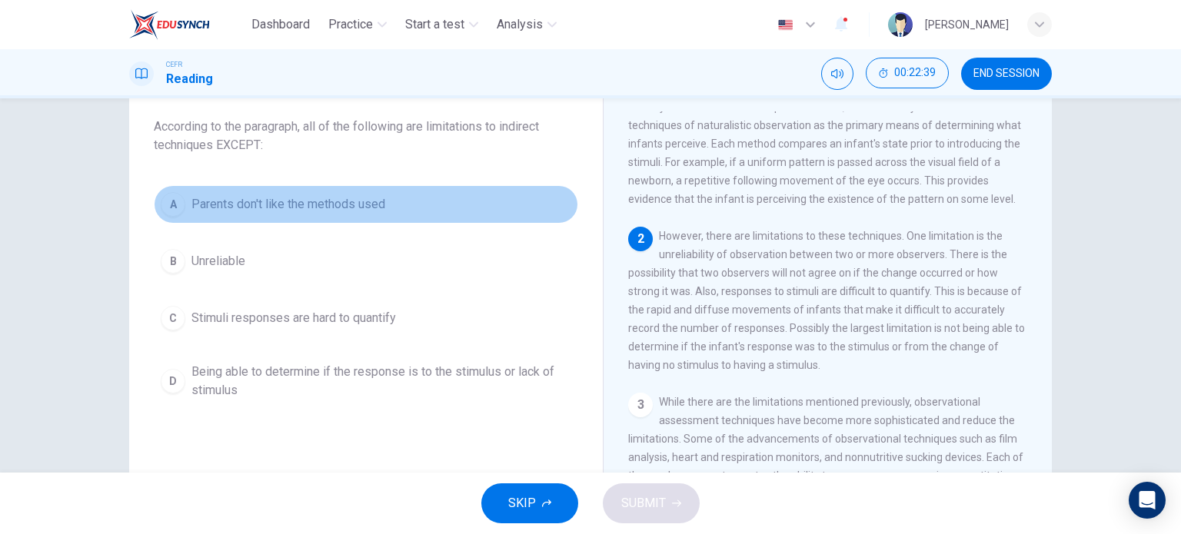
click at [165, 202] on div "A" at bounding box center [173, 204] width 25 height 25
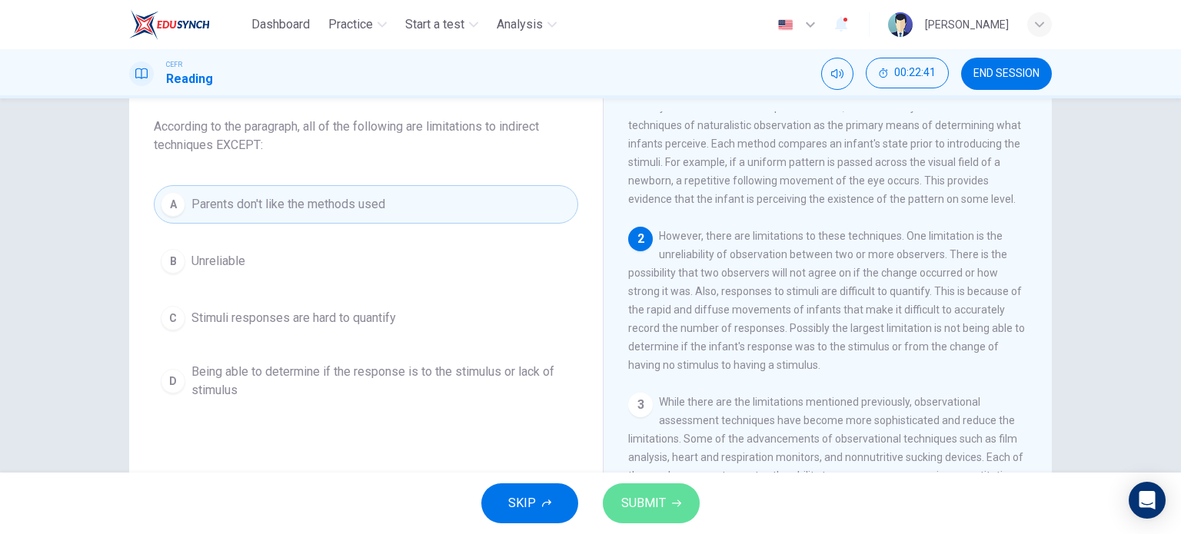
click at [655, 520] on button "SUBMIT" at bounding box center [651, 504] width 97 height 40
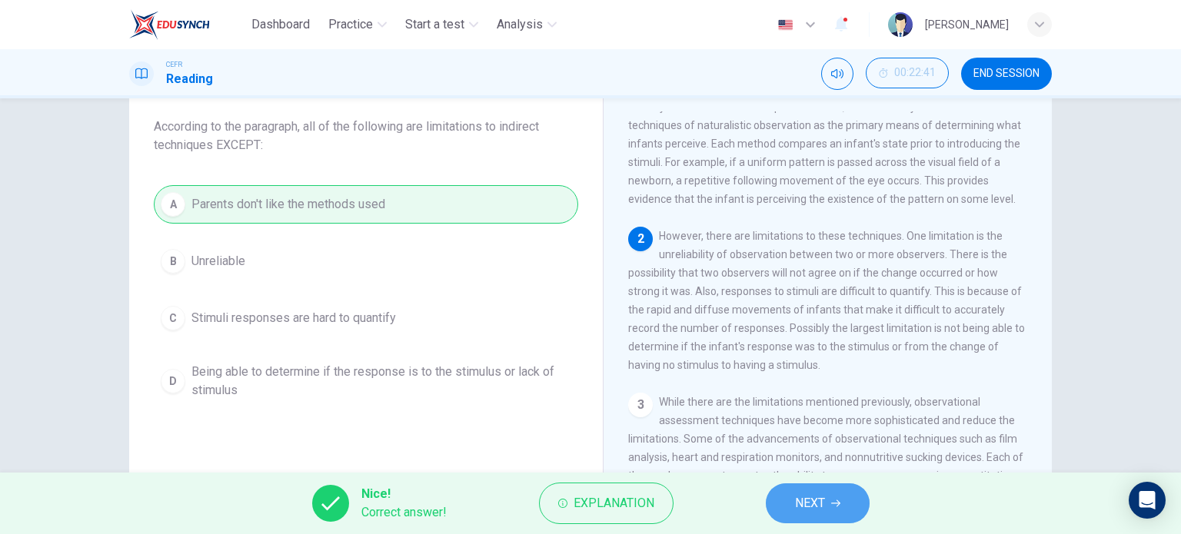
click at [836, 509] on button "NEXT" at bounding box center [818, 504] width 104 height 40
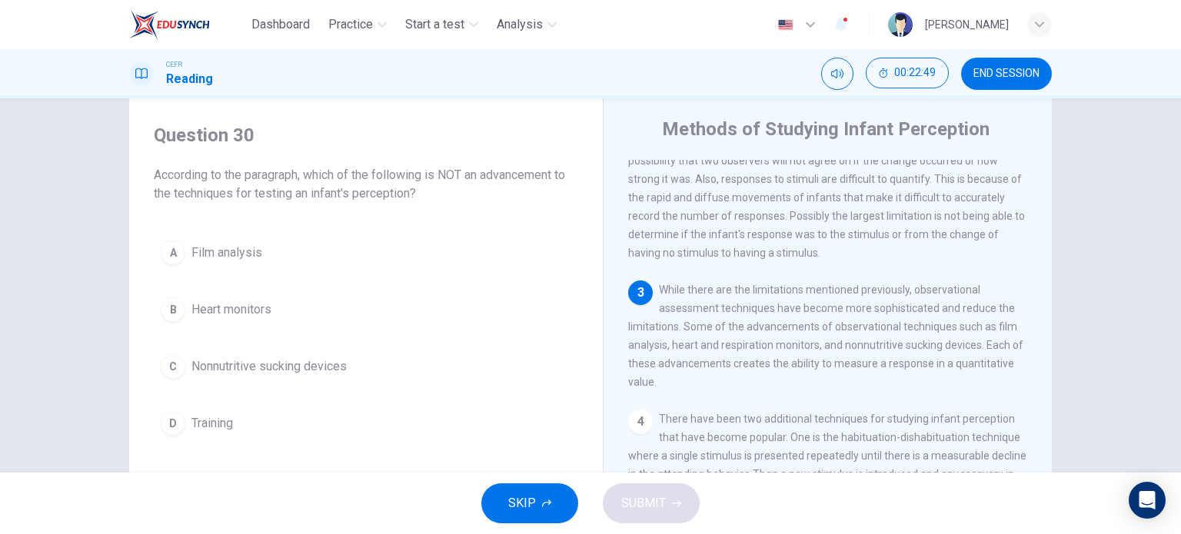
scroll to position [211, 0]
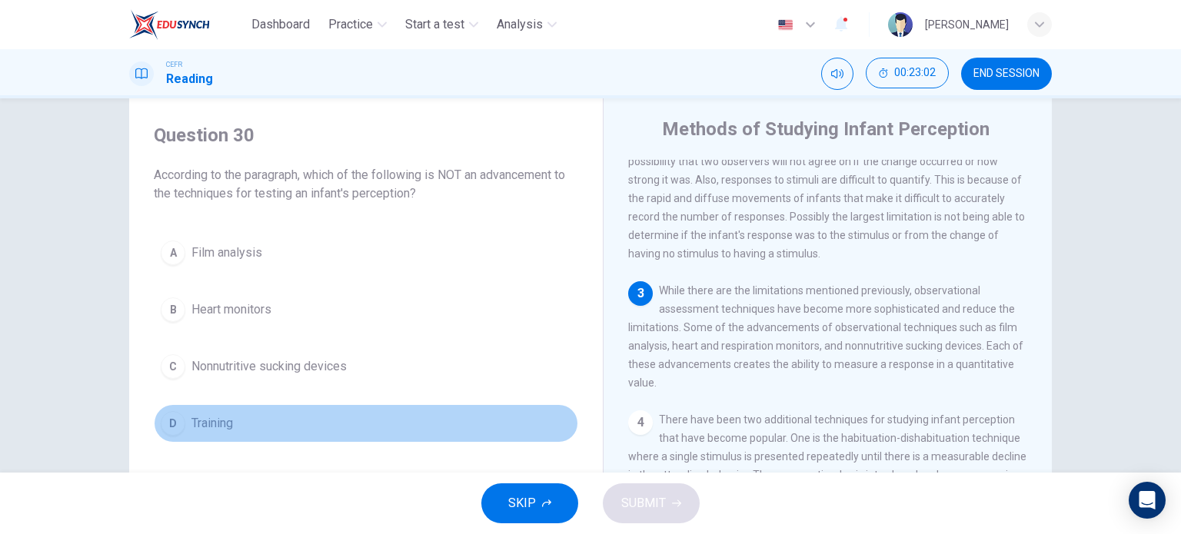
click at [181, 421] on button "D Training" at bounding box center [366, 423] width 424 height 38
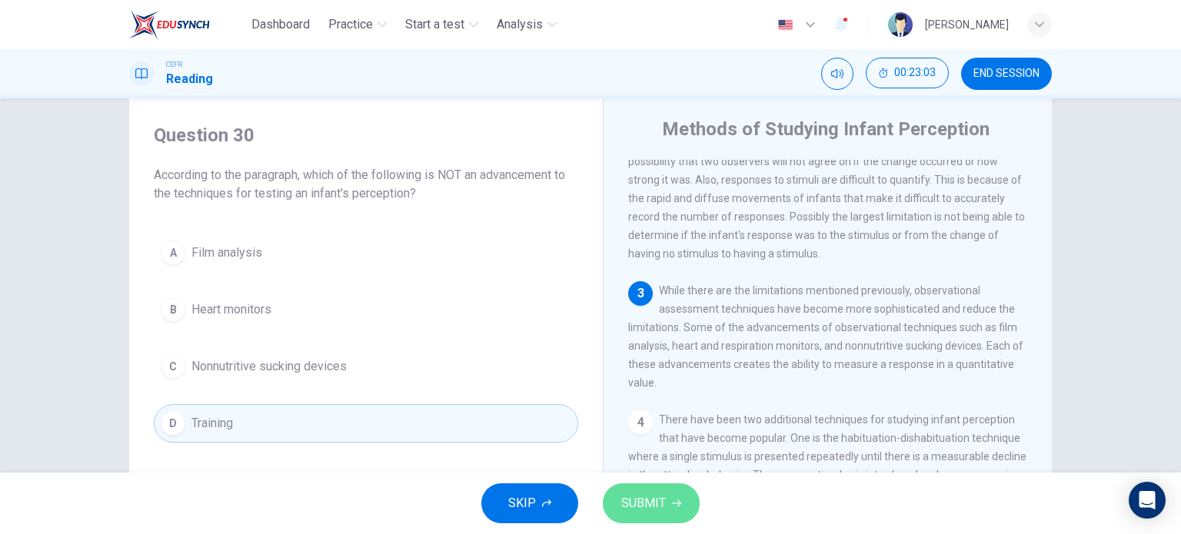
click at [652, 491] on button "SUBMIT" at bounding box center [651, 504] width 97 height 40
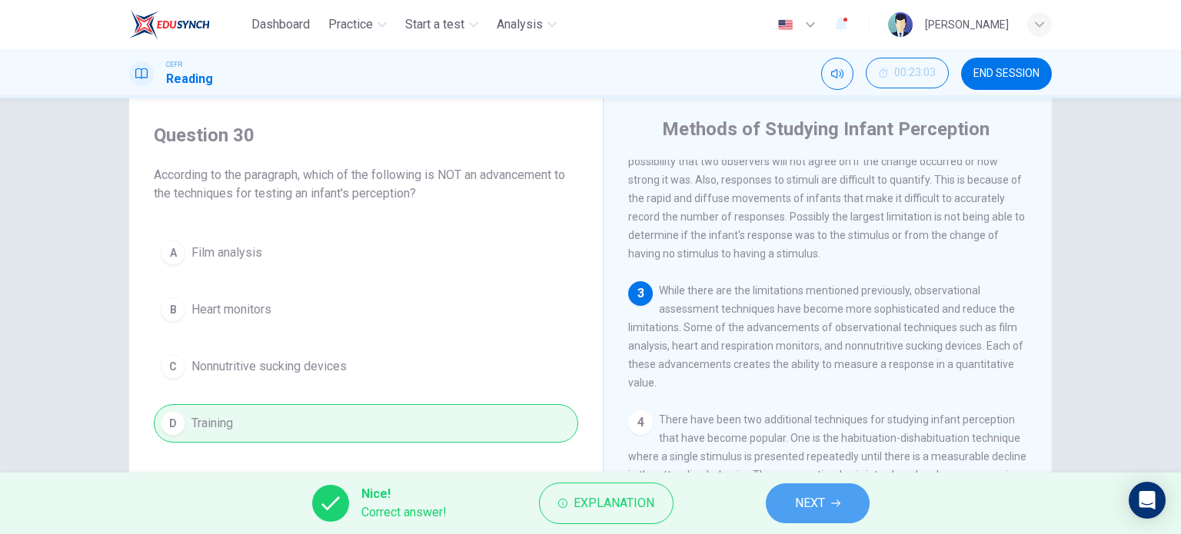
click at [835, 504] on icon "button" at bounding box center [835, 504] width 9 height 7
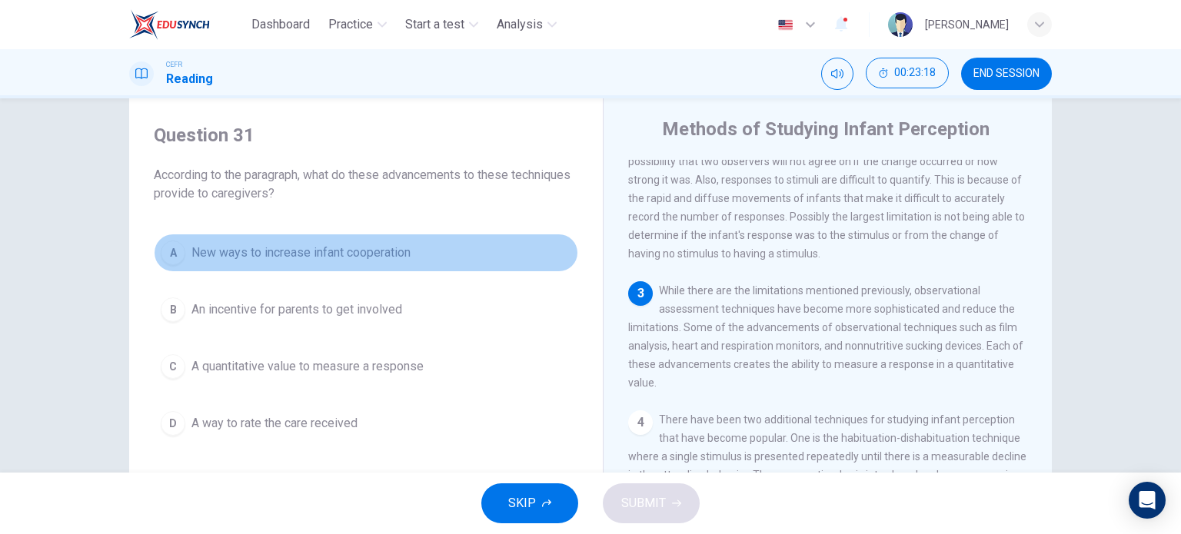
click at [305, 244] on span "New ways to increase infant cooperation" at bounding box center [300, 253] width 219 height 18
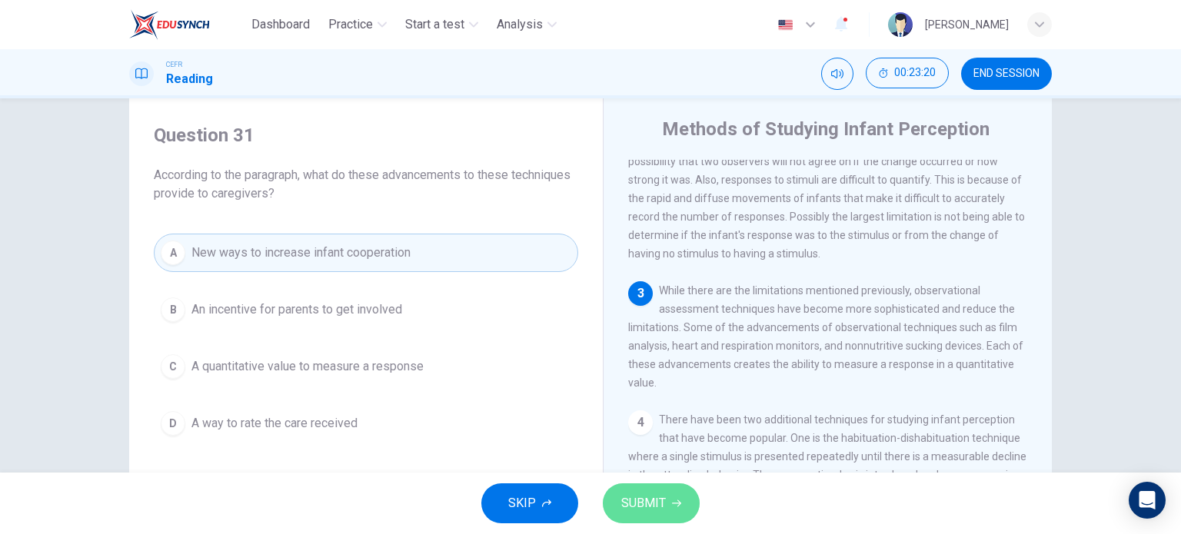
click at [619, 489] on button "SUBMIT" at bounding box center [651, 504] width 97 height 40
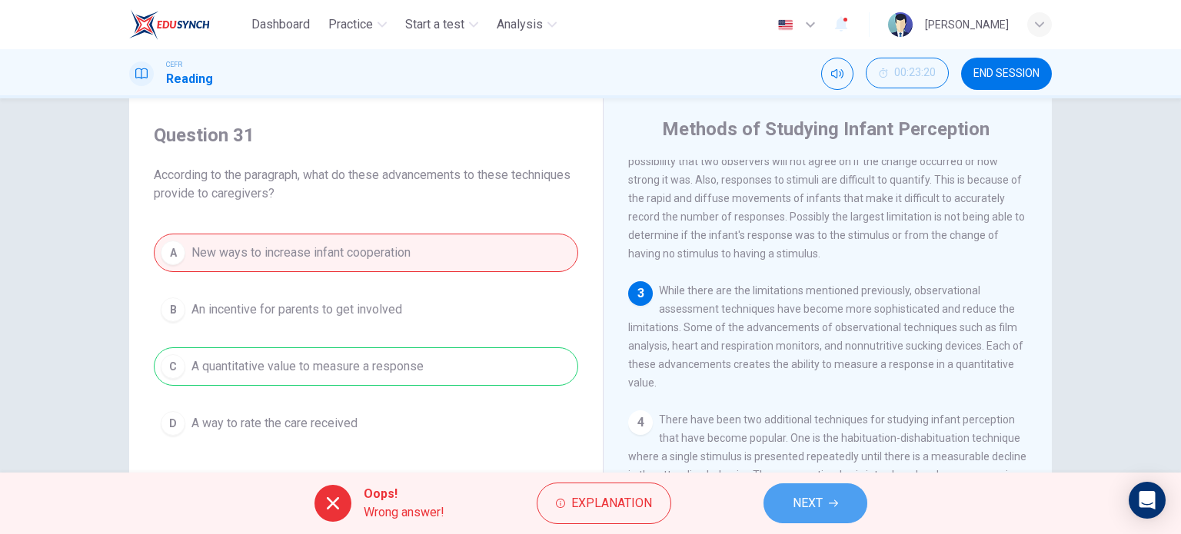
click at [796, 487] on button "NEXT" at bounding box center [816, 504] width 104 height 40
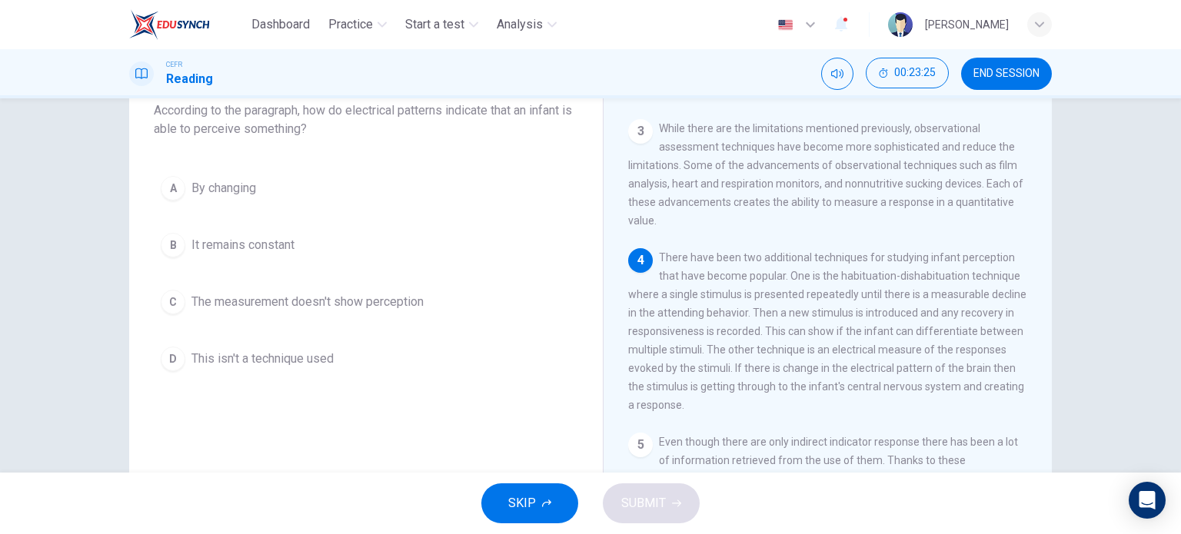
scroll to position [104, 0]
click at [771, 381] on span "There have been two additional techniques for studying infant perception that h…" at bounding box center [827, 329] width 398 height 160
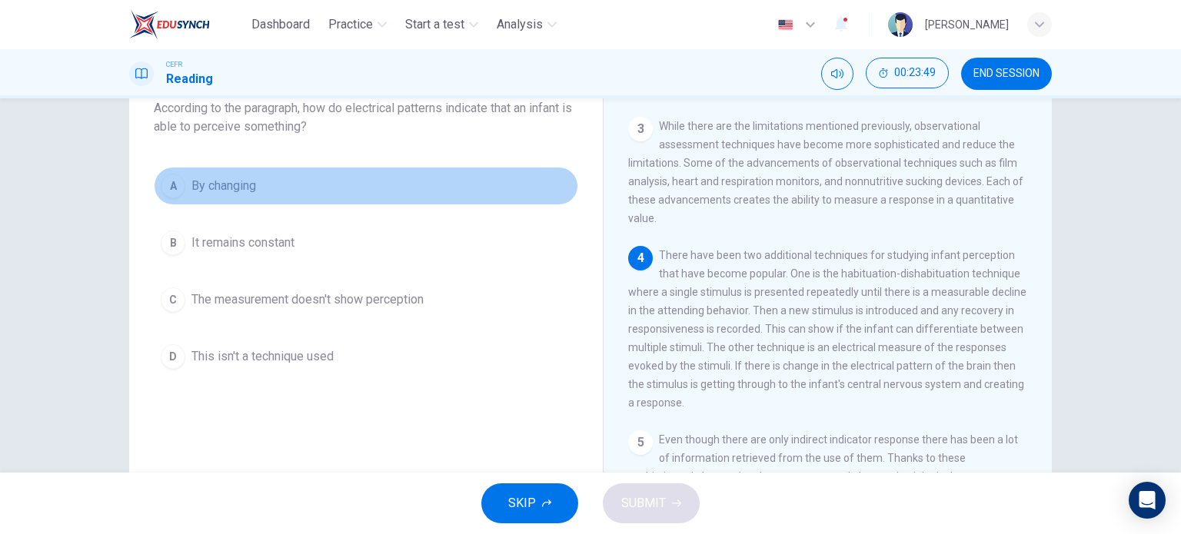
click at [209, 199] on button "A By changing" at bounding box center [366, 186] width 424 height 38
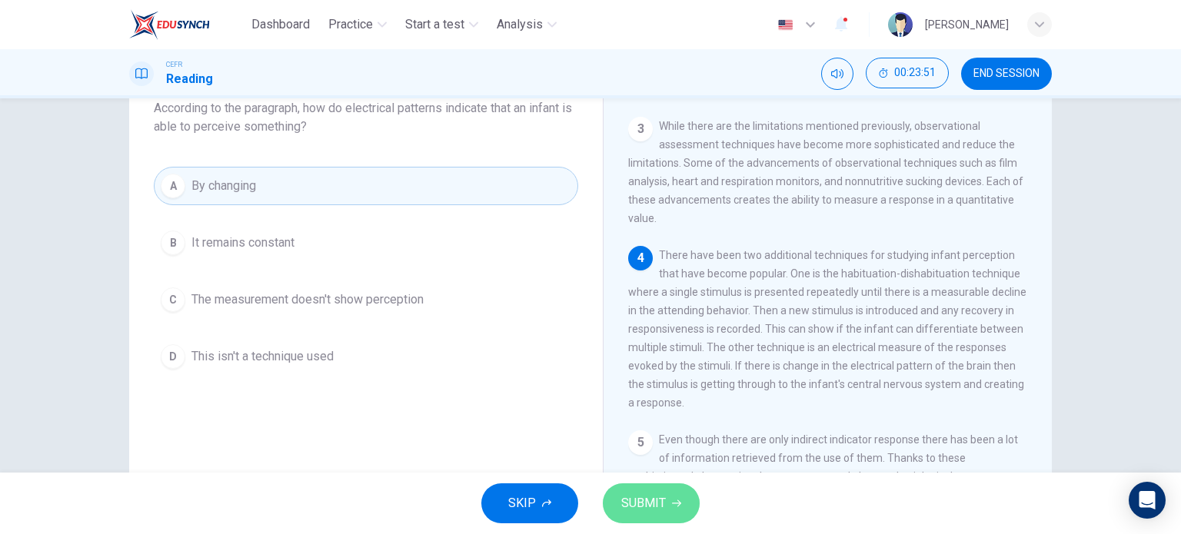
click at [647, 508] on span "SUBMIT" at bounding box center [643, 504] width 45 height 22
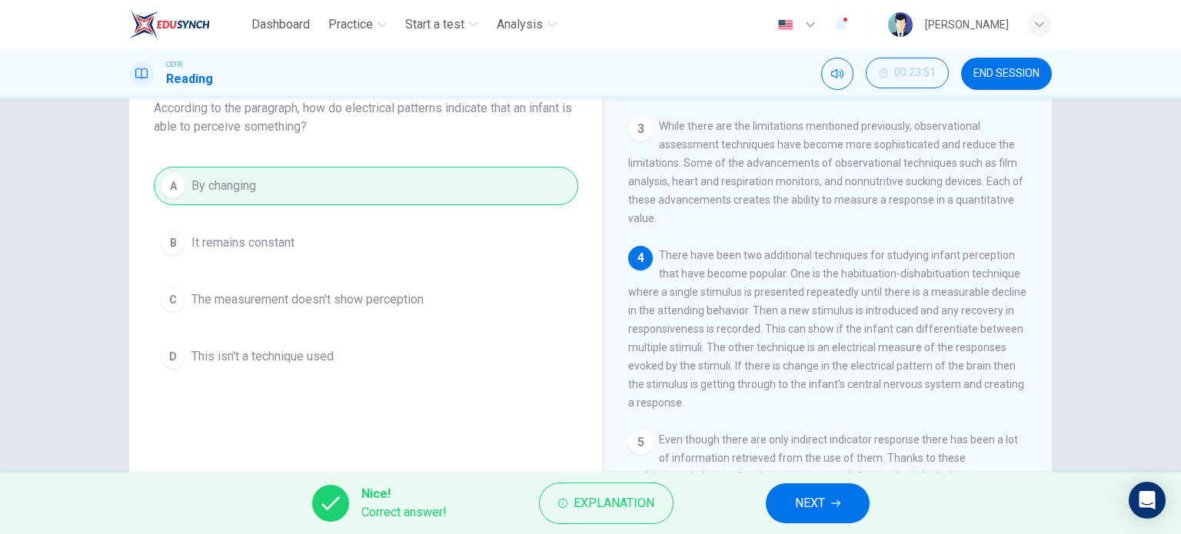
click at [874, 511] on div "Nice! Correct answer! Explanation NEXT" at bounding box center [590, 504] width 1181 height 62
click at [842, 503] on button "NEXT" at bounding box center [818, 504] width 104 height 40
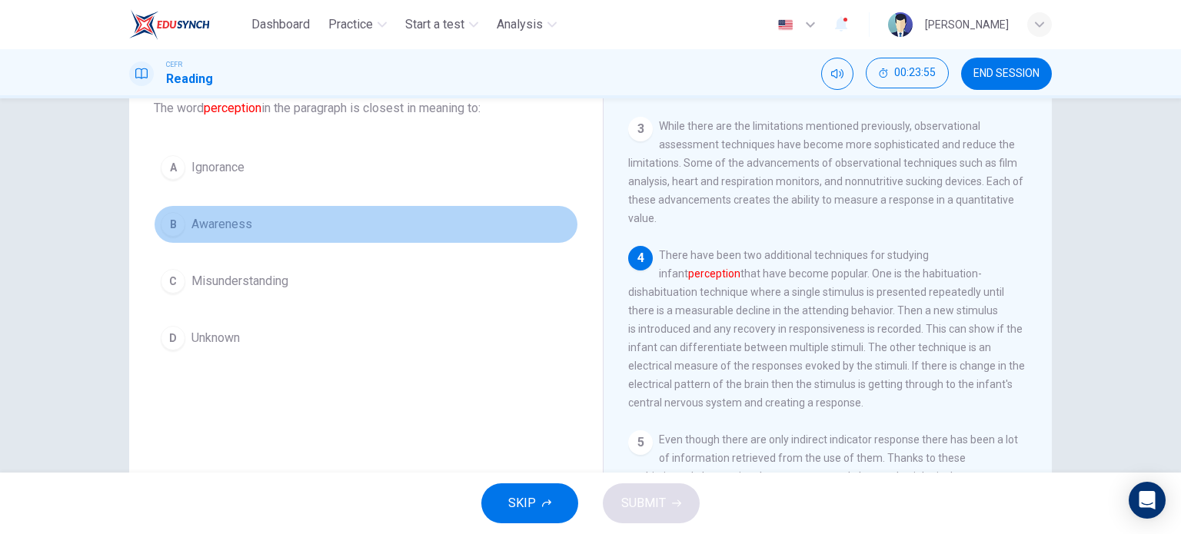
click at [177, 236] on button "B Awareness" at bounding box center [366, 224] width 424 height 38
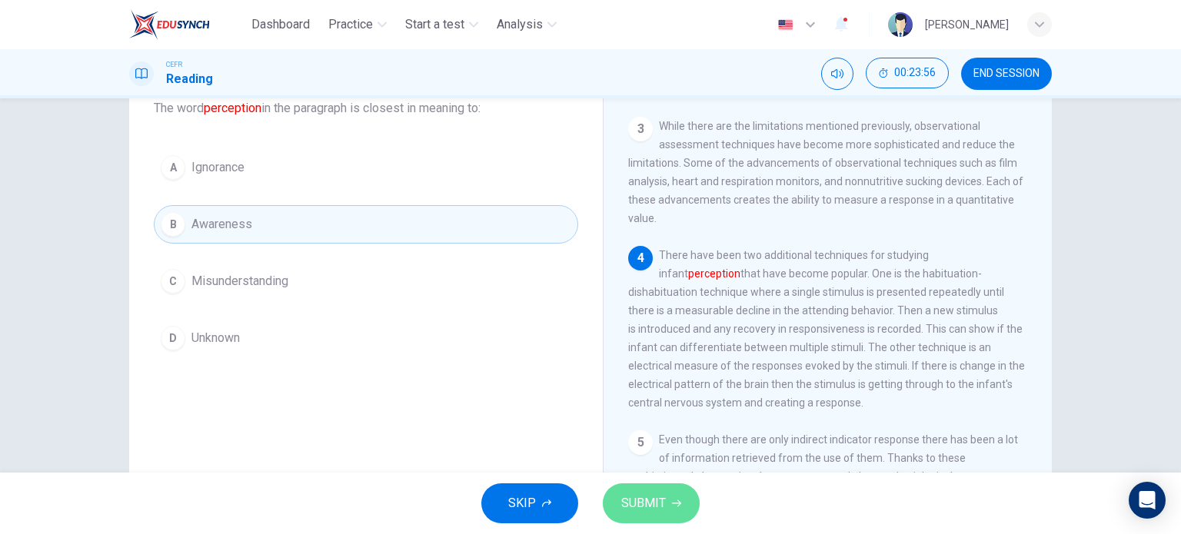
click at [624, 504] on span "SUBMIT" at bounding box center [643, 504] width 45 height 22
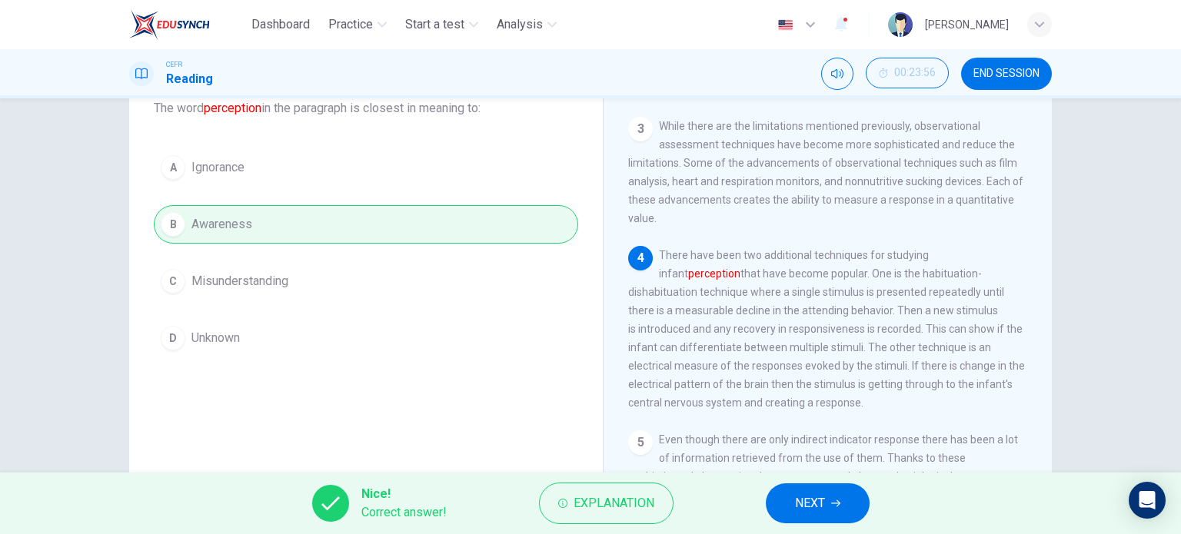
click at [804, 507] on span "NEXT" at bounding box center [810, 504] width 30 height 22
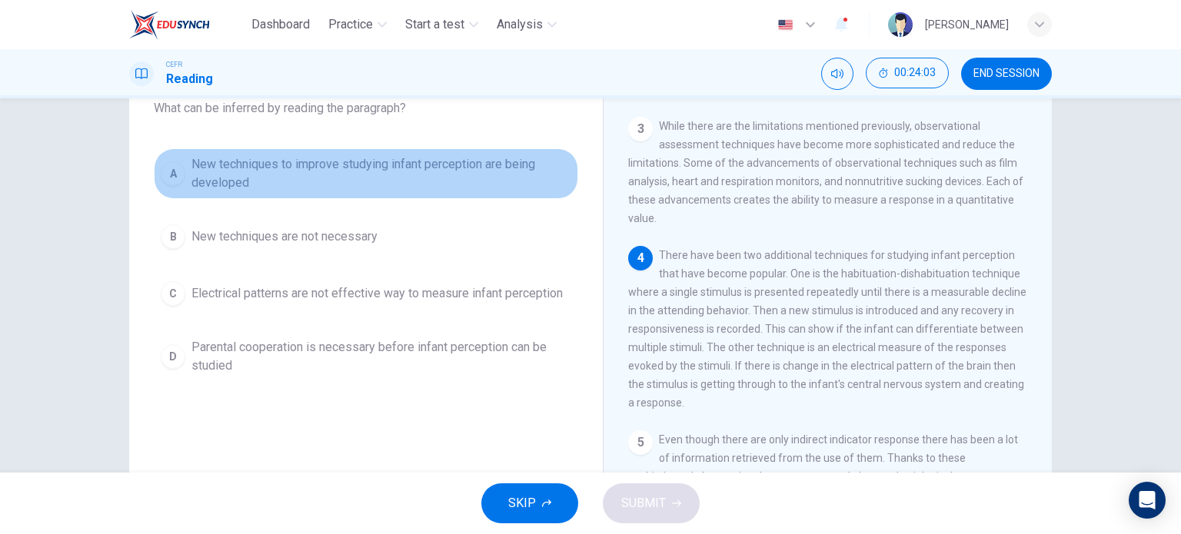
click at [427, 171] on span "New techniques to improve studying infant perception are being developed" at bounding box center [381, 173] width 380 height 37
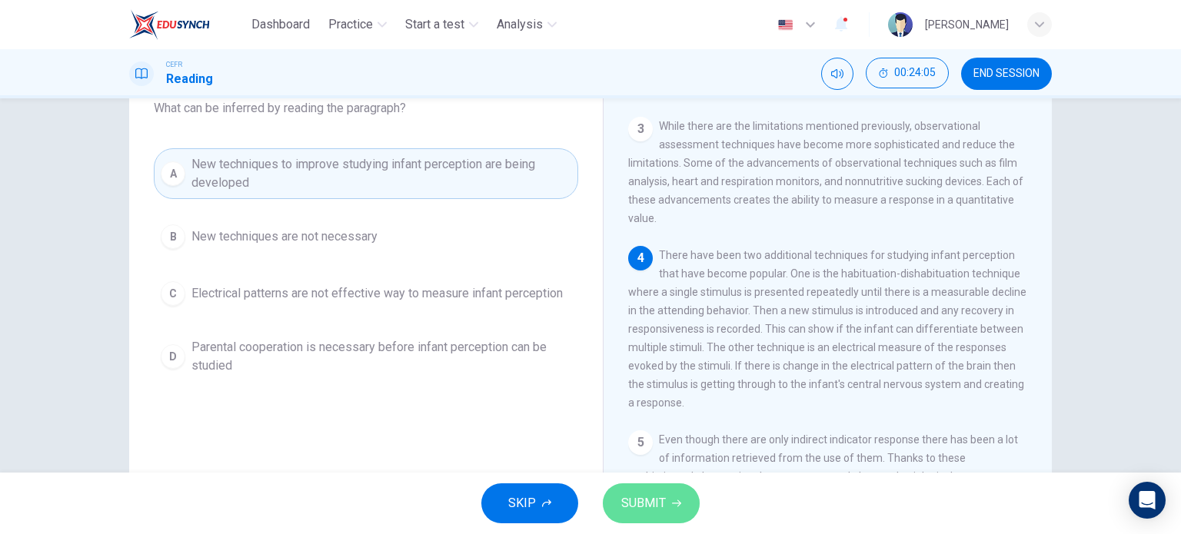
click at [659, 507] on span "SUBMIT" at bounding box center [643, 504] width 45 height 22
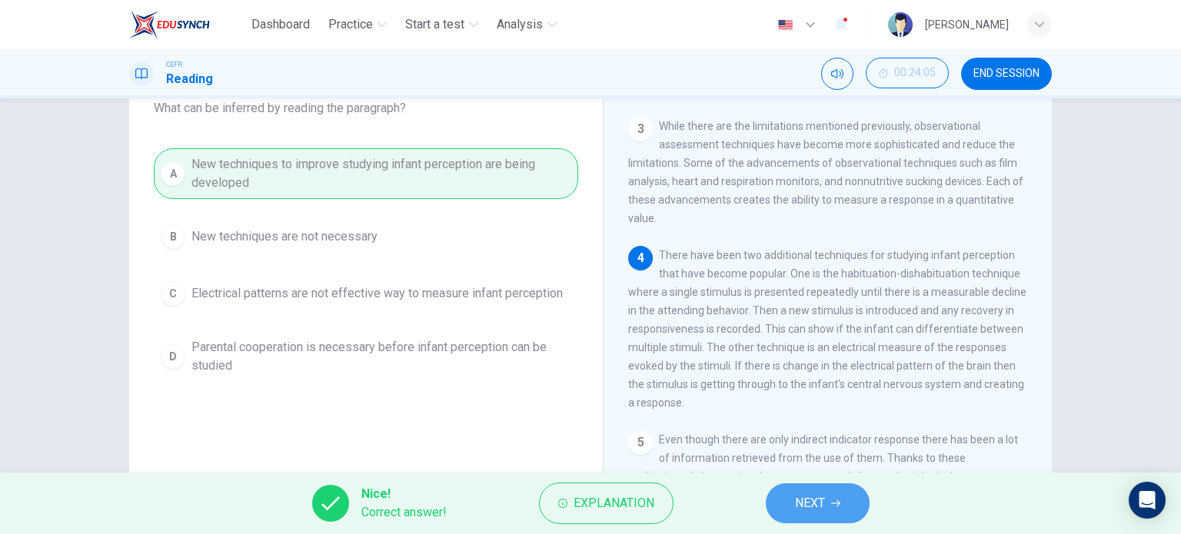
click at [776, 504] on button "NEXT" at bounding box center [818, 504] width 104 height 40
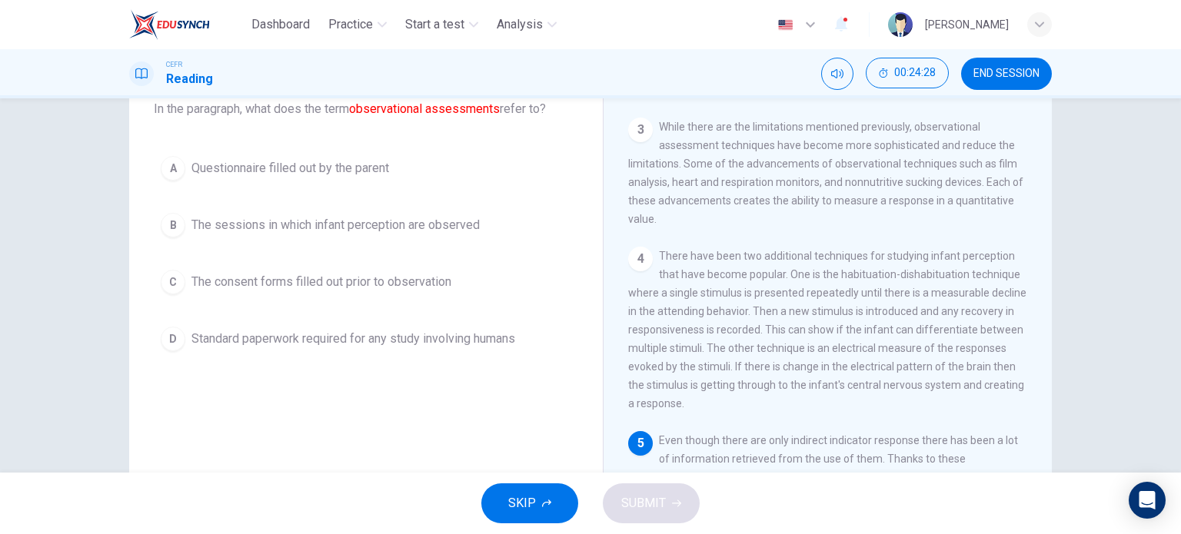
scroll to position [97, 0]
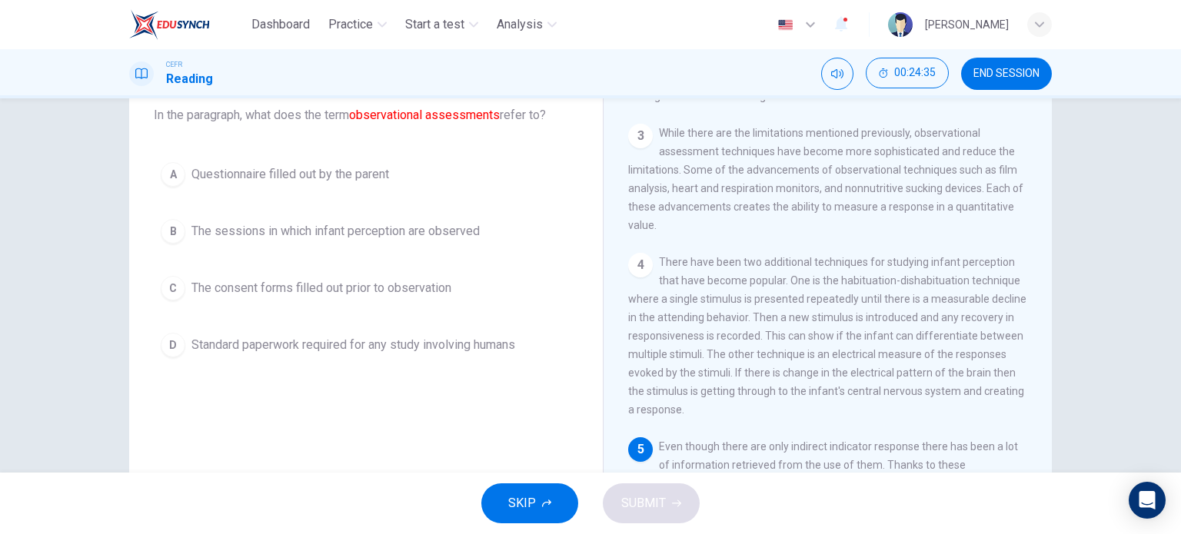
click at [395, 227] on span "The sessions in which infant perception are observed" at bounding box center [335, 231] width 288 height 18
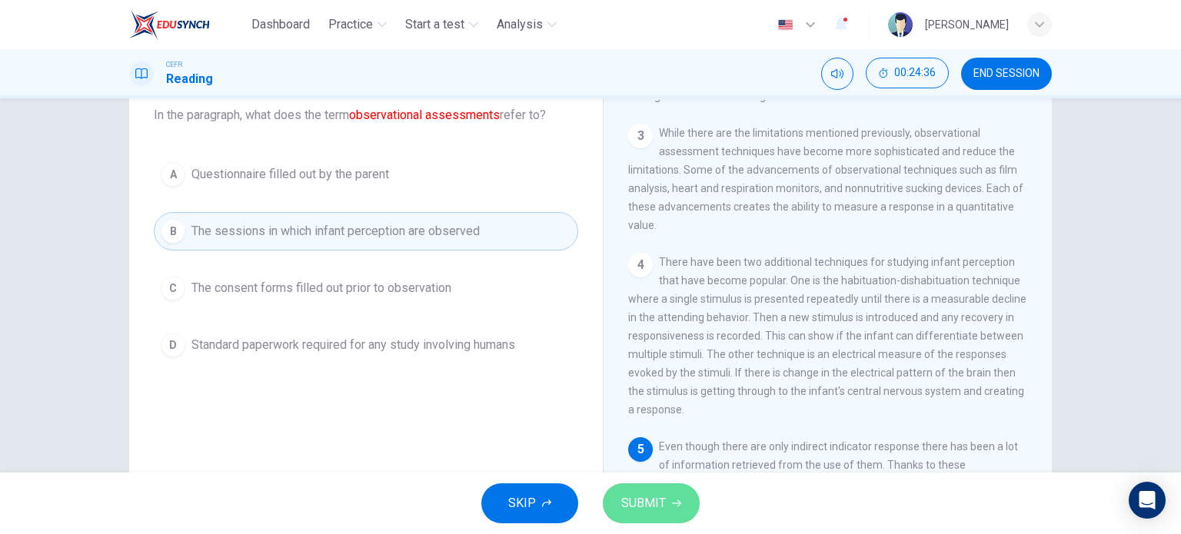
click at [657, 515] on button "SUBMIT" at bounding box center [651, 504] width 97 height 40
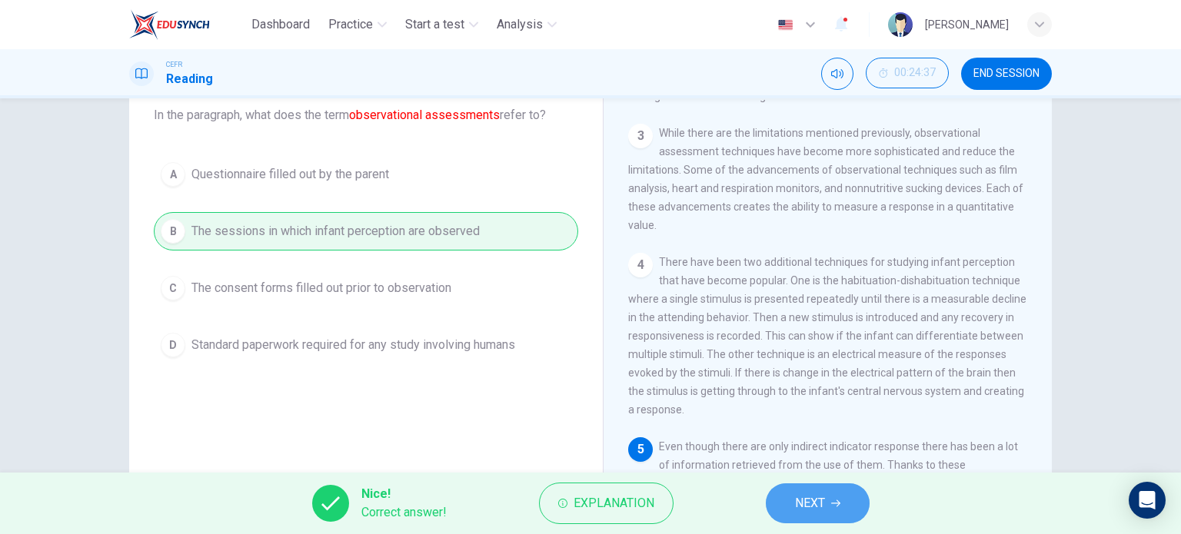
click at [810, 514] on span "NEXT" at bounding box center [810, 504] width 30 height 22
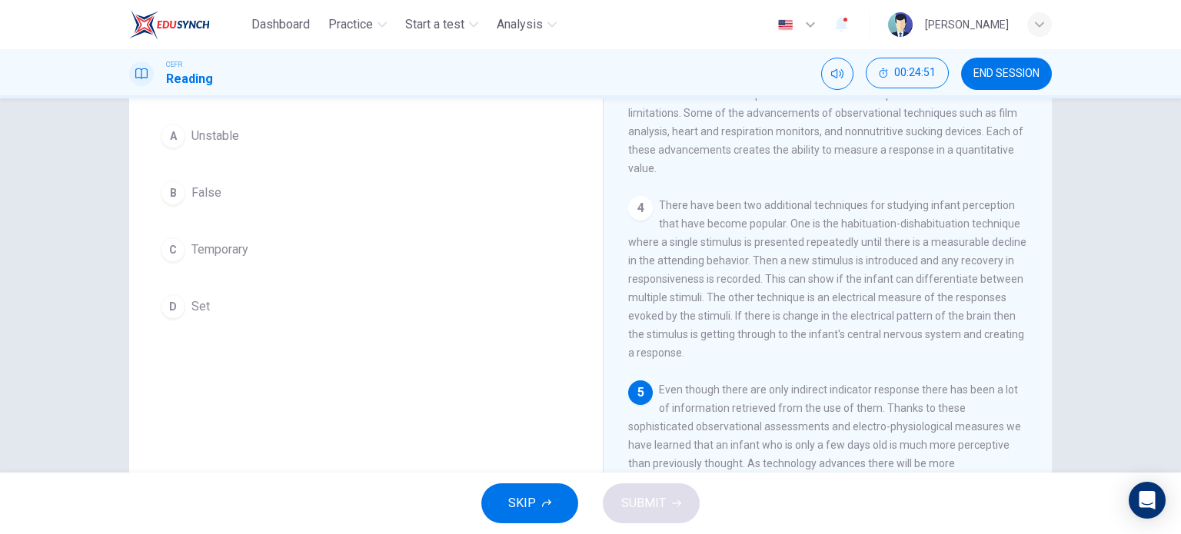
scroll to position [92, 0]
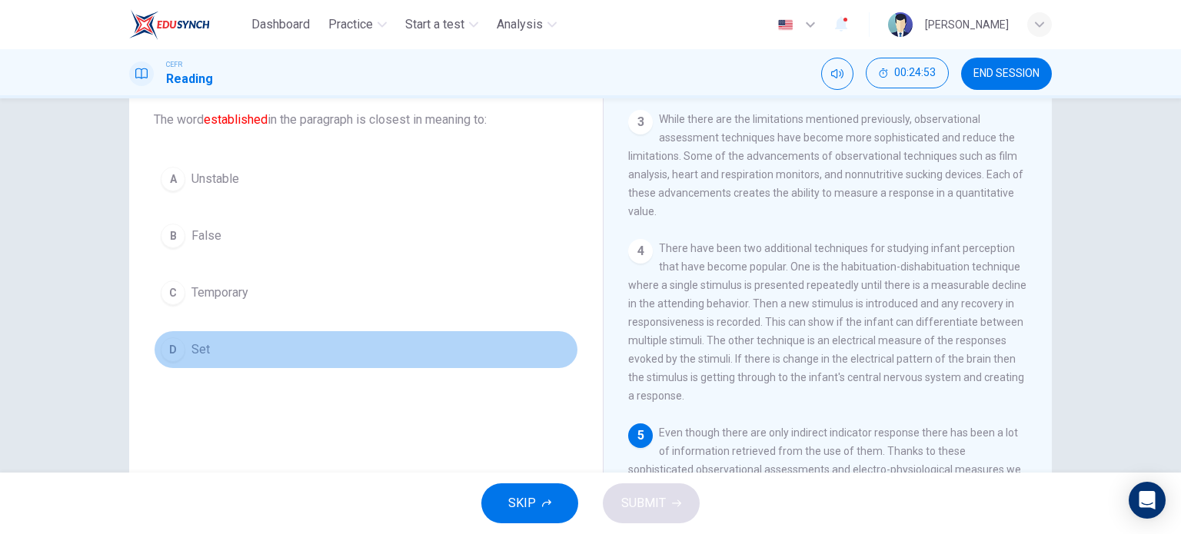
click at [169, 349] on div "D" at bounding box center [173, 350] width 25 height 25
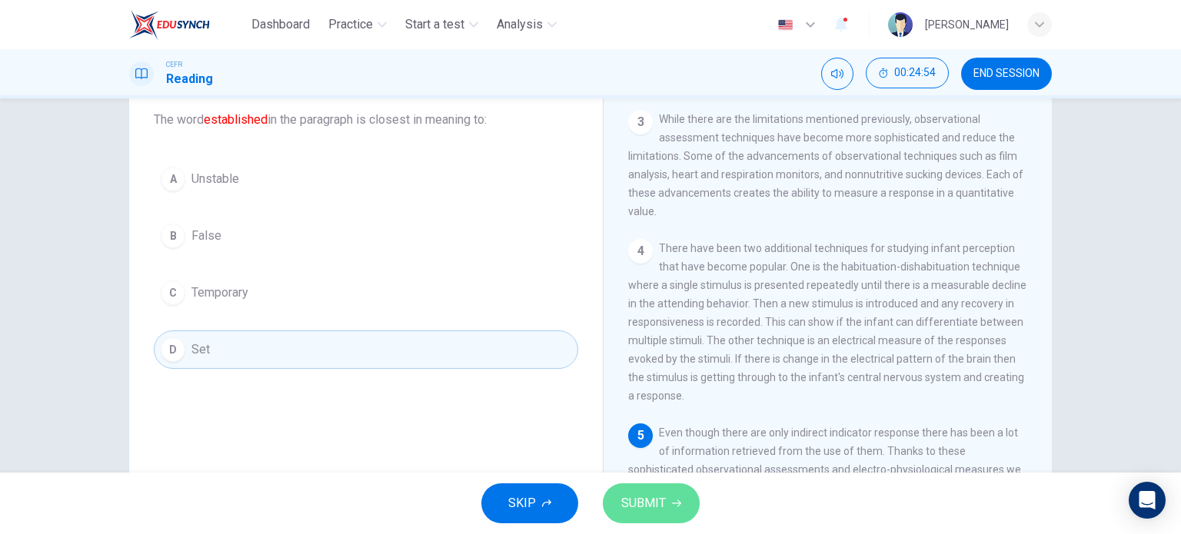
click at [618, 509] on button "SUBMIT" at bounding box center [651, 504] width 97 height 40
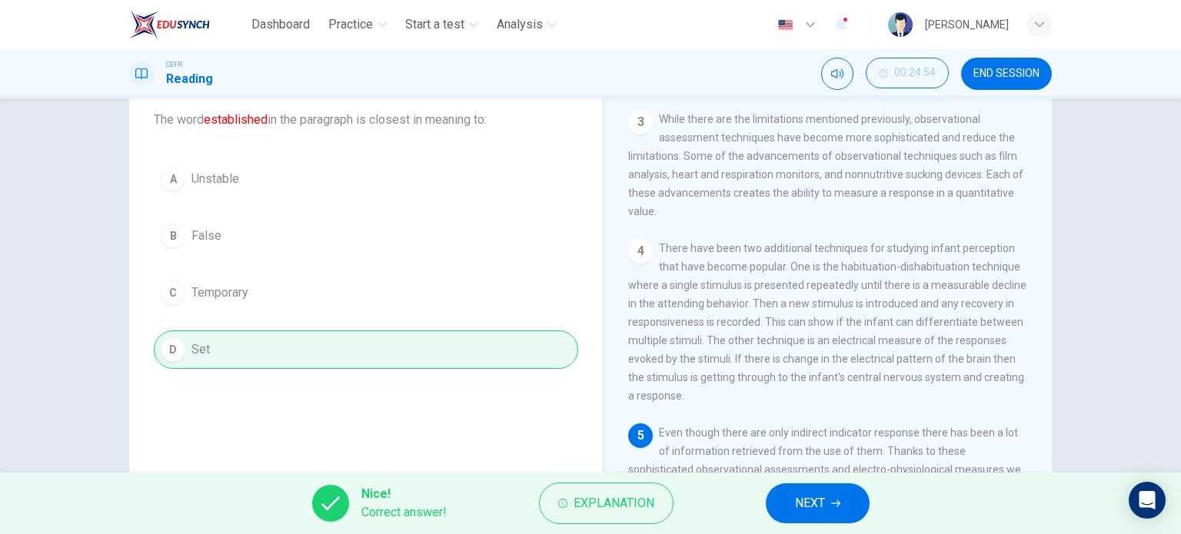
click at [784, 513] on button "NEXT" at bounding box center [818, 504] width 104 height 40
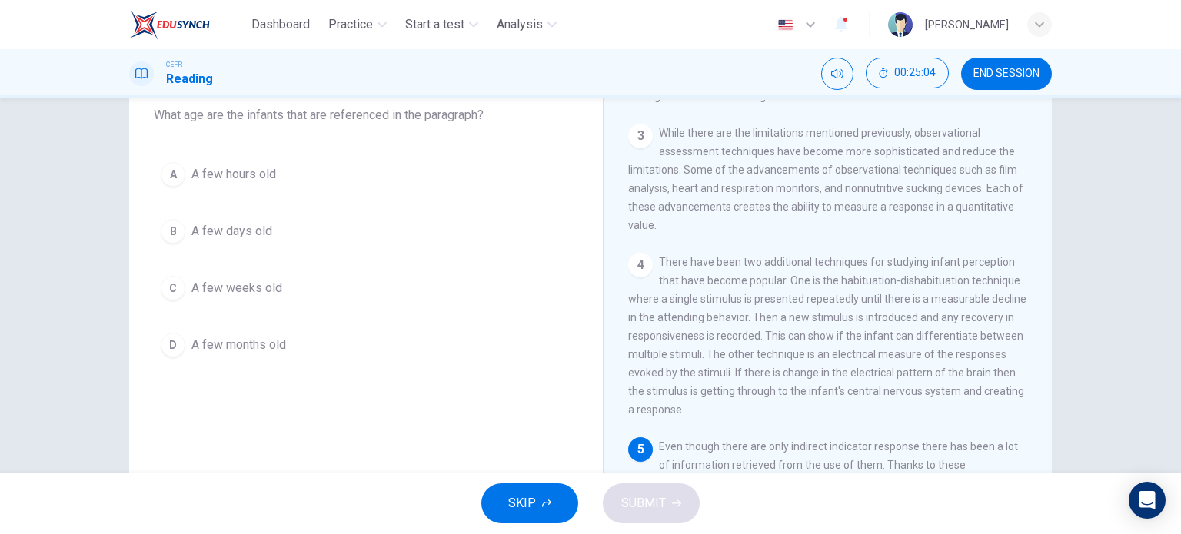
scroll to position [95, 0]
click at [181, 225] on button "B A few days old" at bounding box center [366, 233] width 424 height 38
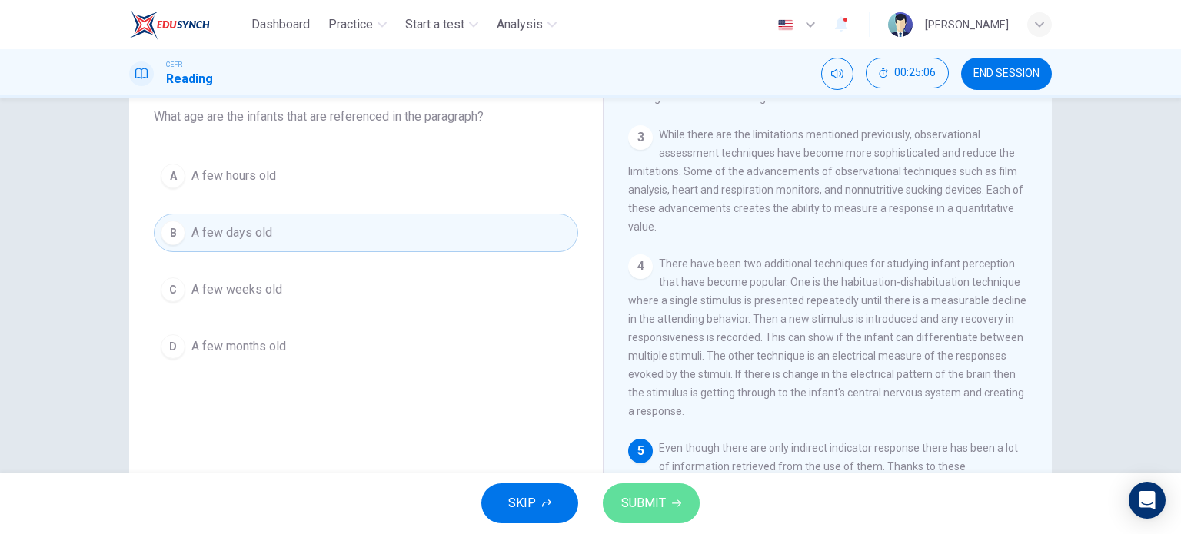
click at [650, 497] on span "SUBMIT" at bounding box center [643, 504] width 45 height 22
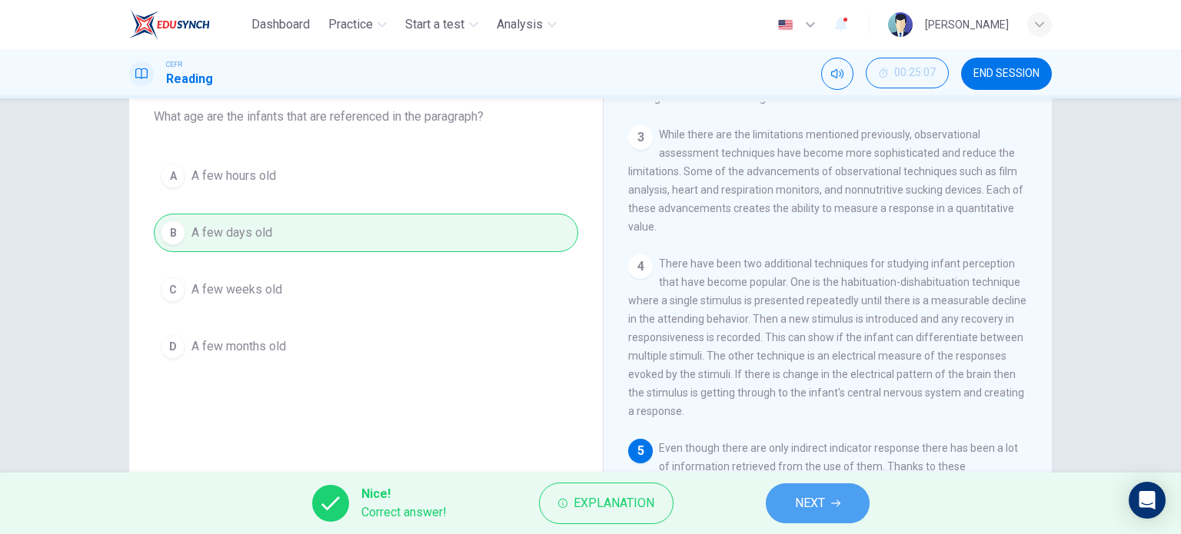
click at [844, 517] on button "NEXT" at bounding box center [818, 504] width 104 height 40
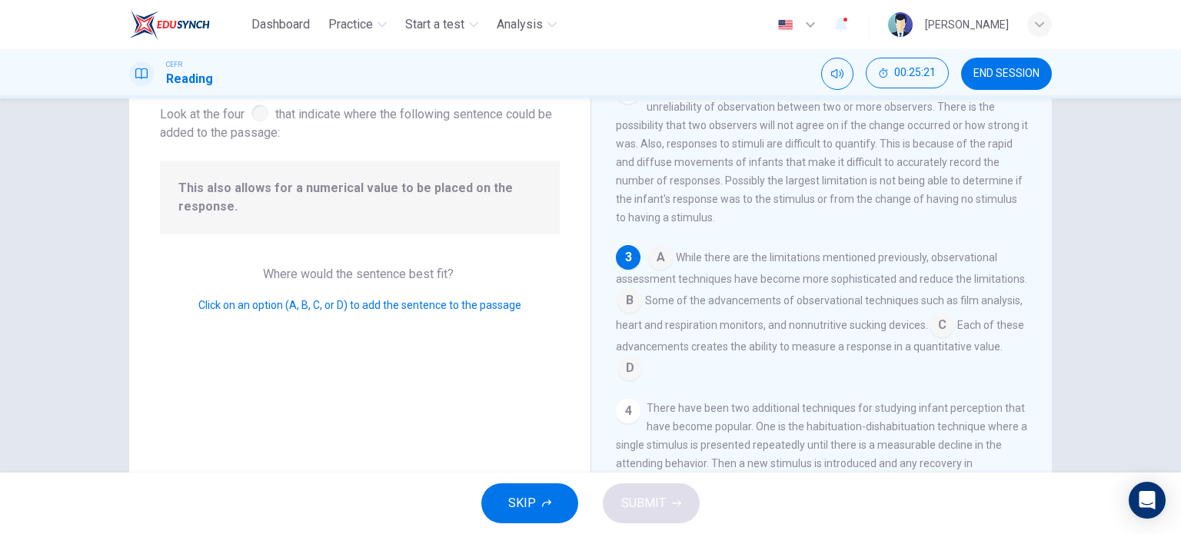
click at [954, 334] on input at bounding box center [942, 326] width 25 height 25
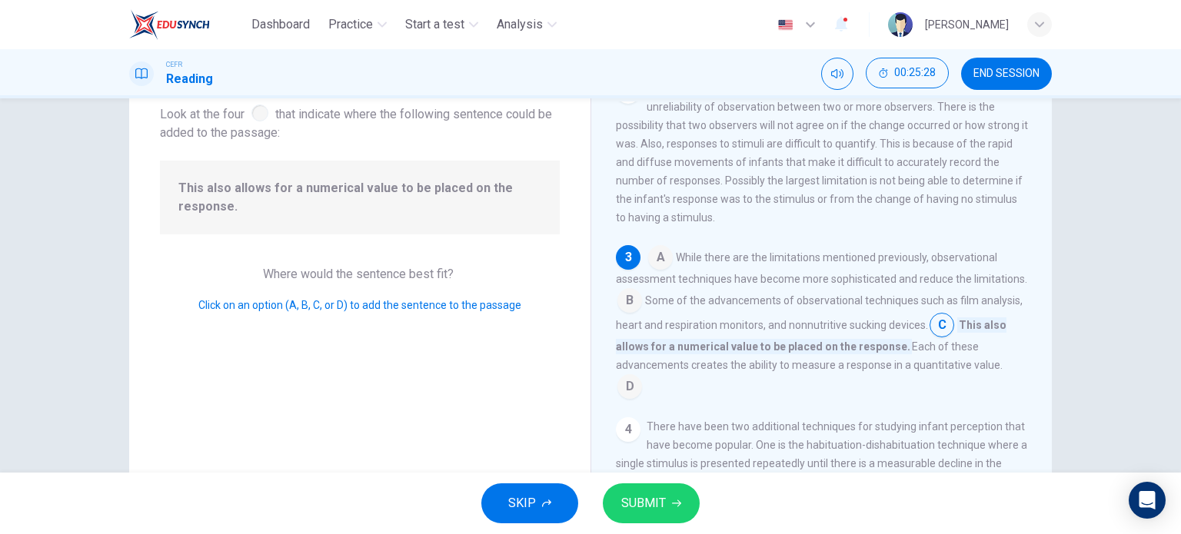
click at [631, 397] on input at bounding box center [629, 388] width 25 height 25
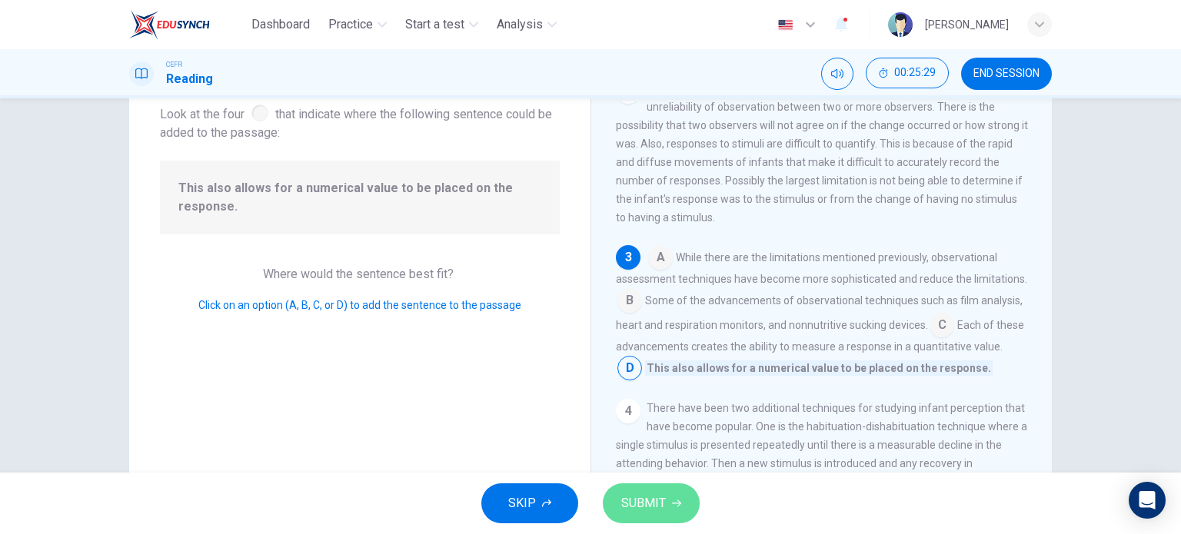
click at [637, 514] on span "SUBMIT" at bounding box center [643, 504] width 45 height 22
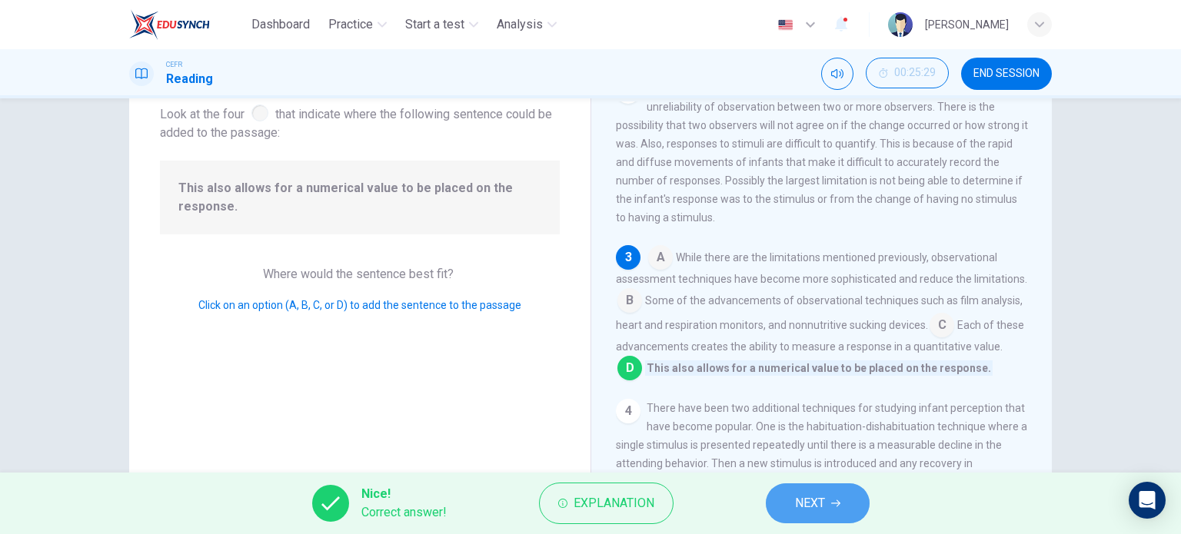
click at [821, 491] on button "NEXT" at bounding box center [818, 504] width 104 height 40
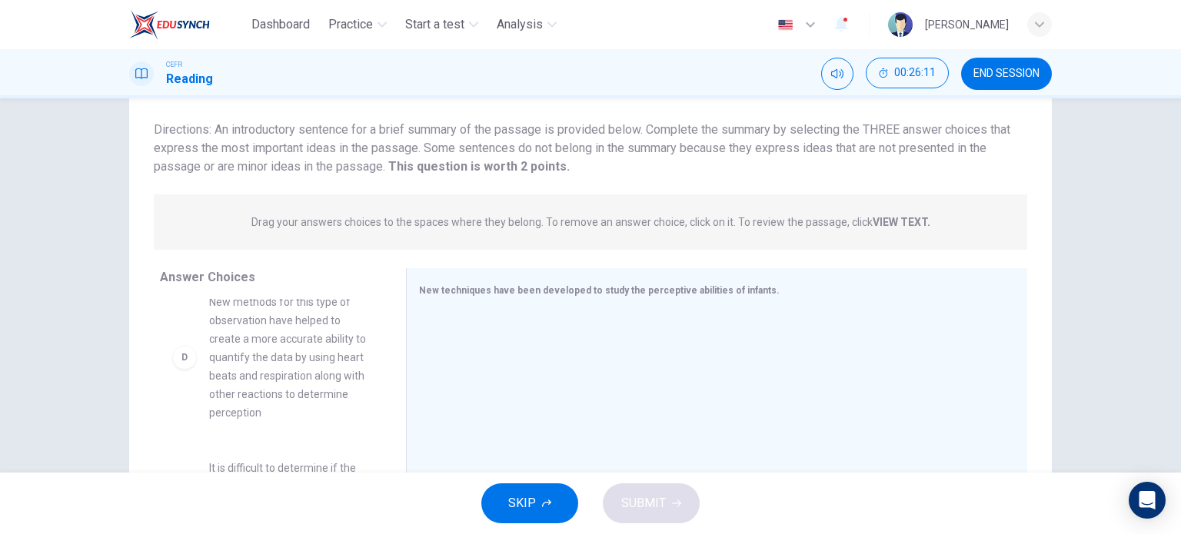
scroll to position [411, 0]
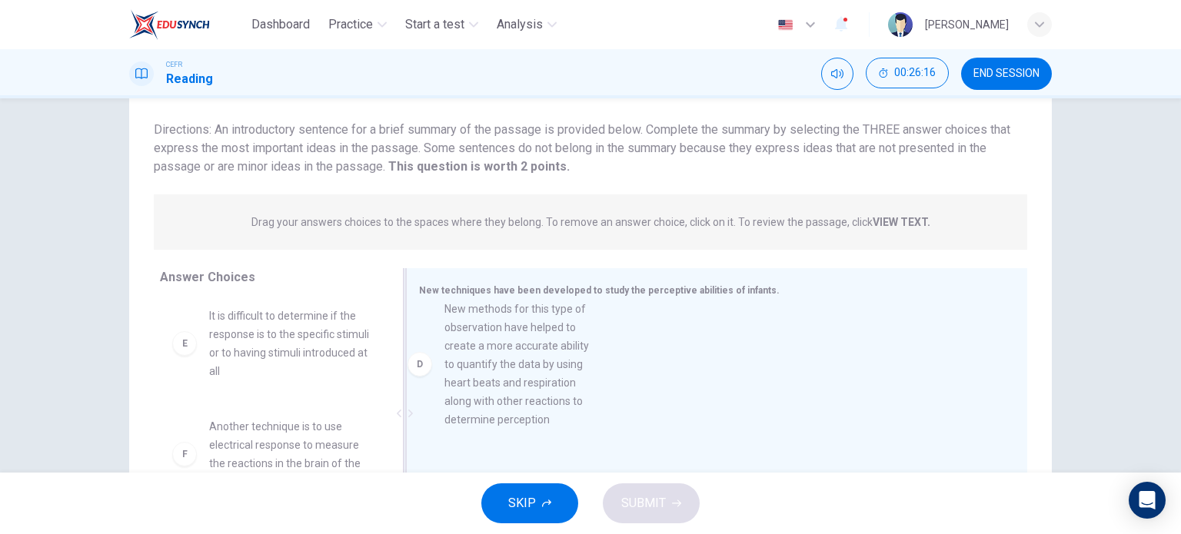
drag, startPoint x: 181, startPoint y: 374, endPoint x: 427, endPoint y: 368, distance: 245.4
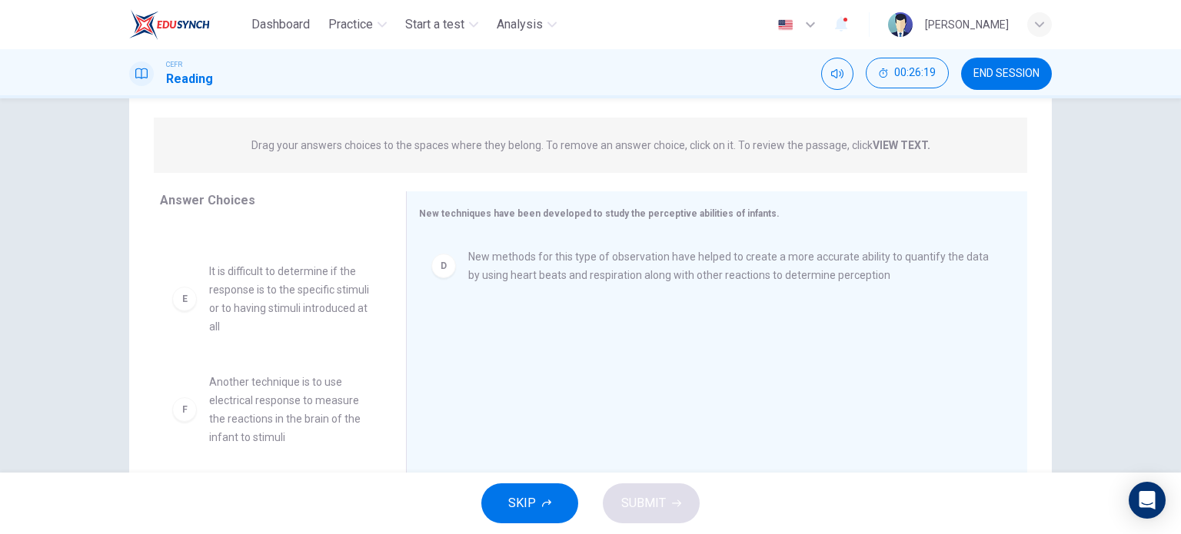
scroll to position [194, 0]
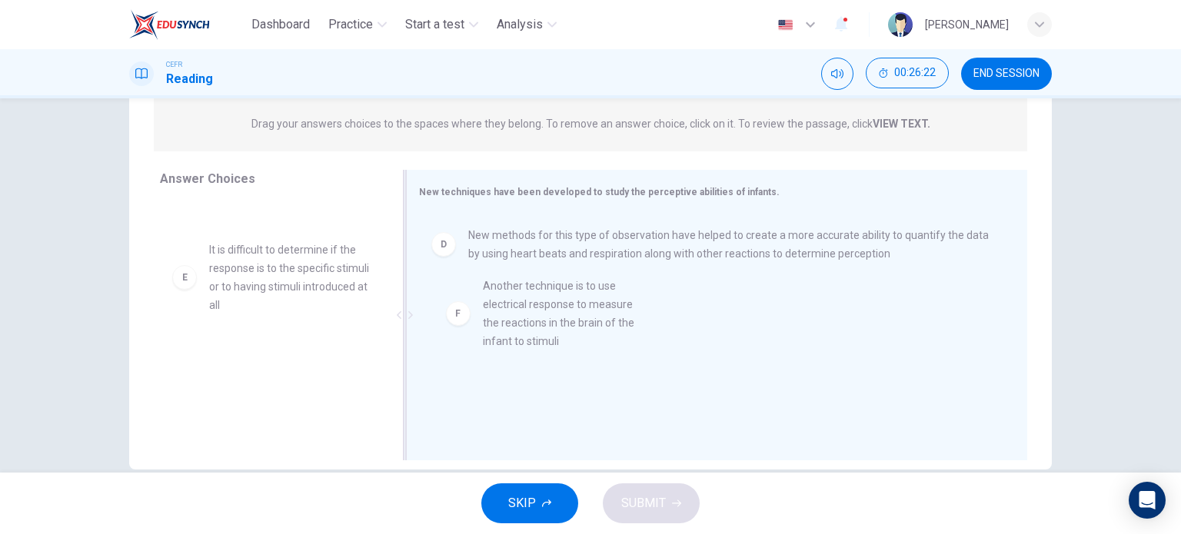
drag, startPoint x: 189, startPoint y: 393, endPoint x: 471, endPoint y: 318, distance: 291.9
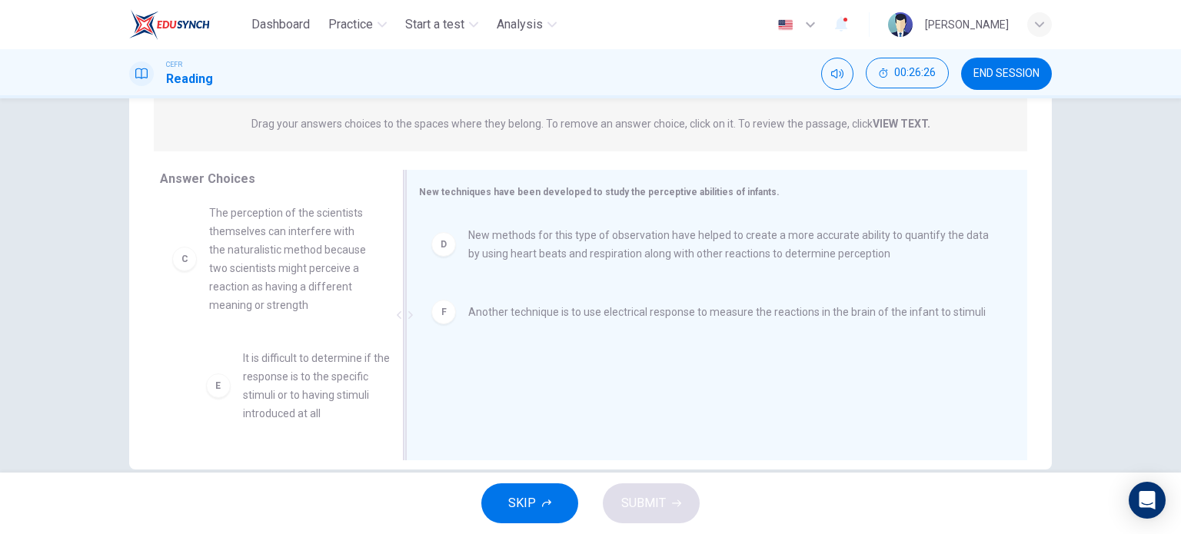
scroll to position [3, 0]
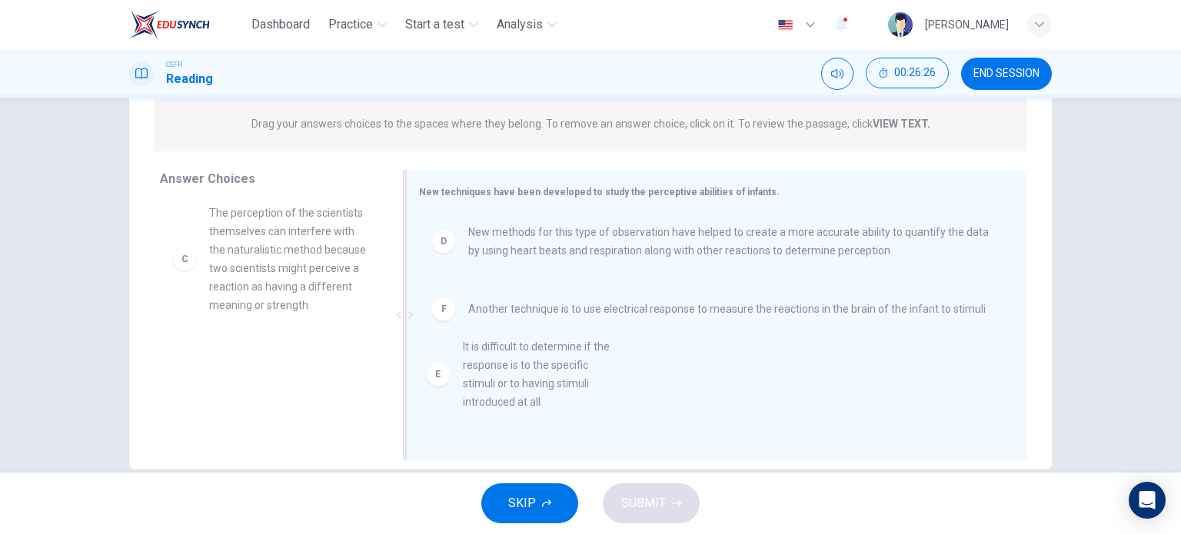
drag, startPoint x: 188, startPoint y: 391, endPoint x: 461, endPoint y: 378, distance: 273.3
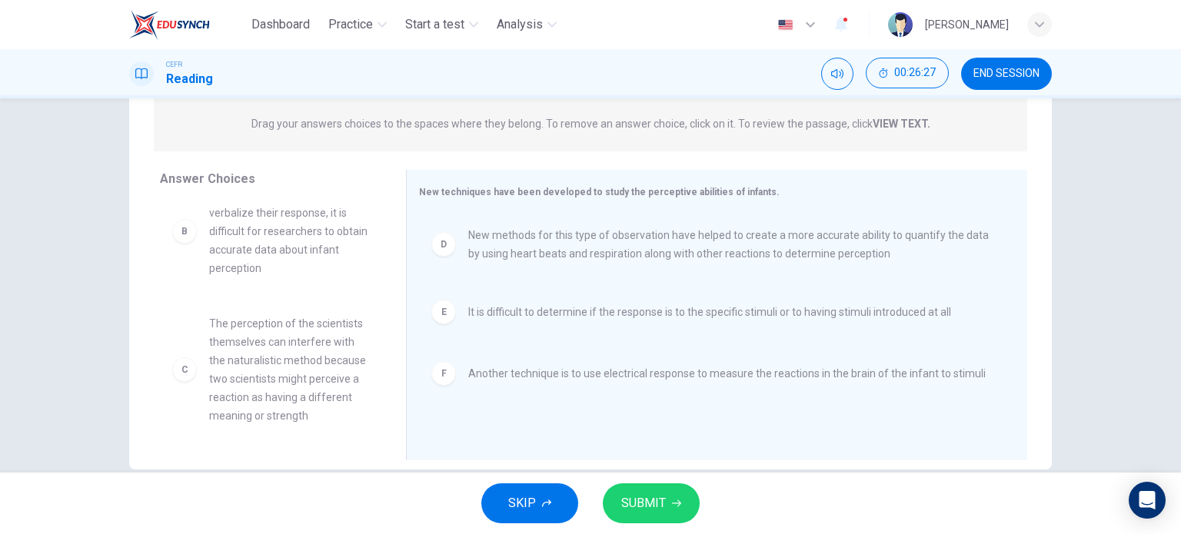
scroll to position [157, 0]
click at [637, 488] on button "SUBMIT" at bounding box center [651, 504] width 97 height 40
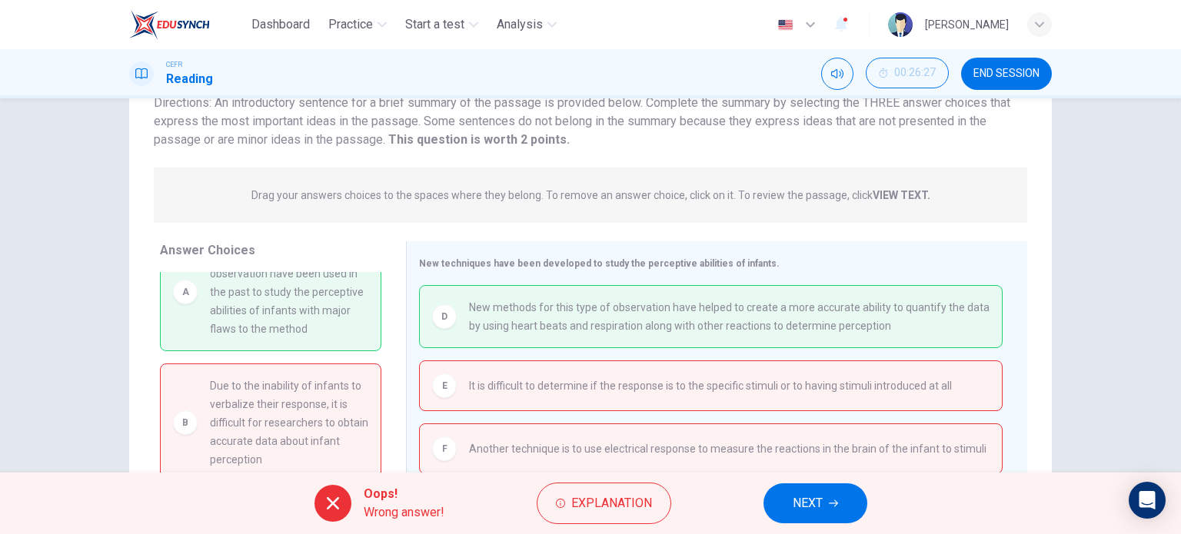
scroll to position [0, 0]
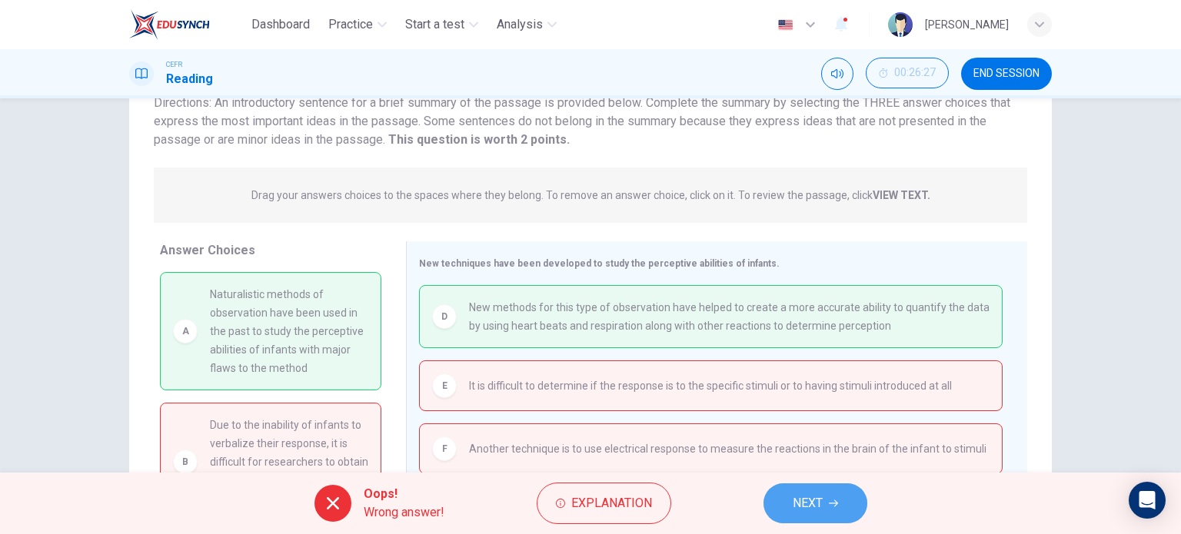
click at [787, 507] on button "NEXT" at bounding box center [816, 504] width 104 height 40
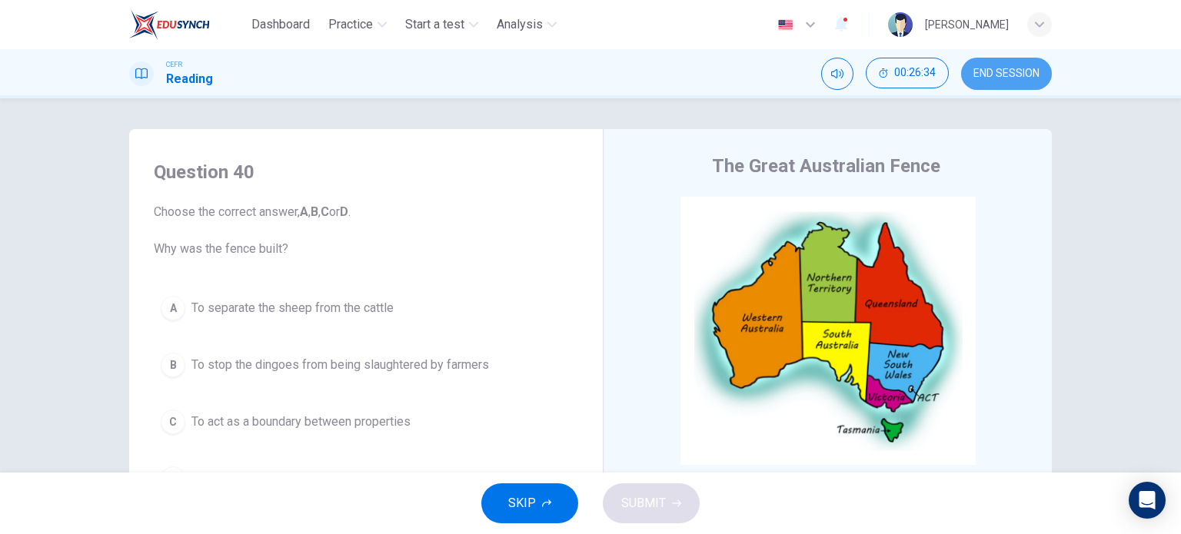
click at [1034, 82] on button "END SESSION" at bounding box center [1006, 74] width 91 height 32
